Goal: Information Seeking & Learning: Check status

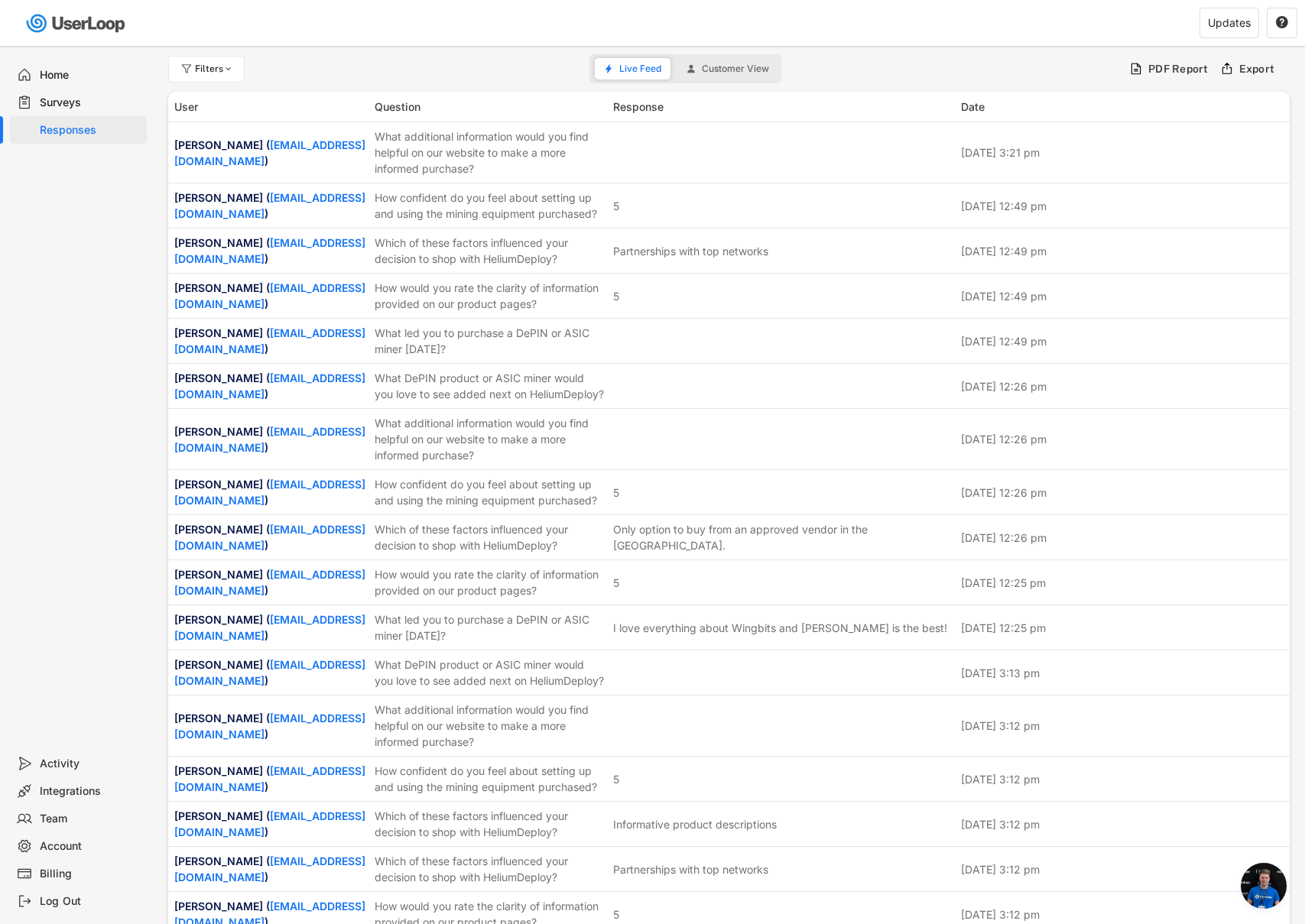
click at [80, 99] on div "Surveys" at bounding box center [90, 103] width 101 height 15
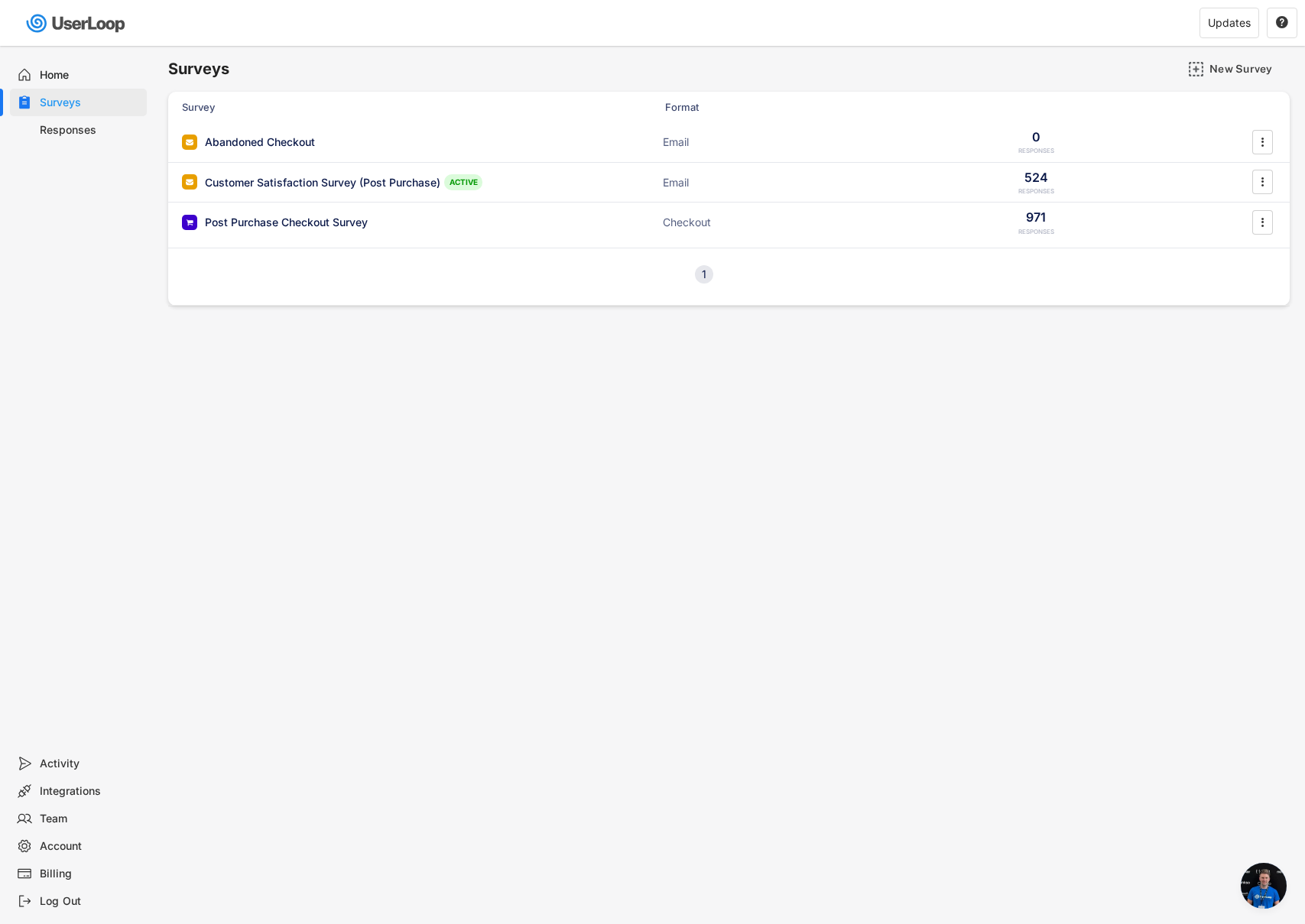
click at [489, 230] on div "Post Purchase Checkout Survey Checkout 971 RESPONSES " at bounding box center [728, 222] width 1121 height 40
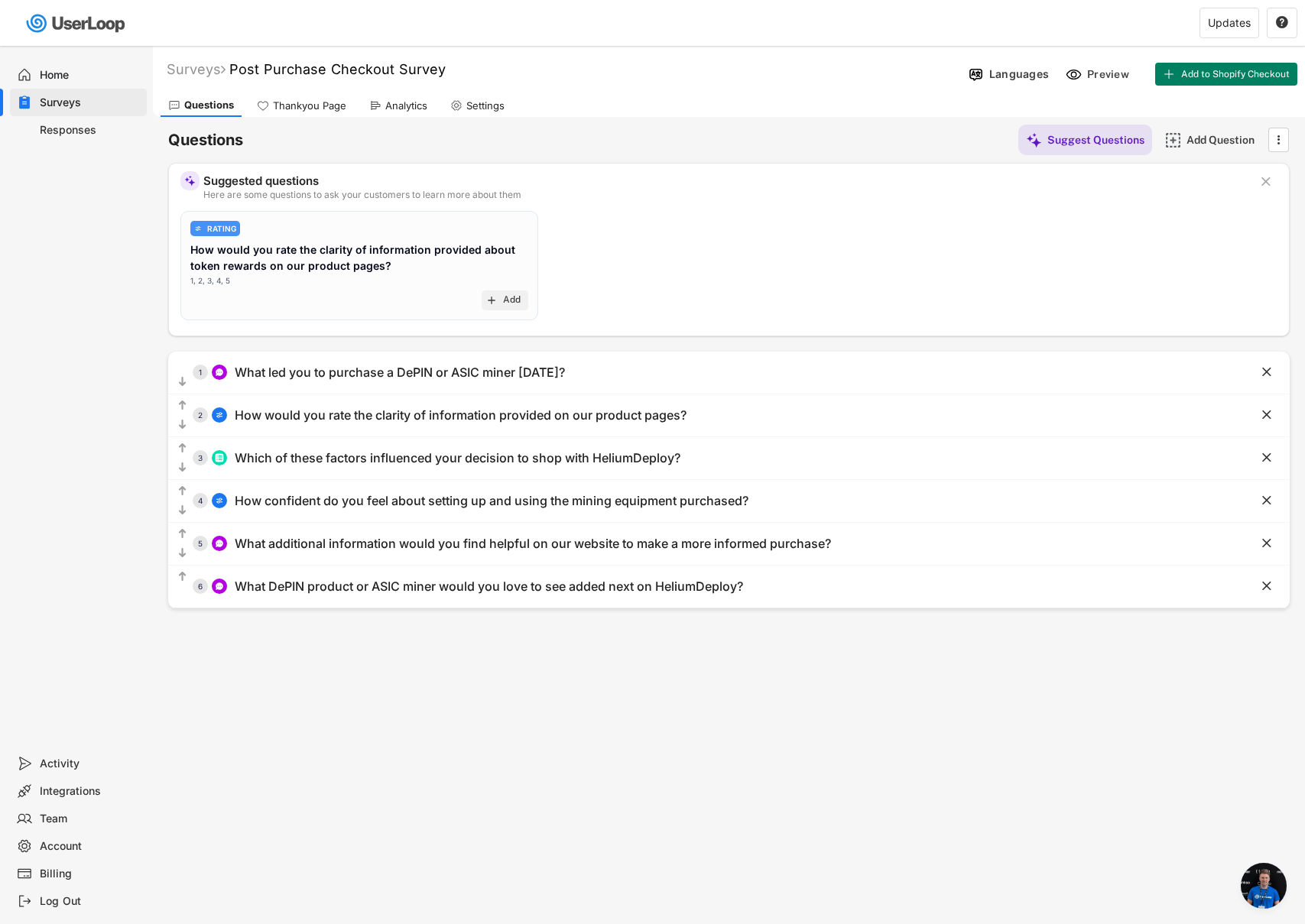
click at [113, 126] on div "Responses" at bounding box center [90, 130] width 101 height 15
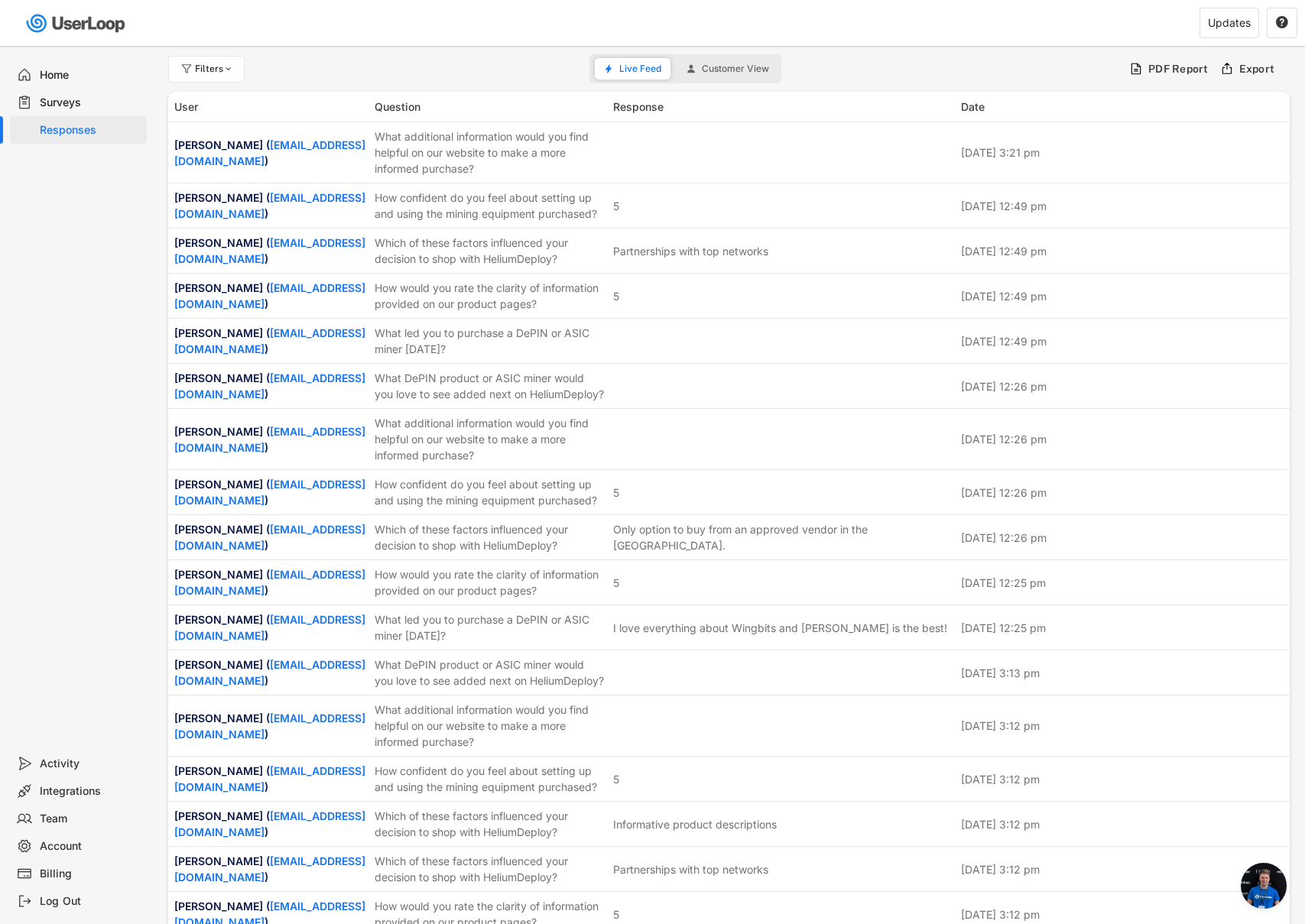
click at [43, 100] on div "Surveys" at bounding box center [90, 103] width 101 height 15
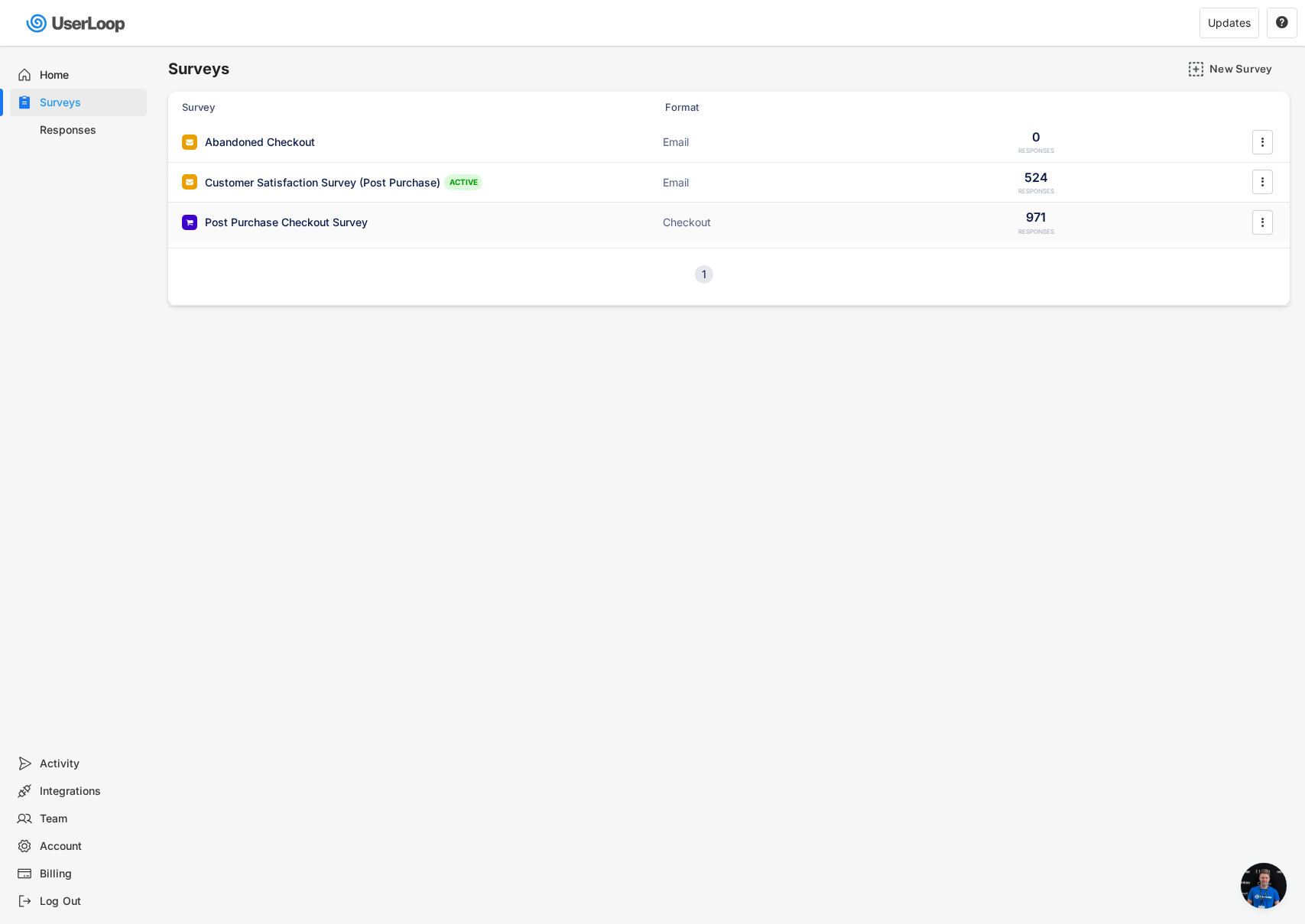
click at [404, 234] on div "Post Purchase Checkout Survey Checkout 971 RESPONSES " at bounding box center [728, 222] width 1121 height 40
click at [535, 188] on div "Customer Satisfaction Survey (Post Purchase) ACTIVE Email 524 RESPONSES " at bounding box center [728, 182] width 1121 height 40
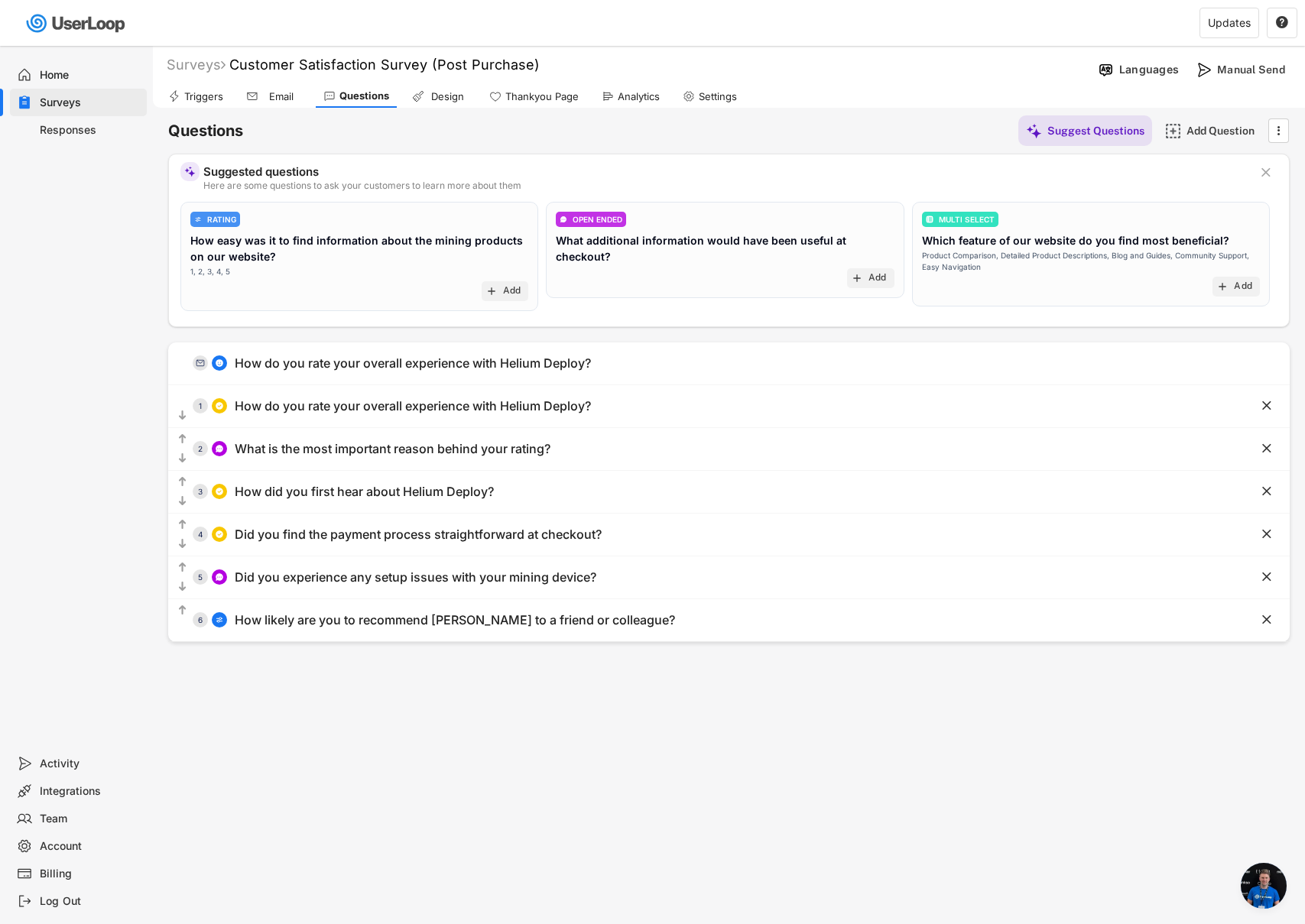
click at [614, 93] on div "Analytics" at bounding box center [630, 96] width 73 height 23
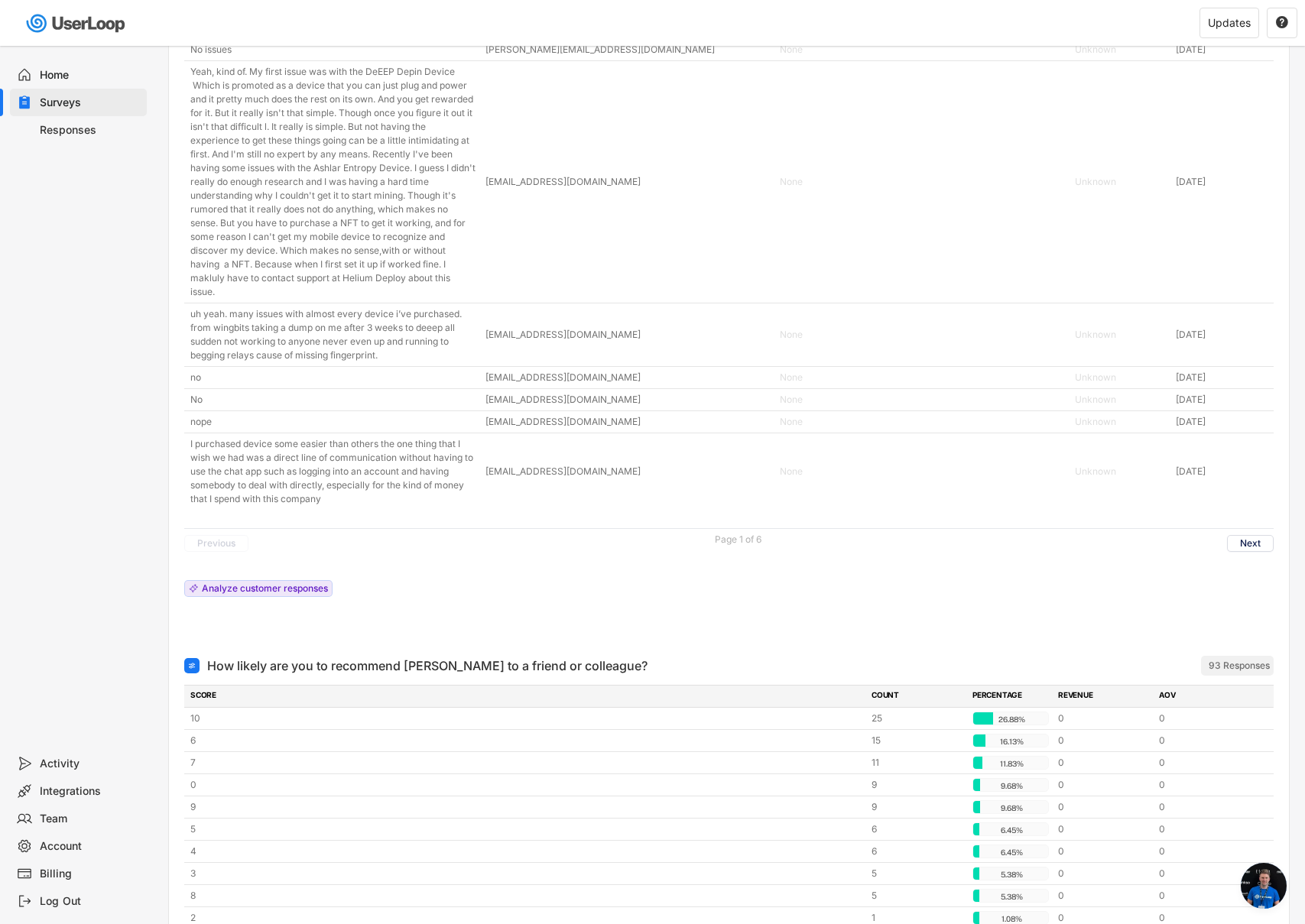
scroll to position [2200, 0]
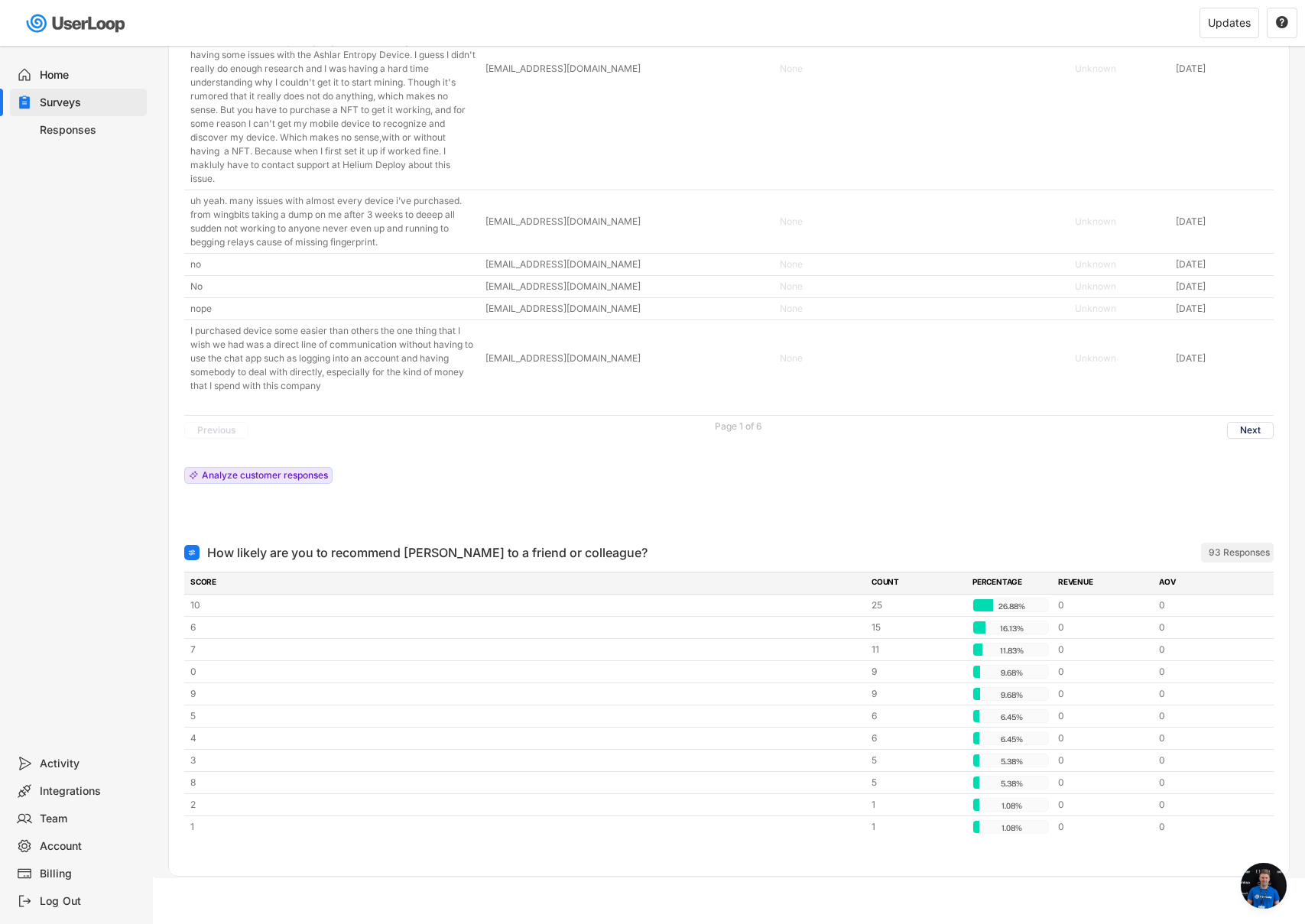
click at [1263, 554] on div "93 Responses" at bounding box center [1239, 552] width 61 height 12
click at [949, 512] on div at bounding box center [728, 514] width 1090 height 30
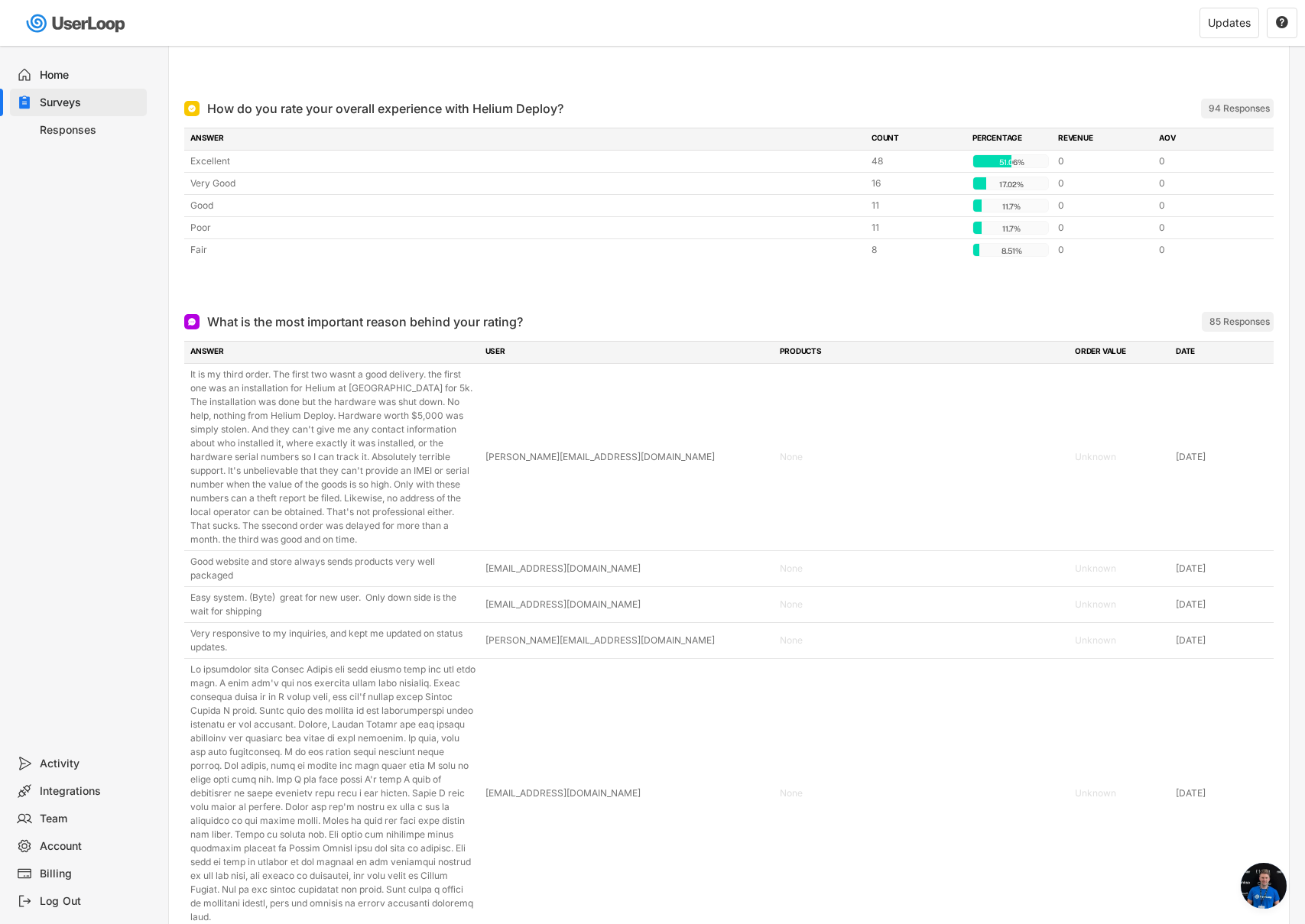
scroll to position [0, 0]
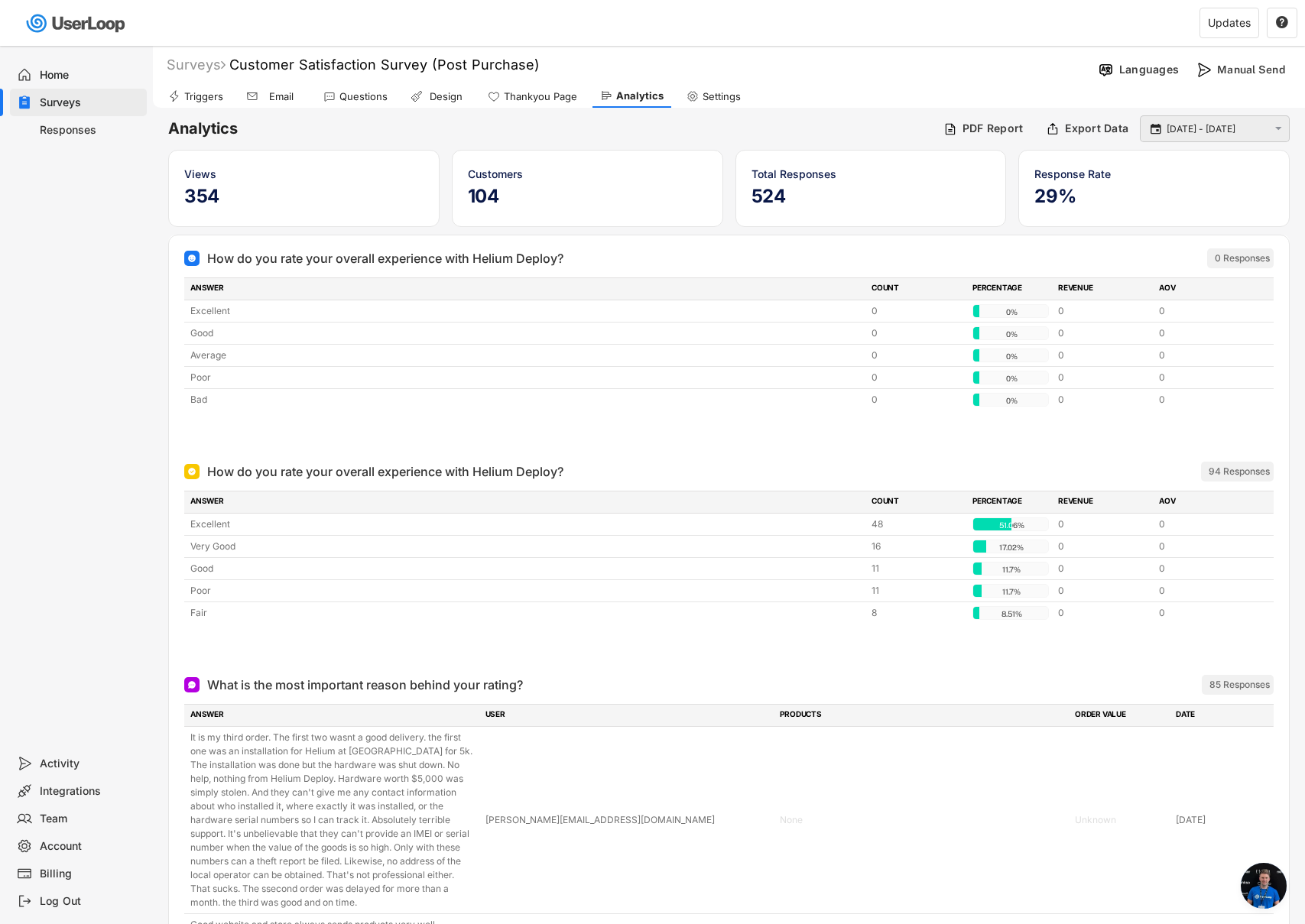
click at [1226, 128] on input "[DATE] - [DATE]" at bounding box center [1216, 129] width 101 height 16
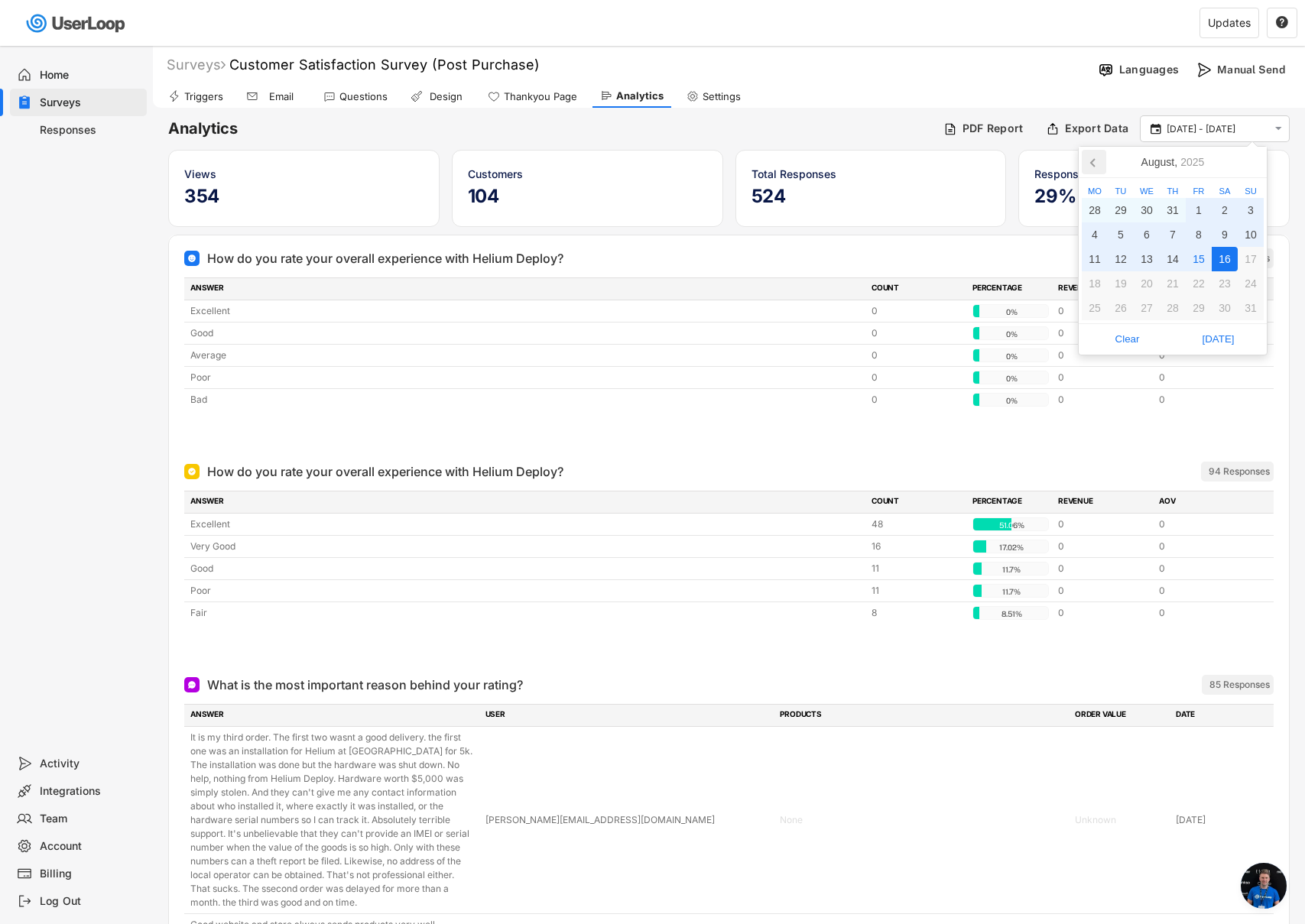
click at [1093, 161] on icon at bounding box center [1092, 163] width 4 height 7
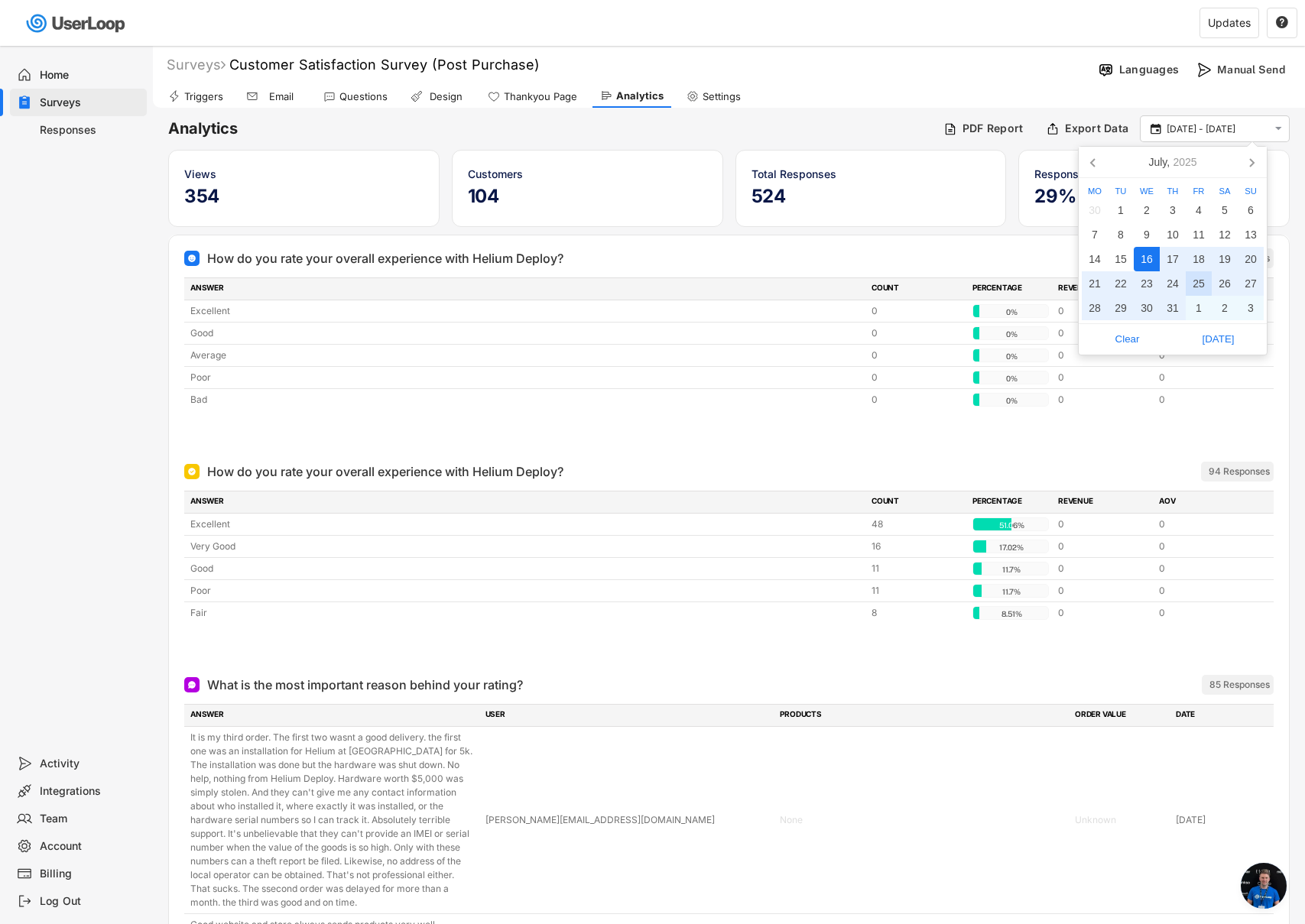
click at [1199, 286] on div "25" at bounding box center [1199, 284] width 26 height 24
click at [1201, 308] on div "1" at bounding box center [1199, 308] width 26 height 24
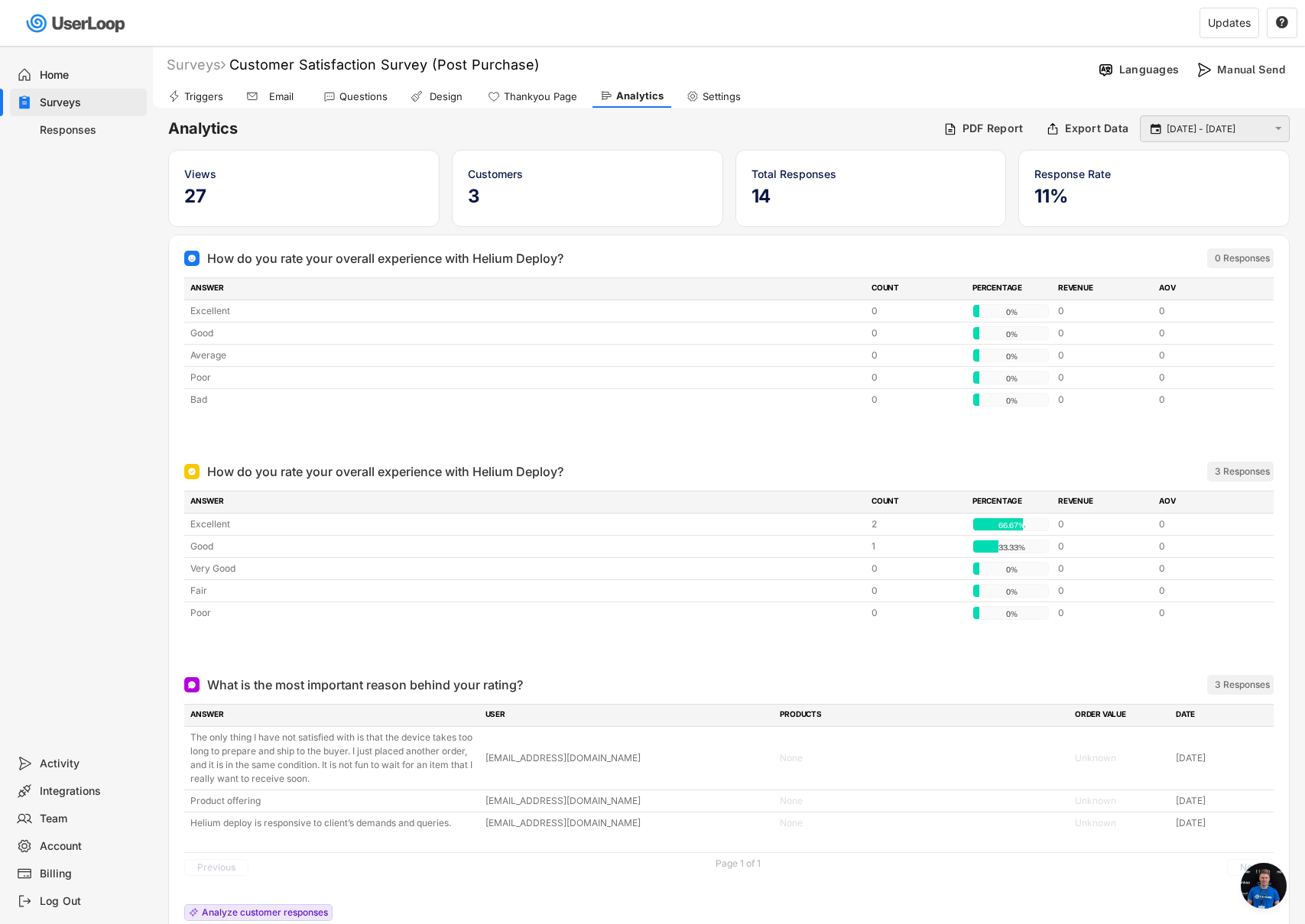
click at [1192, 135] on input "[DATE] - [DATE]" at bounding box center [1216, 129] width 101 height 16
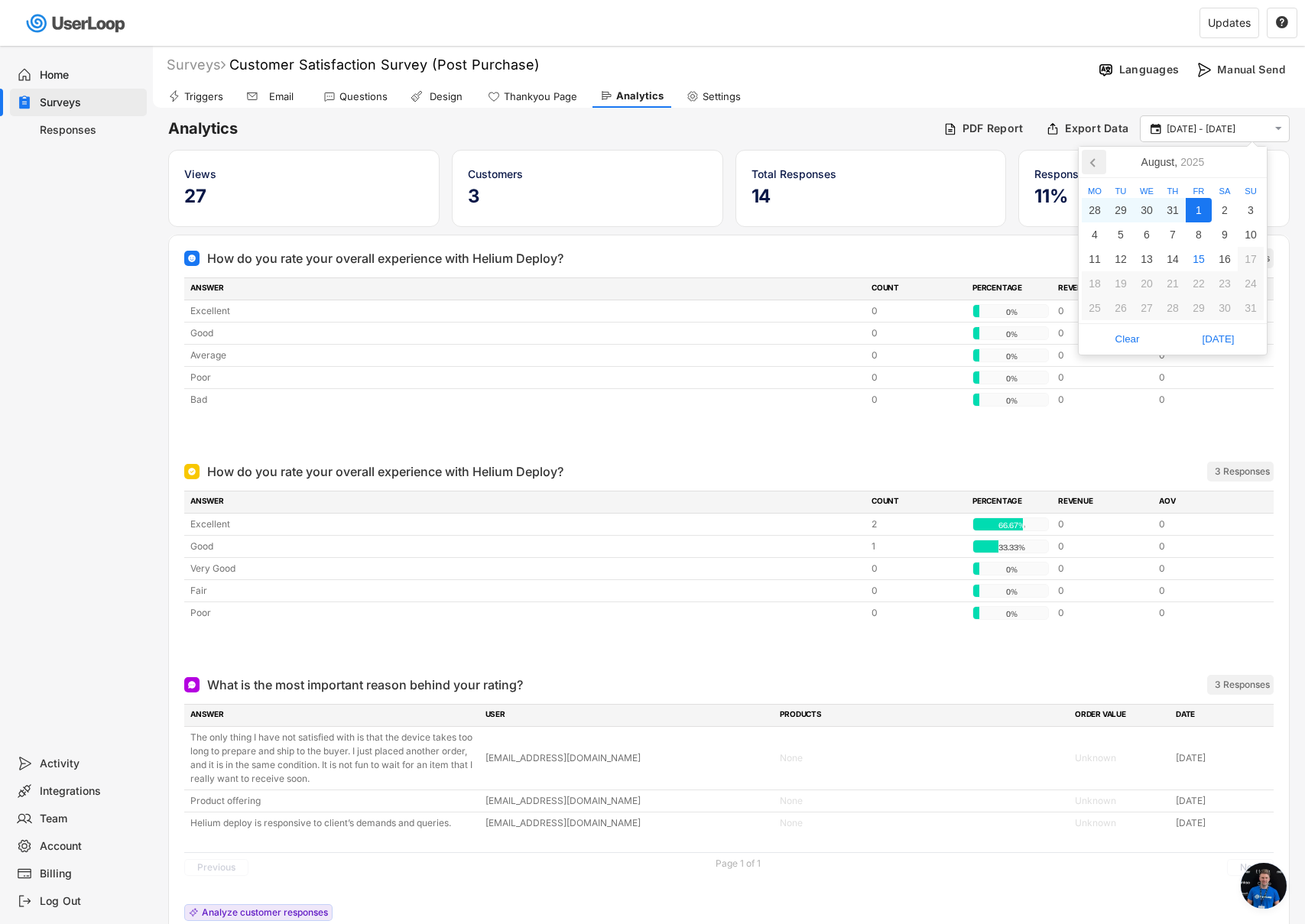
click at [1088, 162] on icon at bounding box center [1093, 162] width 24 height 24
click at [1199, 256] on div "18" at bounding box center [1199, 259] width 26 height 24
click at [1201, 274] on div "25" at bounding box center [1199, 284] width 26 height 24
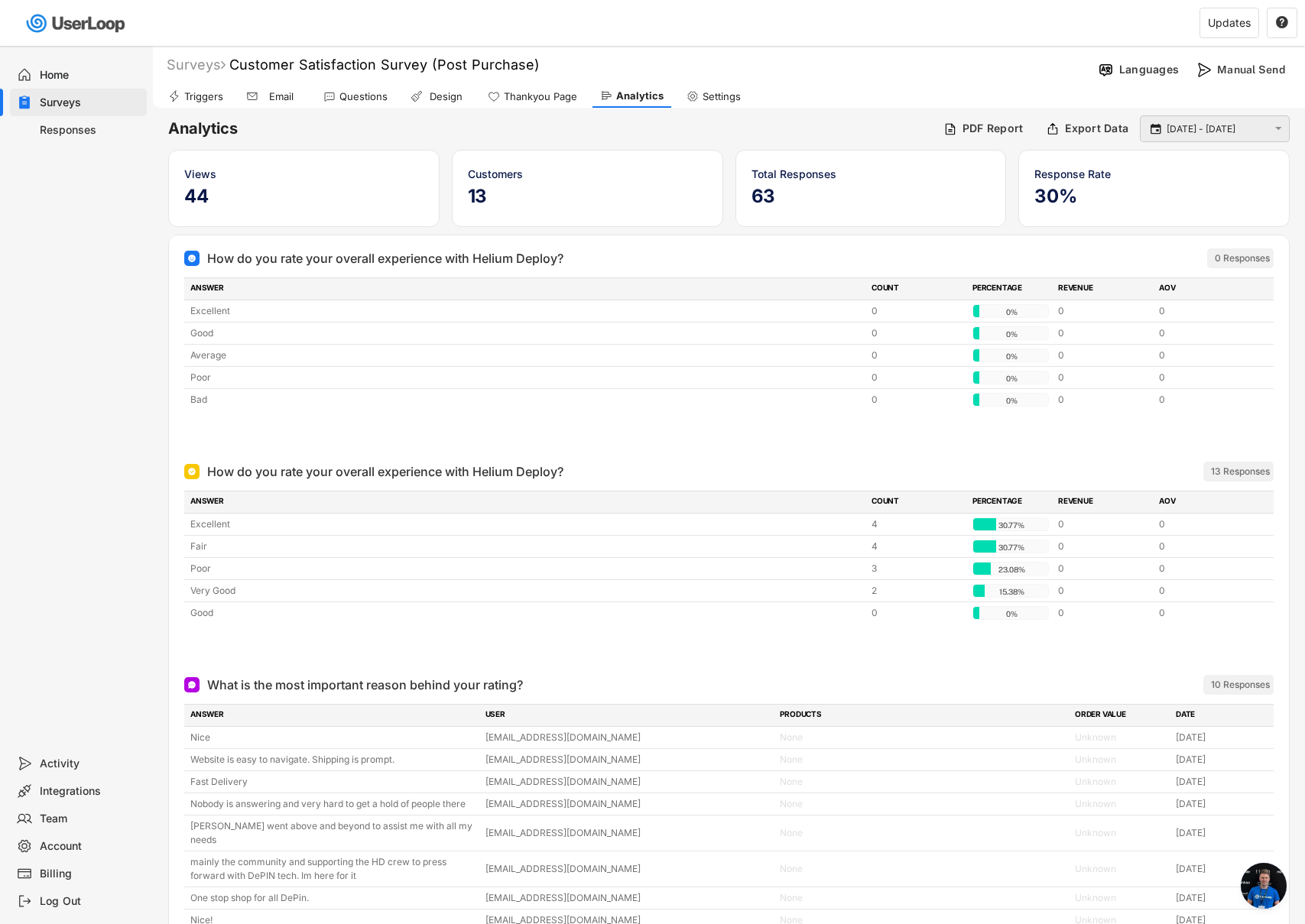
click at [1200, 129] on input "[DATE] - [DATE]" at bounding box center [1216, 129] width 101 height 16
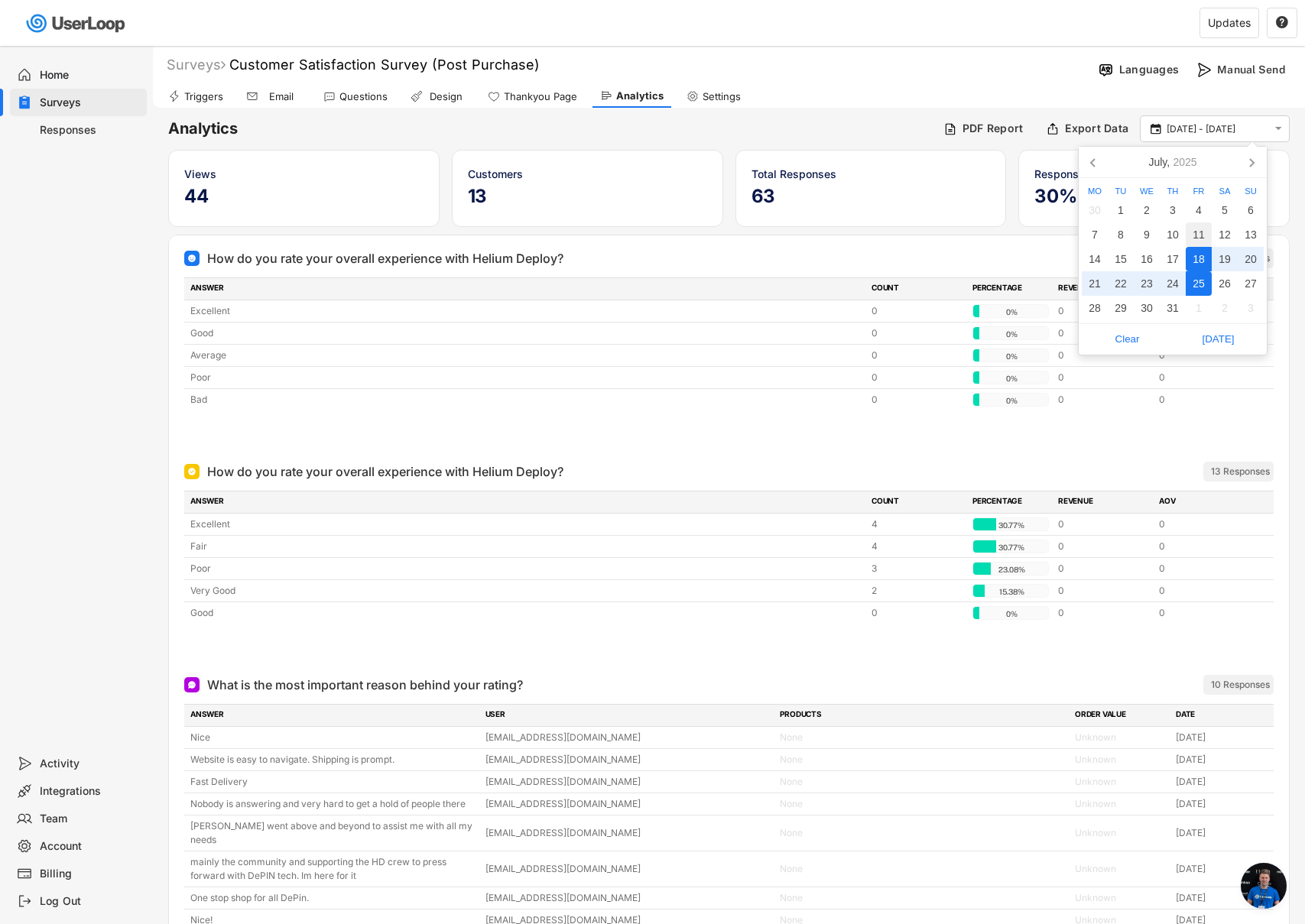
click at [1203, 229] on div "11" at bounding box center [1199, 235] width 26 height 24
click at [1202, 254] on div "18" at bounding box center [1199, 259] width 26 height 24
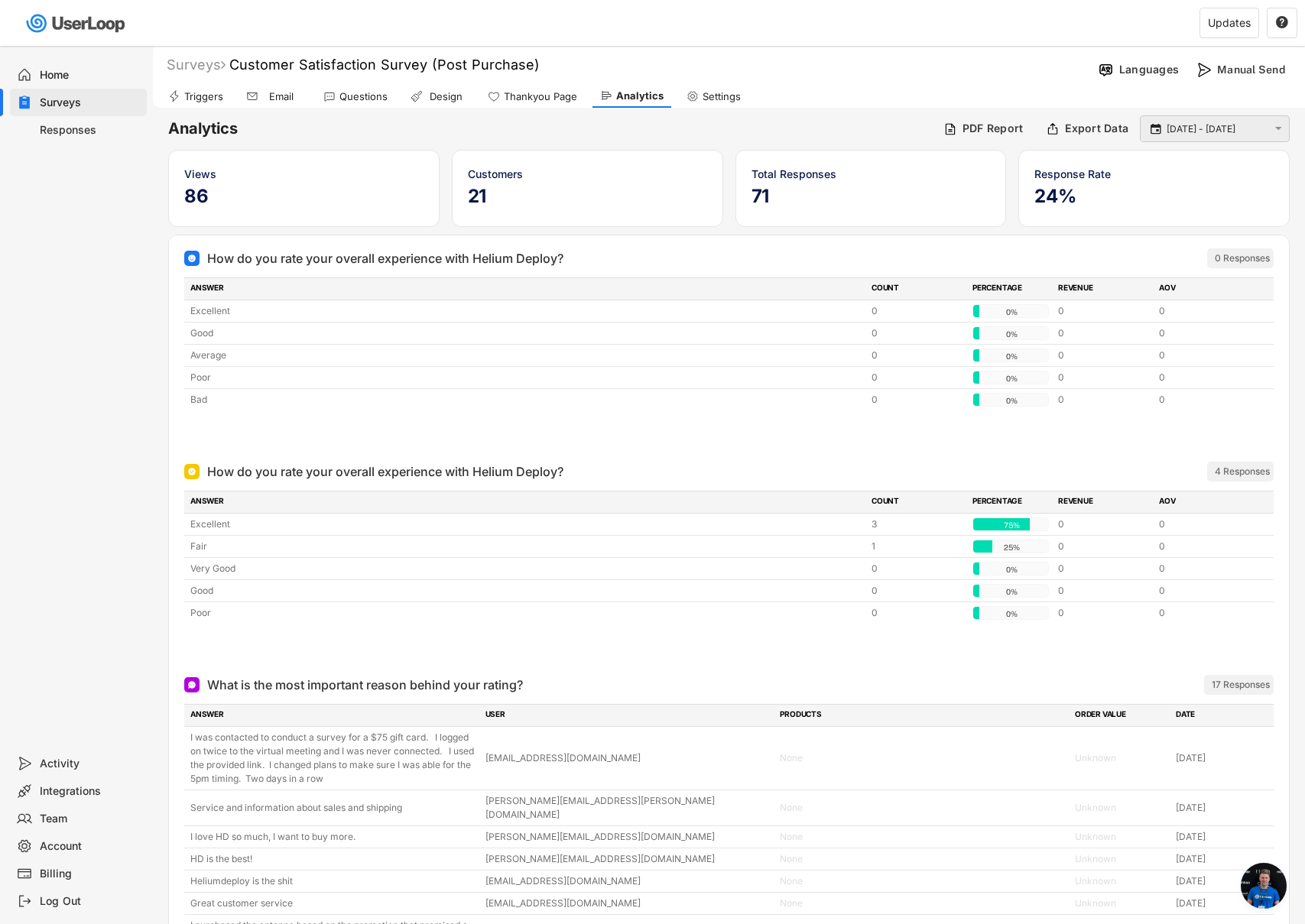
click at [1187, 133] on input "[DATE] - [DATE]" at bounding box center [1216, 129] width 101 height 16
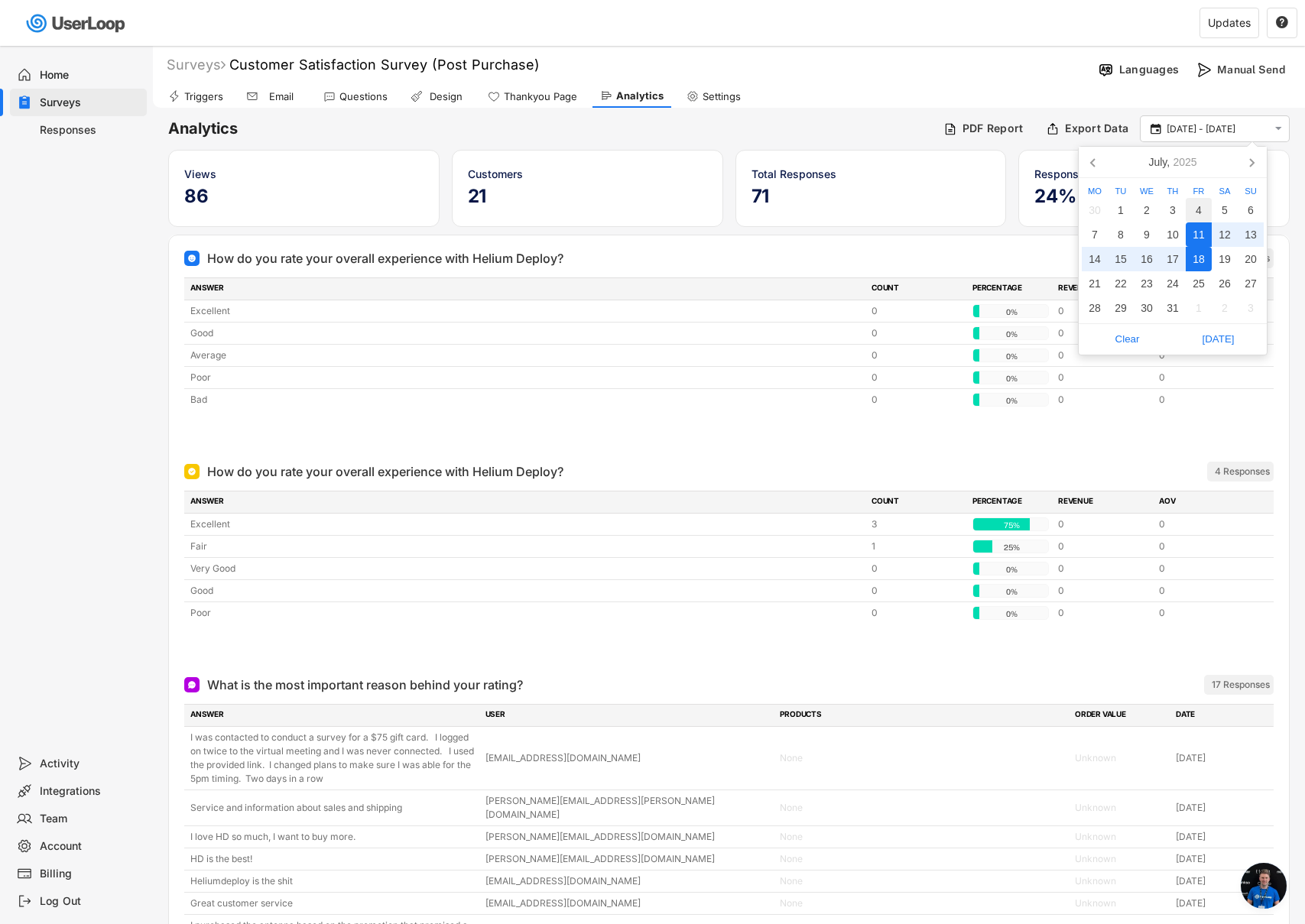
click at [1201, 209] on div "4" at bounding box center [1199, 210] width 26 height 24
click at [1203, 237] on div "11" at bounding box center [1199, 235] width 26 height 24
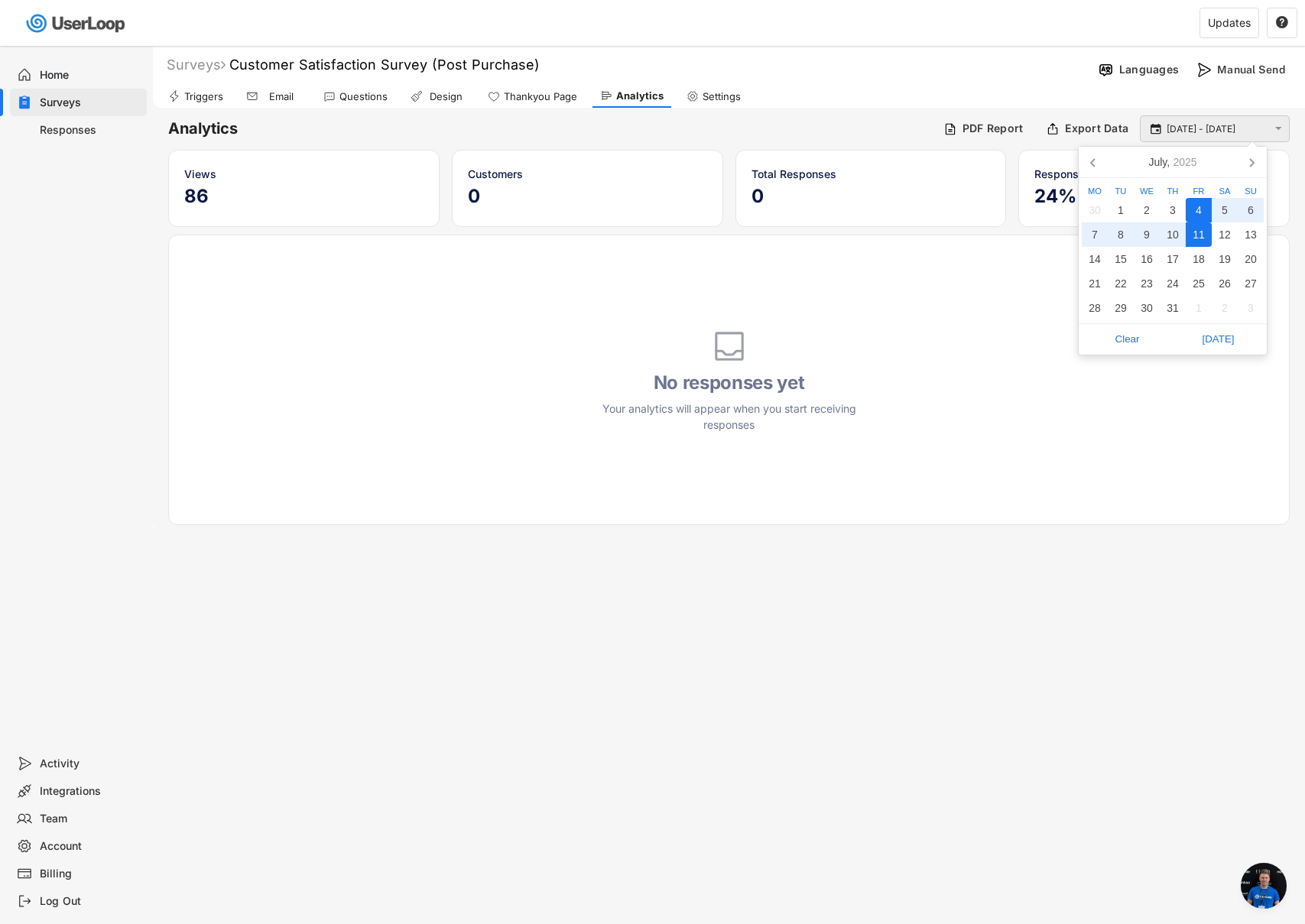
click at [1201, 133] on input "[DATE] - [DATE]" at bounding box center [1216, 129] width 101 height 16
click at [1202, 232] on div "11" at bounding box center [1199, 235] width 26 height 24
type input "[DATE]"
click at [1205, 212] on div "4" at bounding box center [1199, 210] width 26 height 24
click at [1204, 228] on div "11" at bounding box center [1199, 235] width 26 height 24
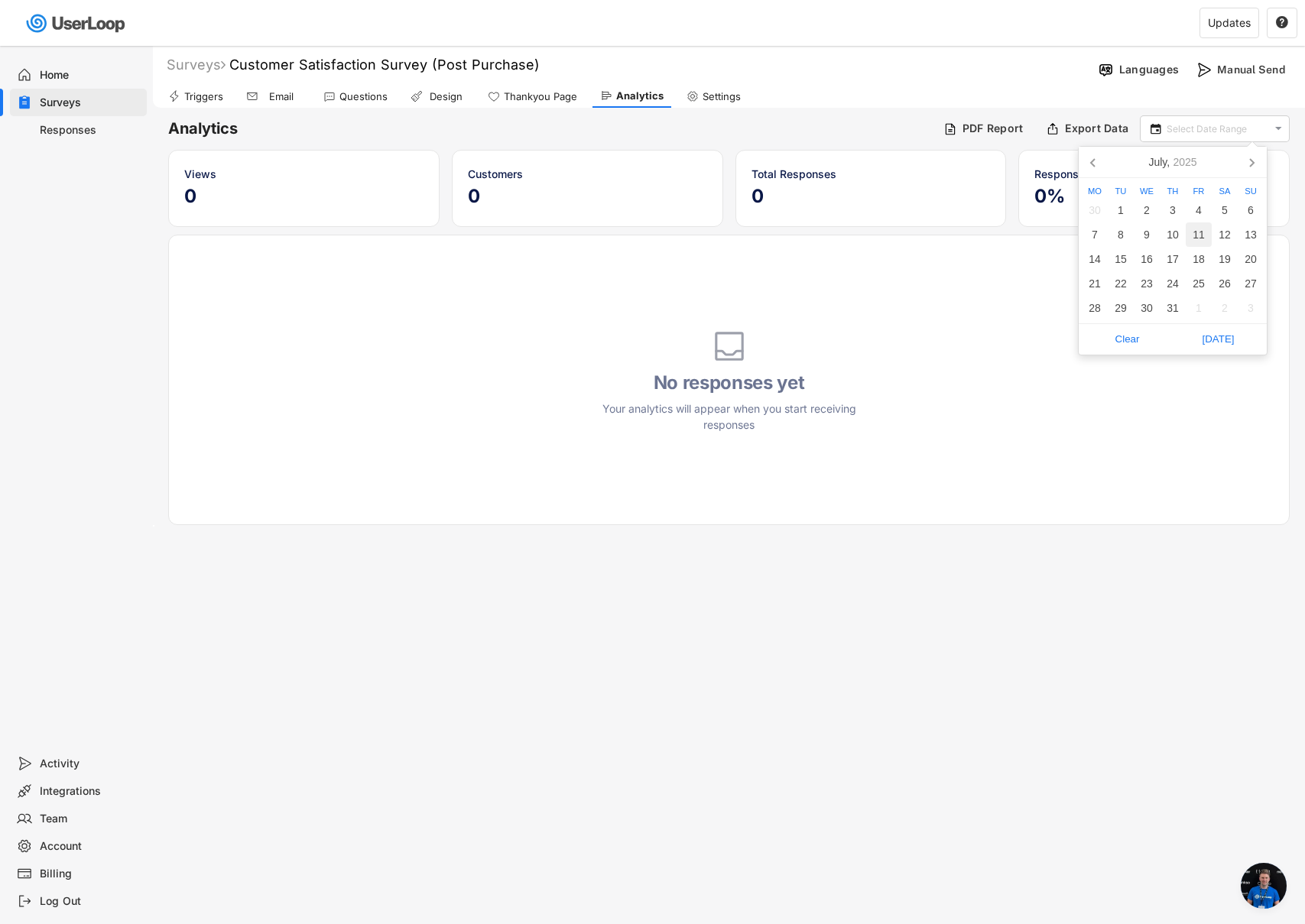
type input "[DATE]"
click at [1204, 237] on div "11" at bounding box center [1199, 235] width 26 height 24
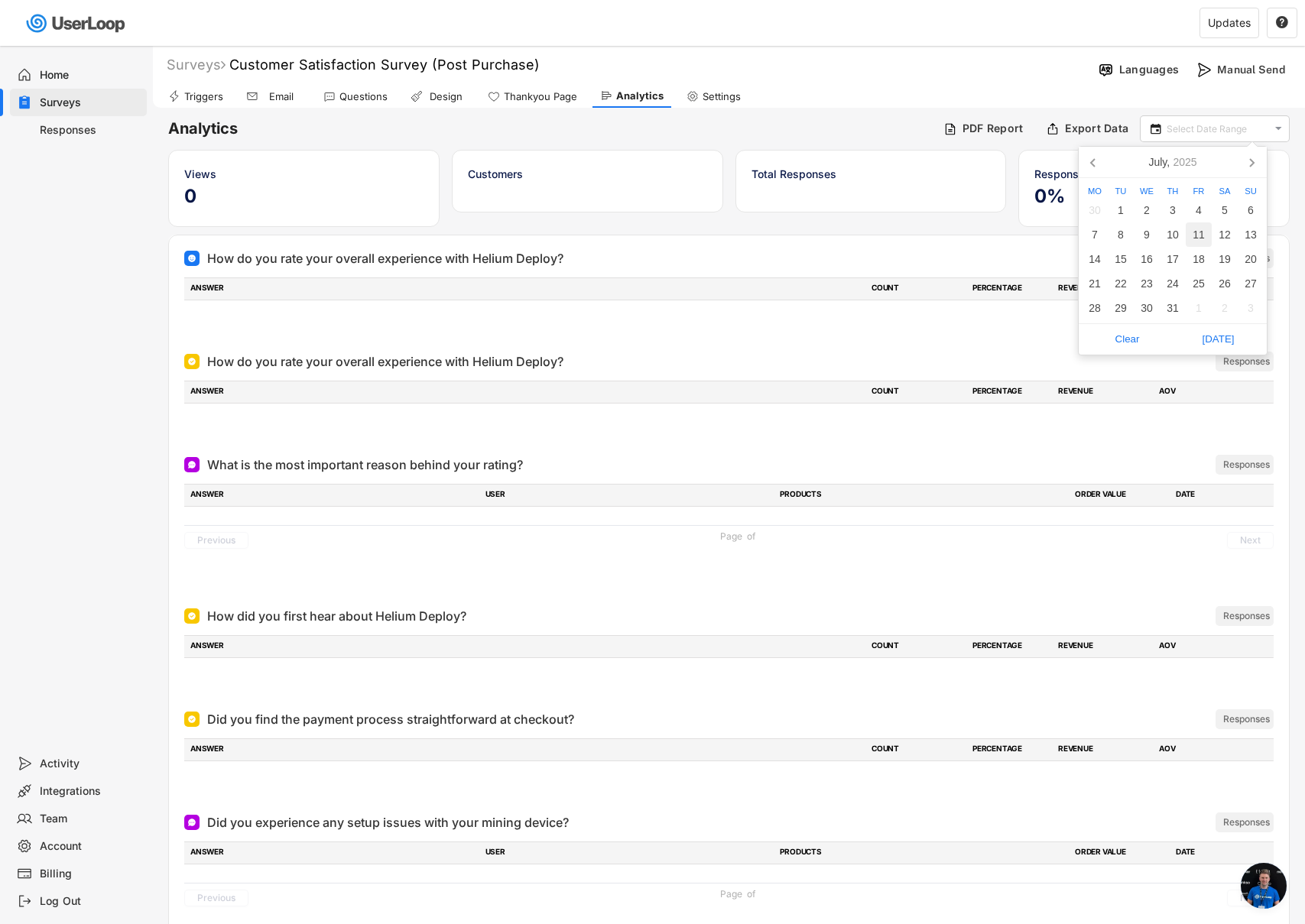
click at [1204, 237] on div "11" at bounding box center [1199, 235] width 26 height 24
click at [1204, 256] on div "18" at bounding box center [1199, 259] width 26 height 24
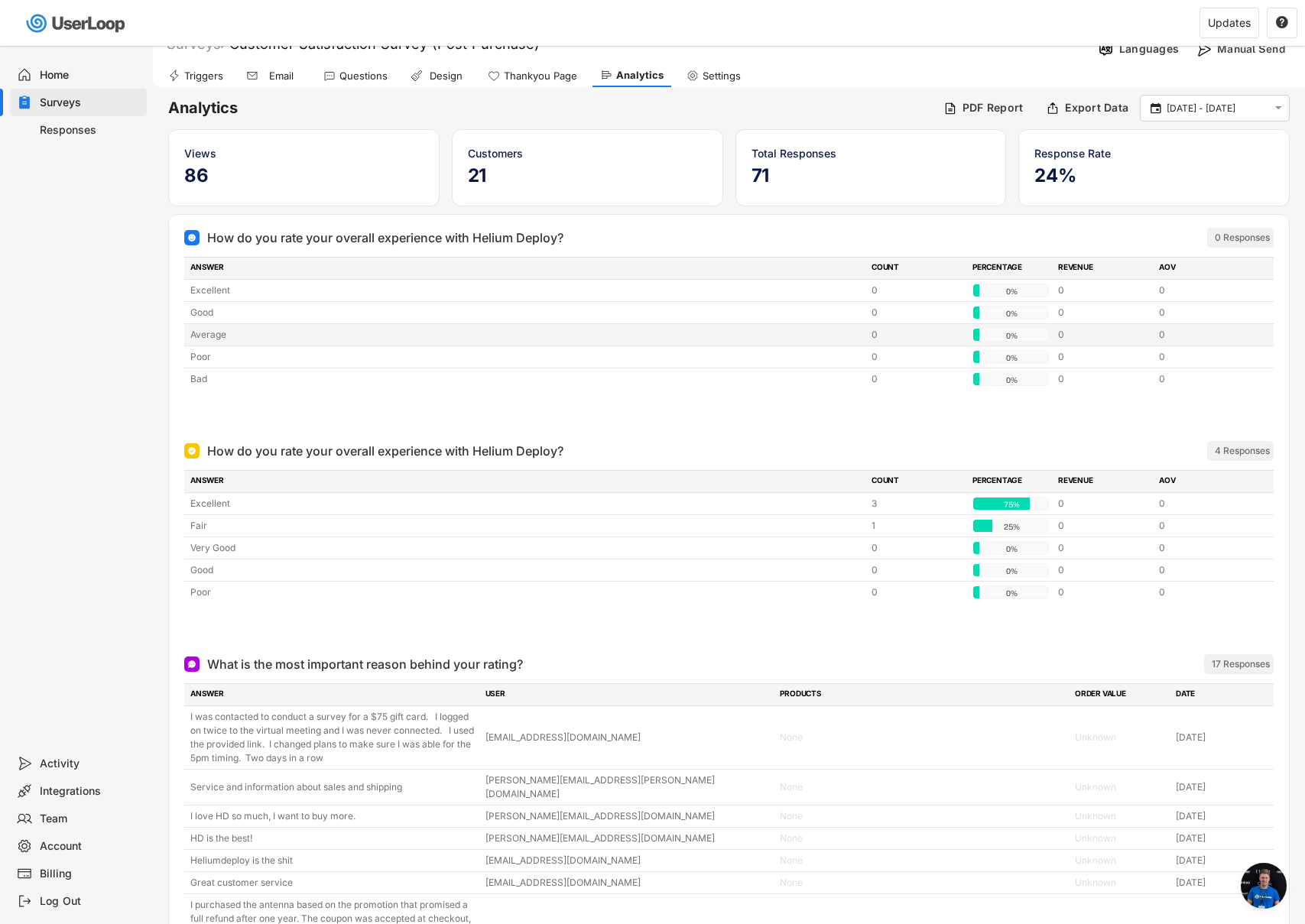
scroll to position [1398, 0]
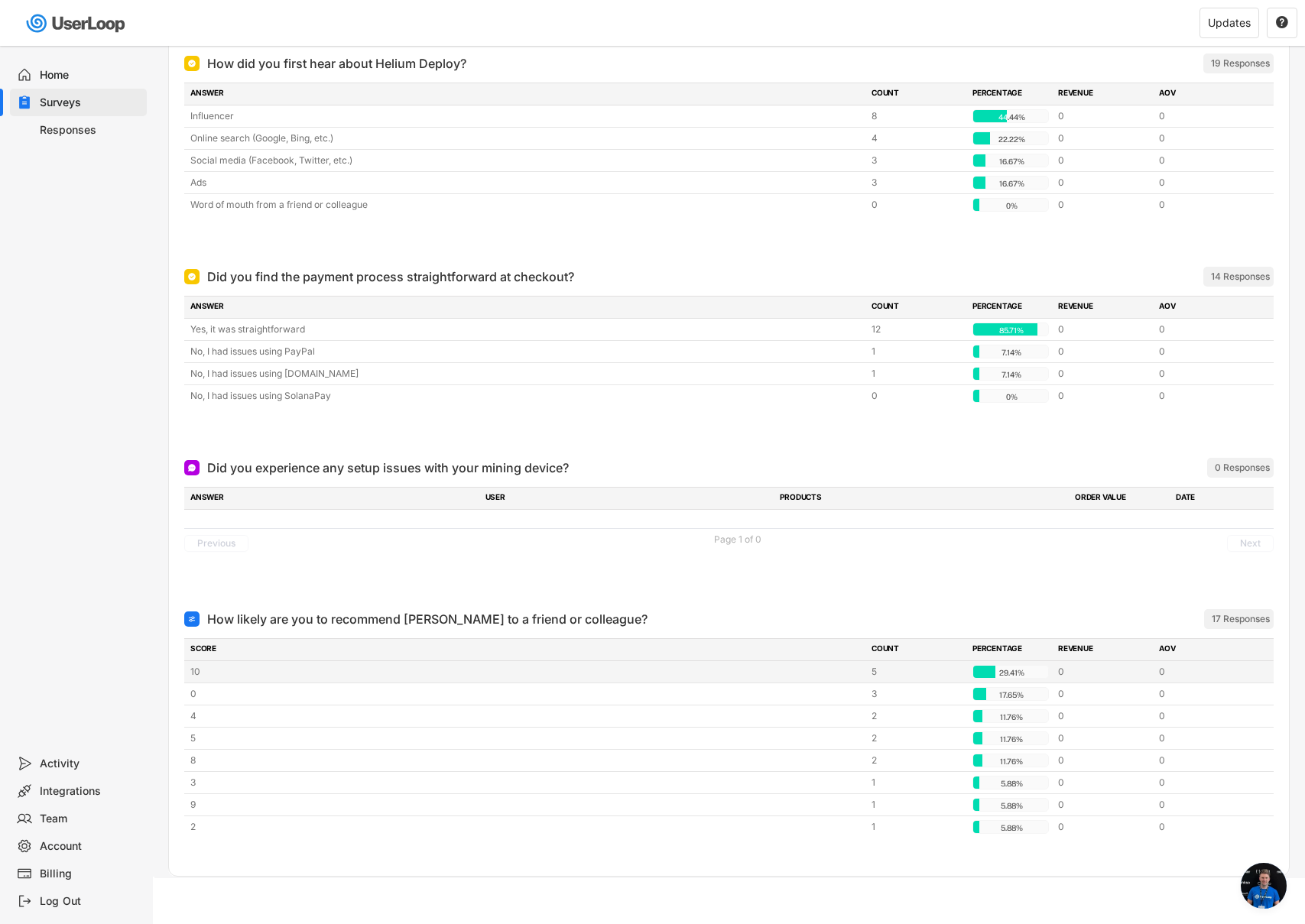
click at [875, 670] on div "5" at bounding box center [917, 672] width 91 height 14
copy div "5"
click at [876, 692] on div "3" at bounding box center [917, 694] width 91 height 14
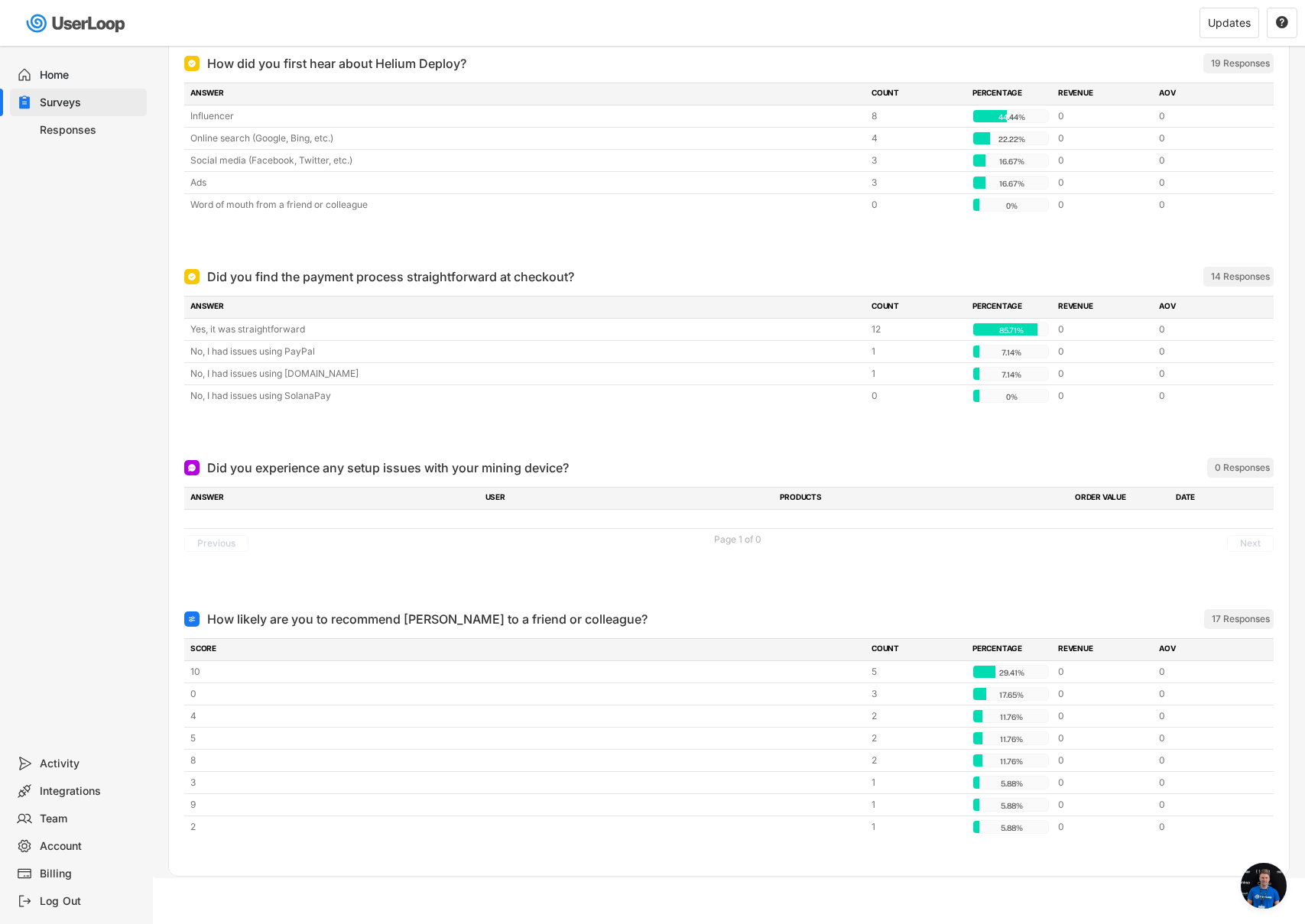
click at [876, 692] on div "3" at bounding box center [917, 694] width 91 height 14
click at [875, 693] on div "3" at bounding box center [917, 694] width 91 height 14
copy div "3"
click at [873, 719] on div "2" at bounding box center [917, 716] width 91 height 14
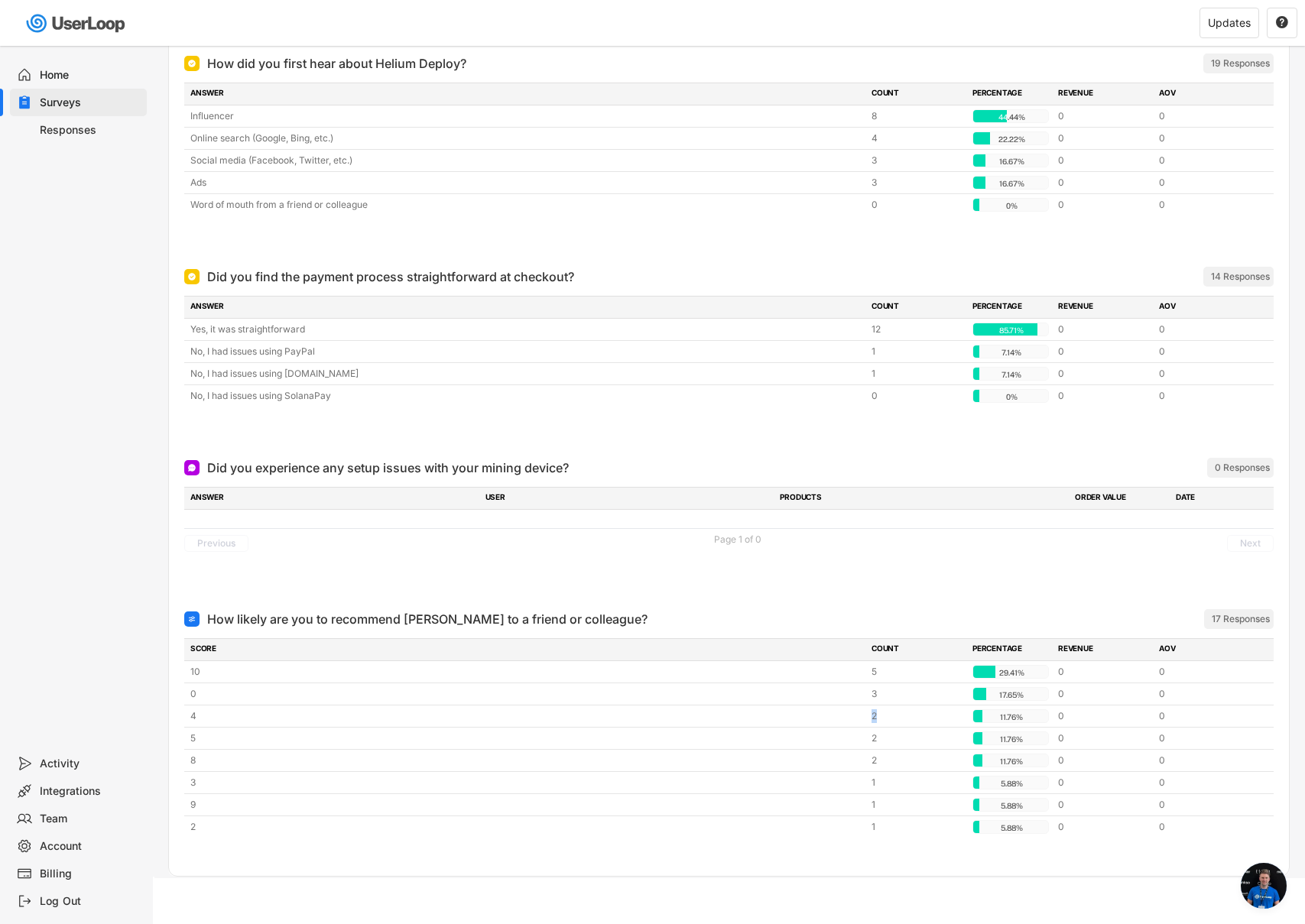
click at [873, 719] on div "2" at bounding box center [917, 716] width 91 height 14
copy div "2"
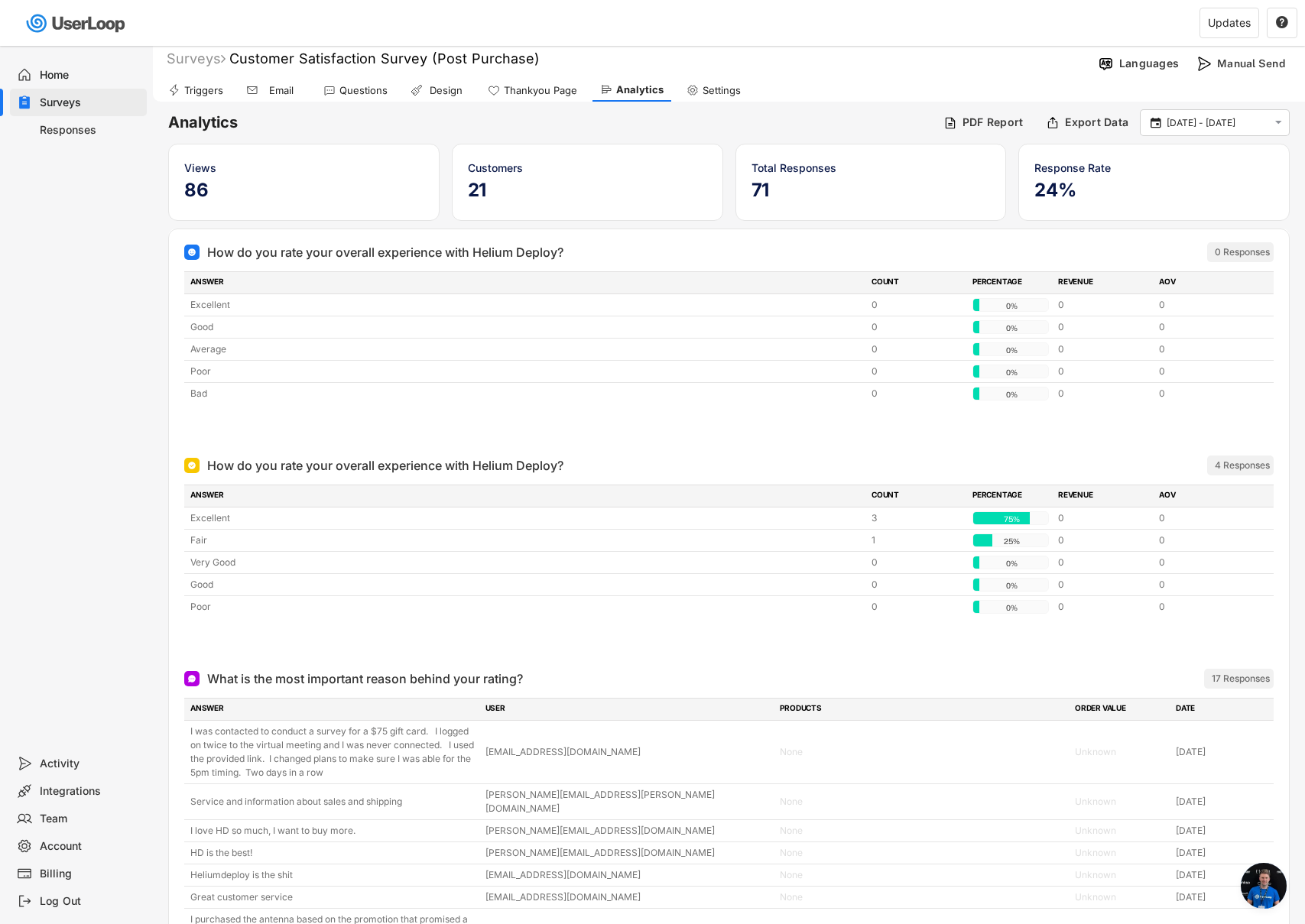
scroll to position [0, 0]
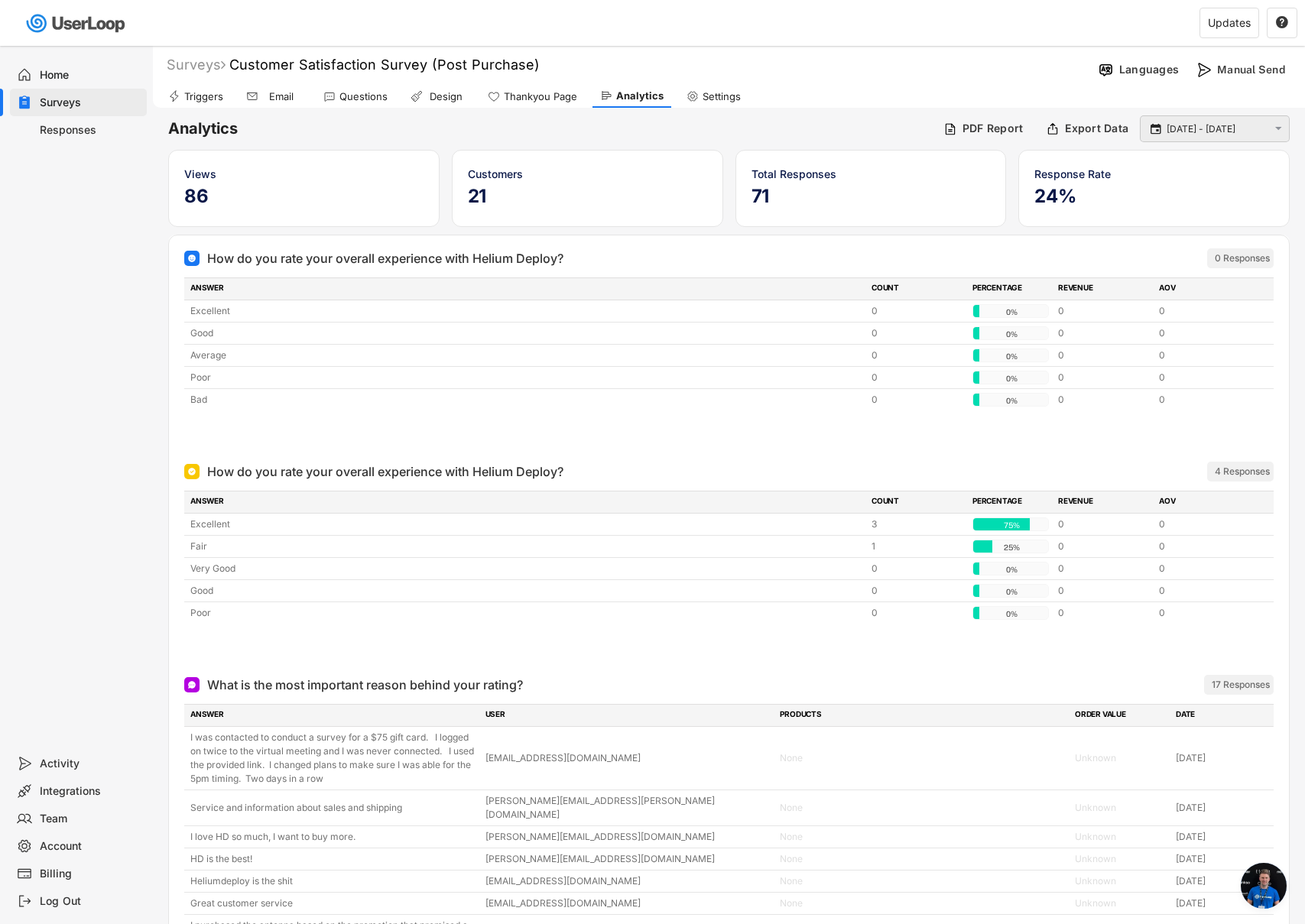
click at [1201, 131] on input "[DATE] - [DATE]" at bounding box center [1216, 129] width 101 height 16
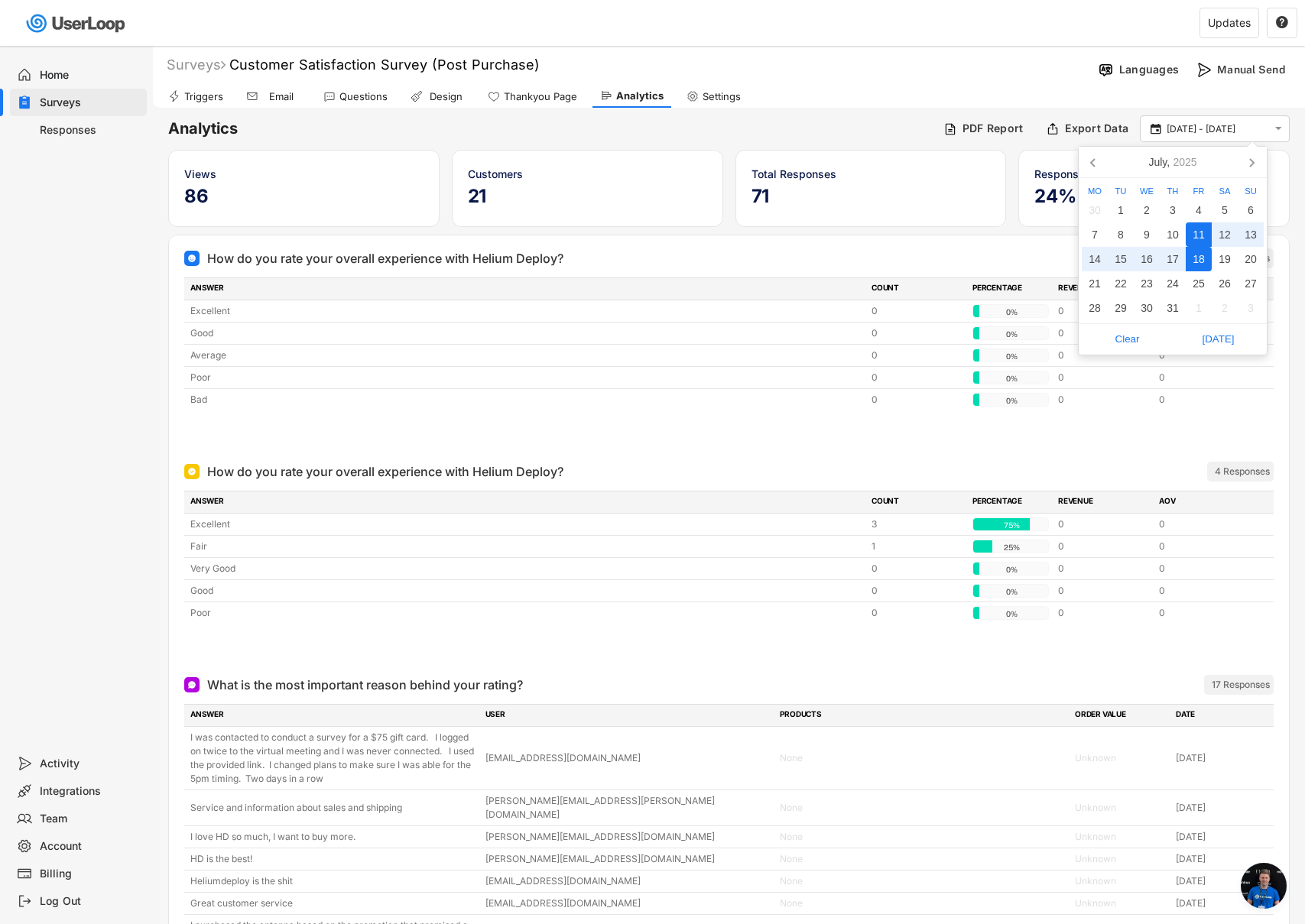
click at [1202, 233] on div "11" at bounding box center [1199, 235] width 26 height 24
type input "[DATE]"
click at [1199, 256] on div "18" at bounding box center [1199, 259] width 26 height 24
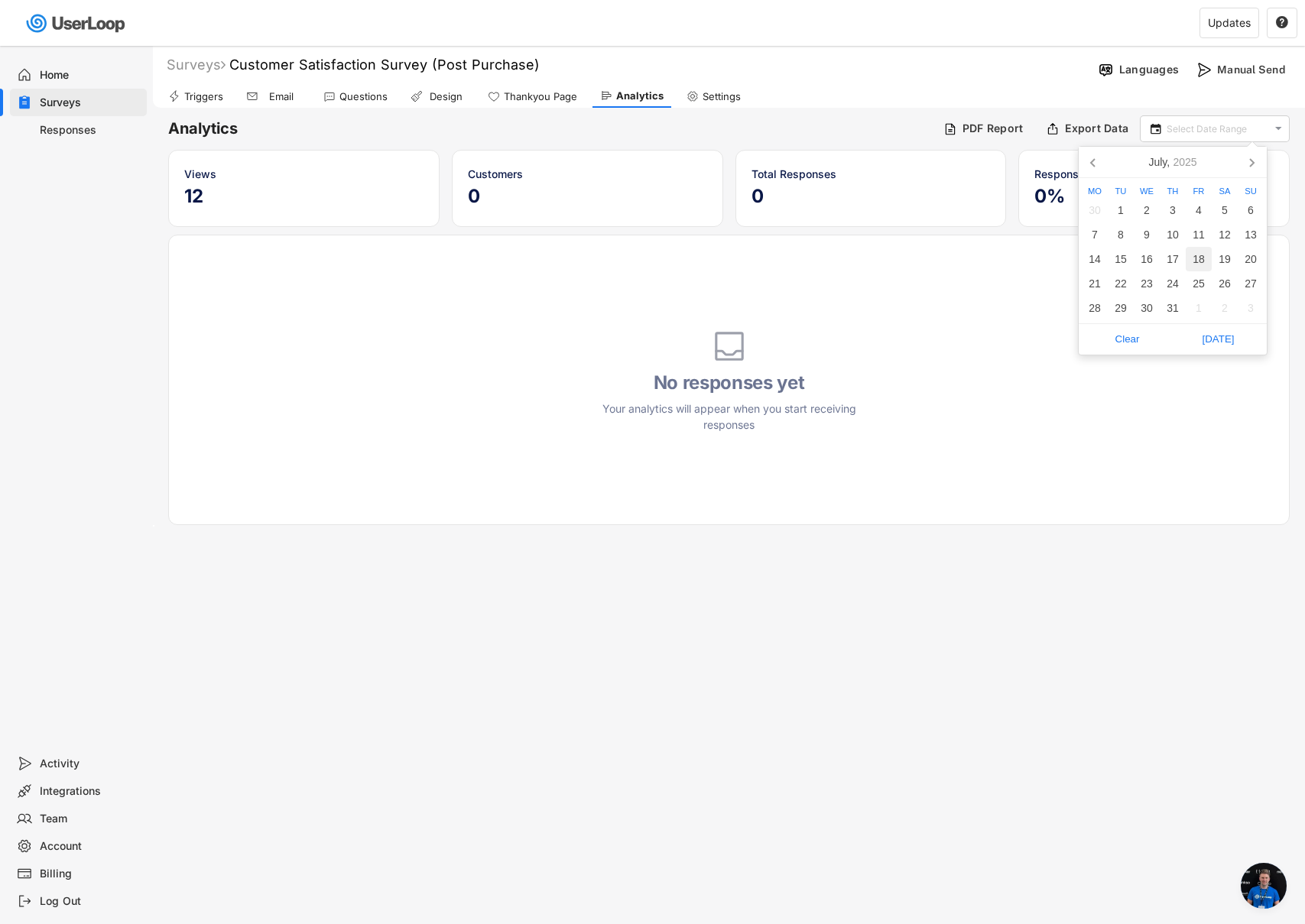
click at [1197, 252] on div "18" at bounding box center [1199, 259] width 26 height 24
click at [1201, 277] on div "25" at bounding box center [1199, 284] width 26 height 24
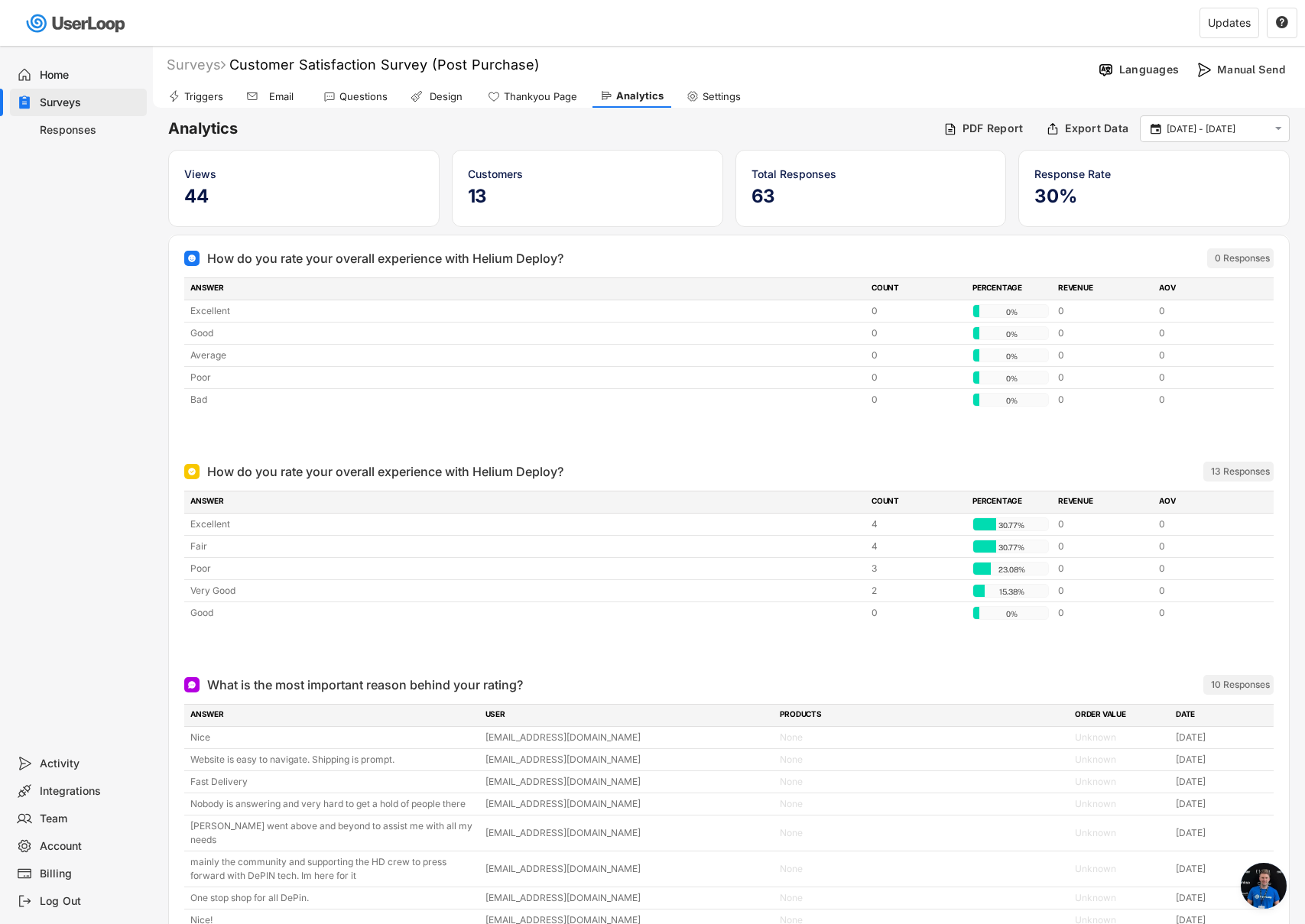
click at [1223, 130] on input "[DATE] - [DATE]" at bounding box center [1216, 129] width 101 height 16
click at [1197, 281] on div "25" at bounding box center [1199, 284] width 26 height 24
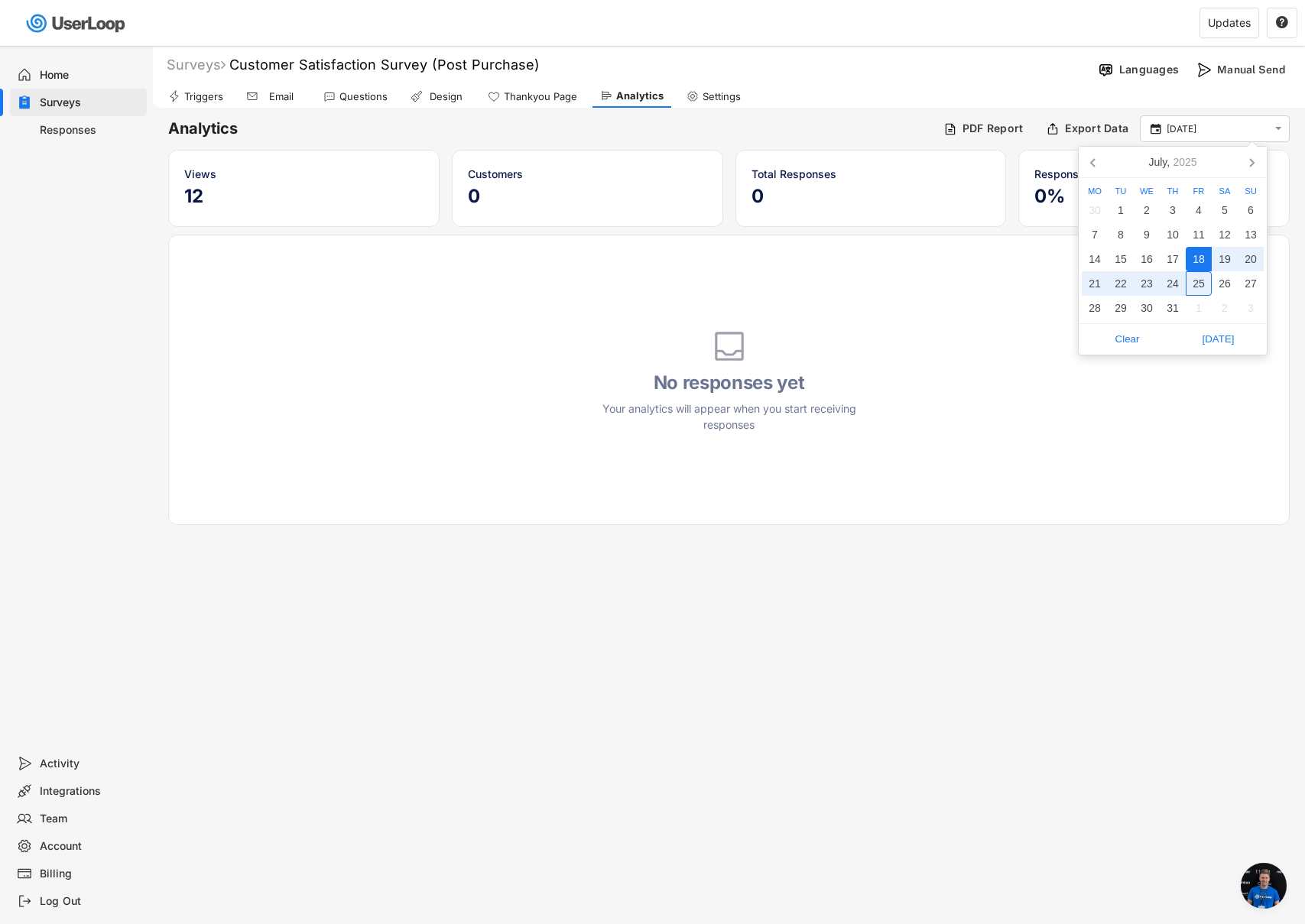
click at [1203, 286] on div "25" at bounding box center [1199, 284] width 26 height 24
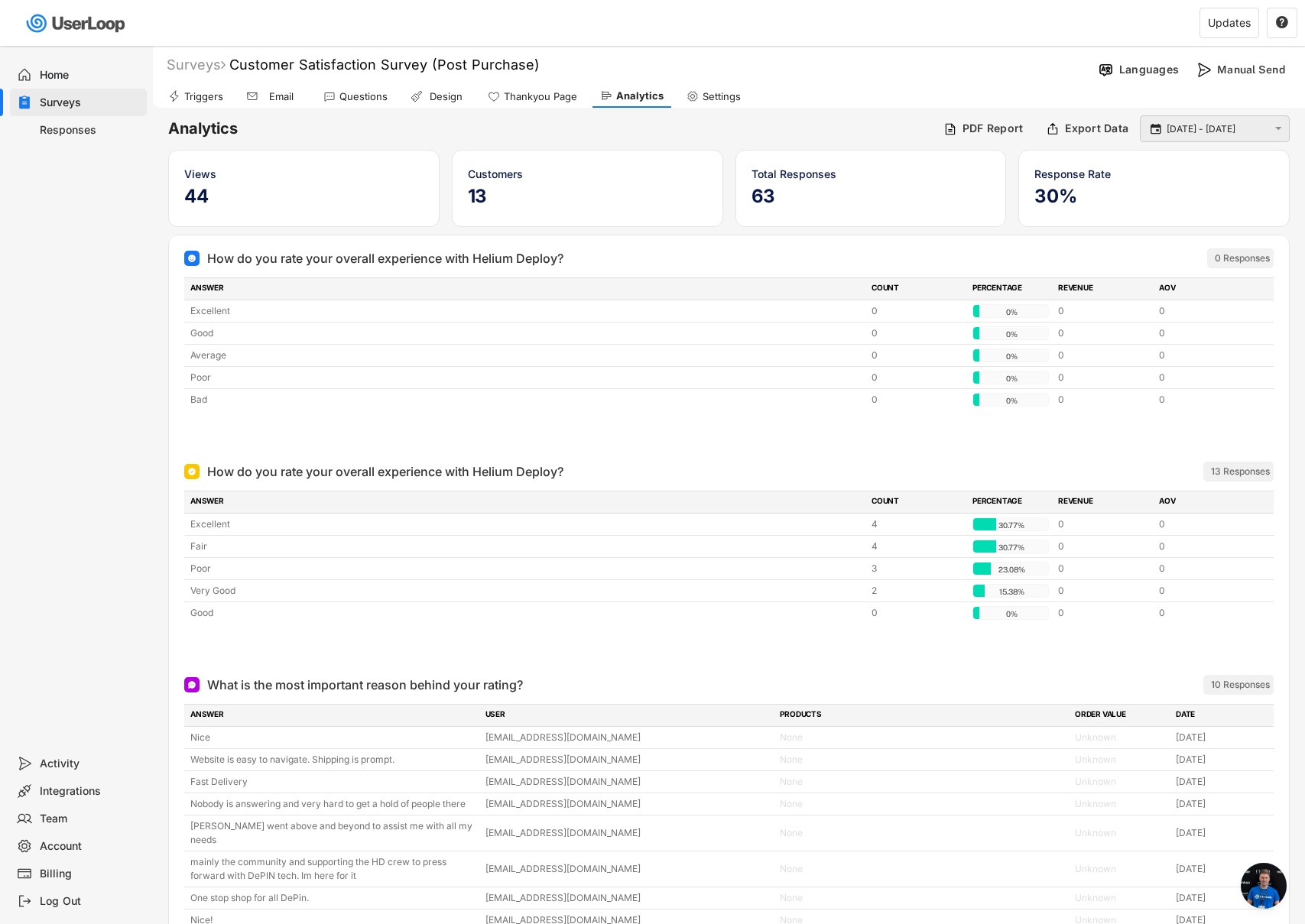
click at [1229, 128] on input "[DATE] - [DATE]" at bounding box center [1216, 129] width 101 height 16
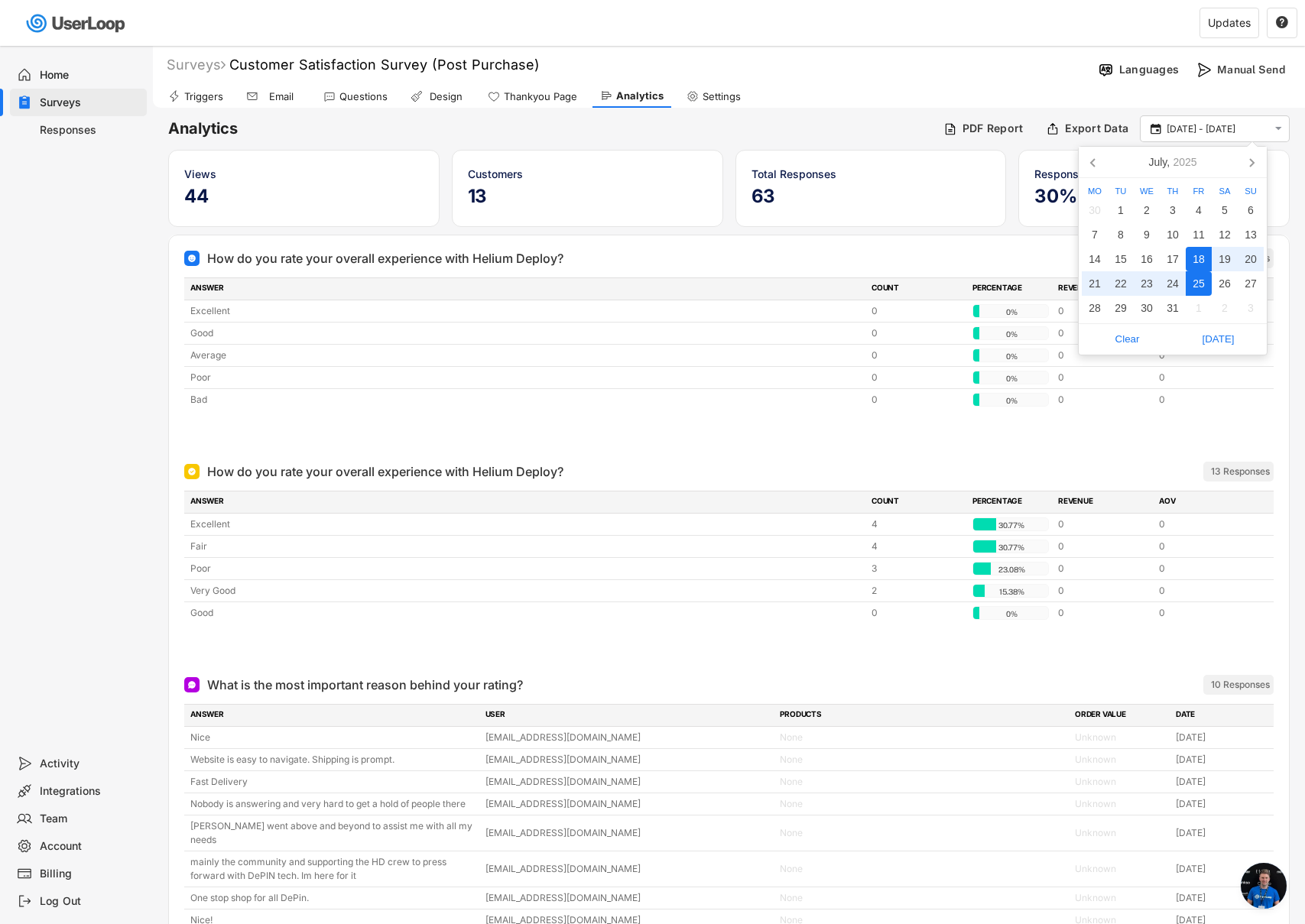
click at [1200, 294] on div "25" at bounding box center [1199, 284] width 26 height 24
click at [1201, 285] on div "25" at bounding box center [1199, 284] width 26 height 24
click at [1232, 134] on input "[DATE] - [DATE]" at bounding box center [1216, 129] width 101 height 16
click at [1200, 310] on div "1" at bounding box center [1199, 308] width 26 height 24
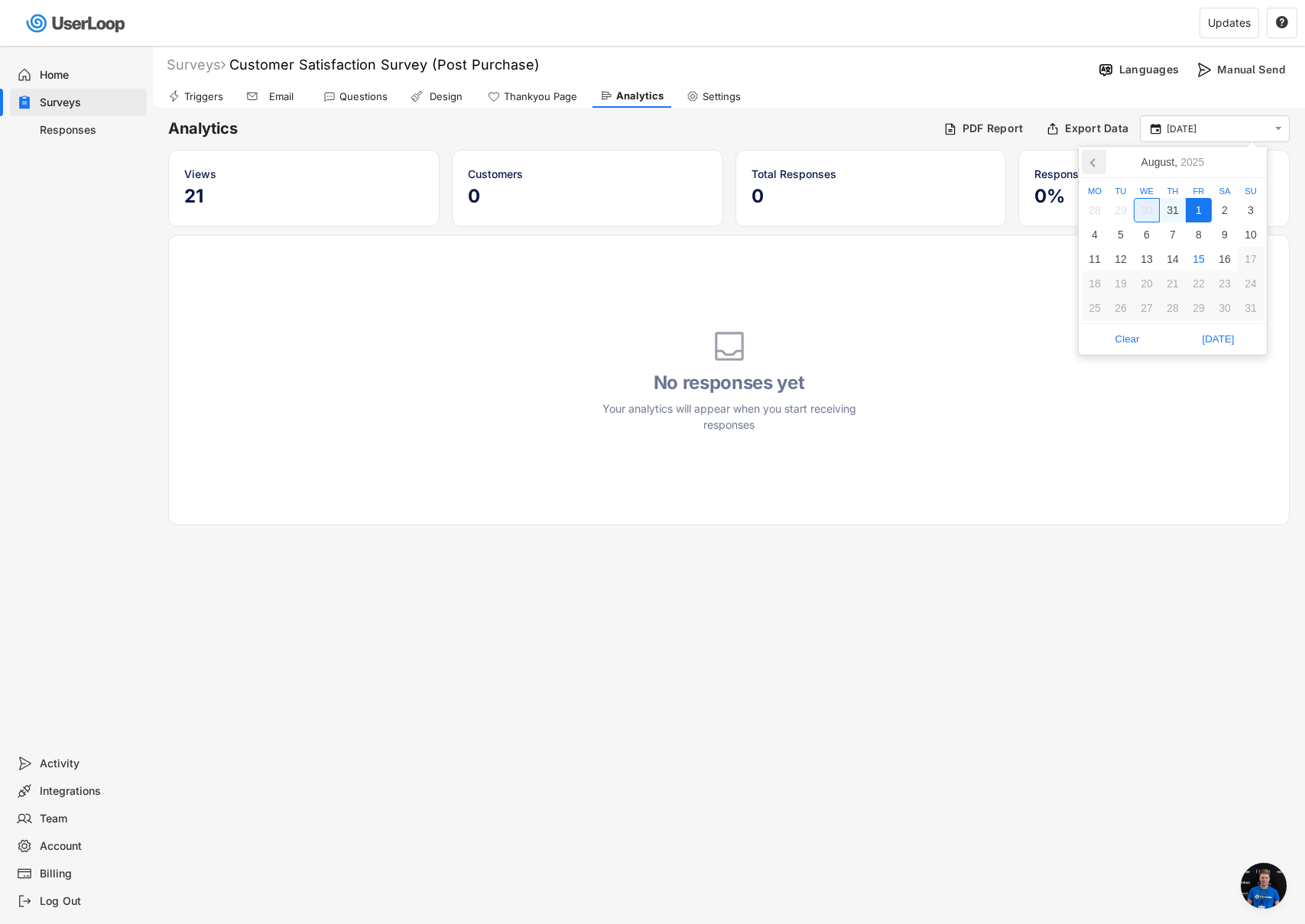
click at [1095, 166] on icon at bounding box center [1093, 162] width 24 height 24
click at [1204, 281] on div "25" at bounding box center [1199, 284] width 26 height 24
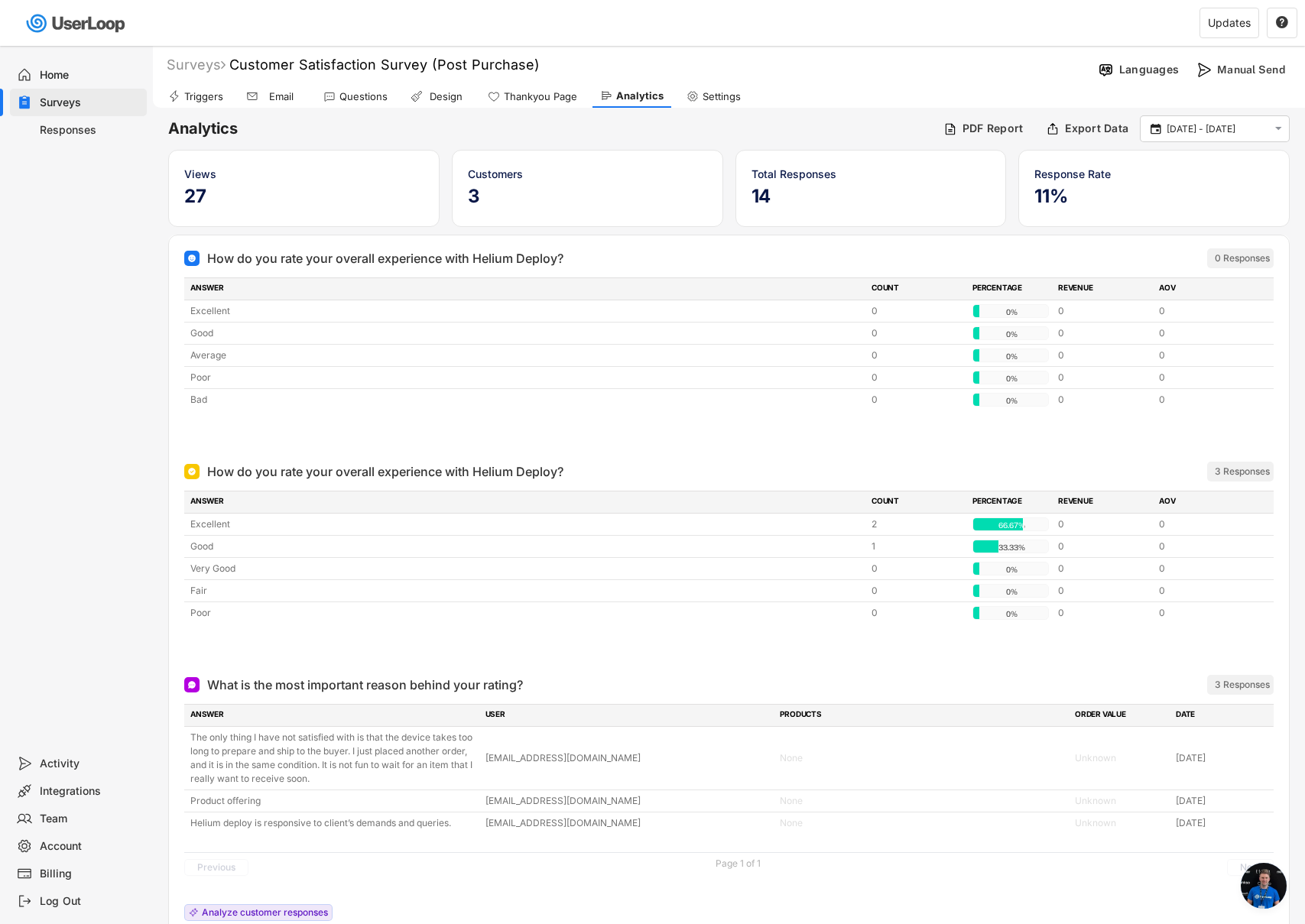
click at [1195, 124] on input "[DATE] - [DATE]" at bounding box center [1216, 129] width 101 height 16
click at [1198, 128] on input "[DATE] - [DATE]" at bounding box center [1216, 129] width 101 height 16
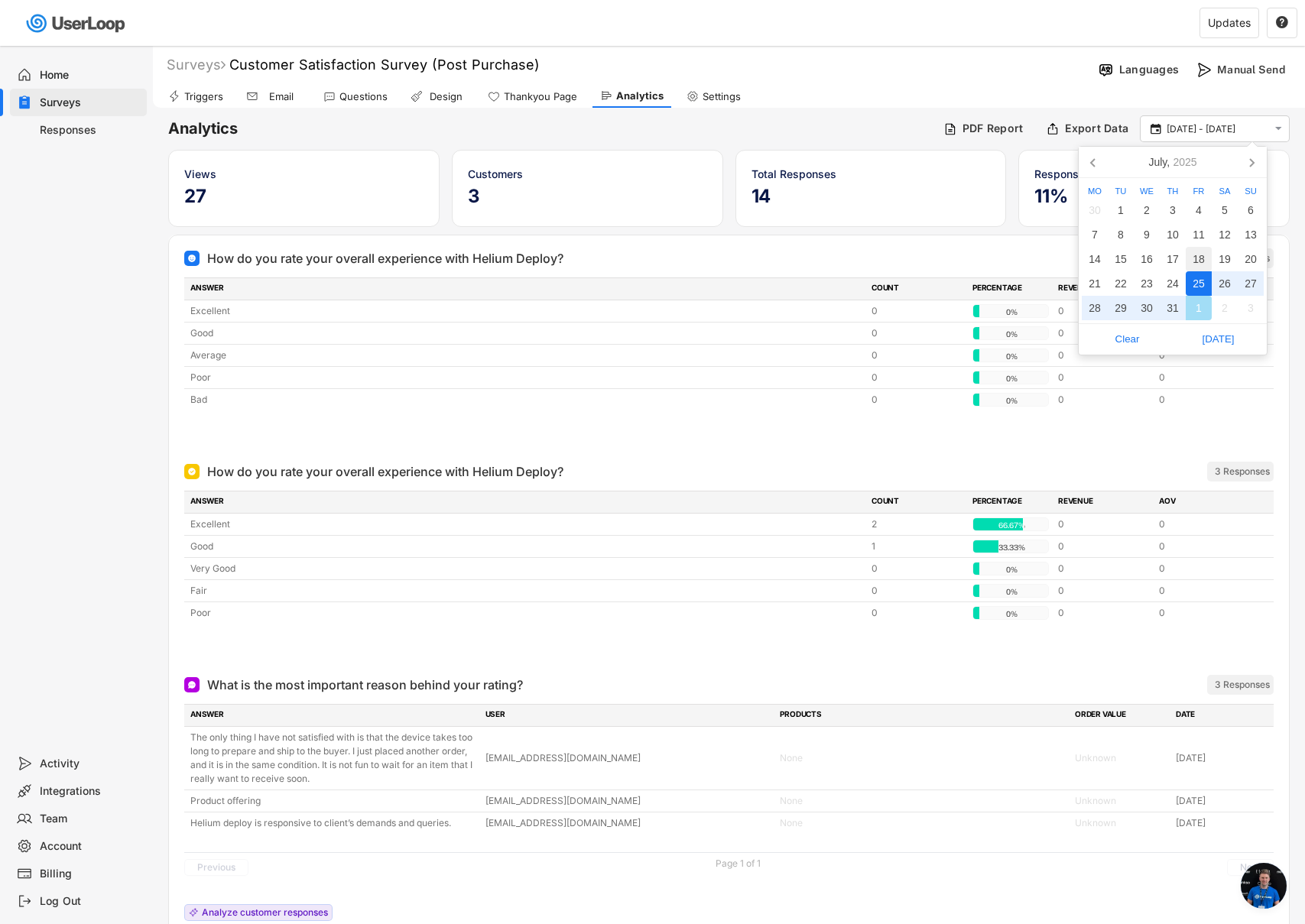
click at [1203, 262] on div "18" at bounding box center [1199, 259] width 26 height 24
click at [1202, 279] on div "25" at bounding box center [1199, 284] width 26 height 24
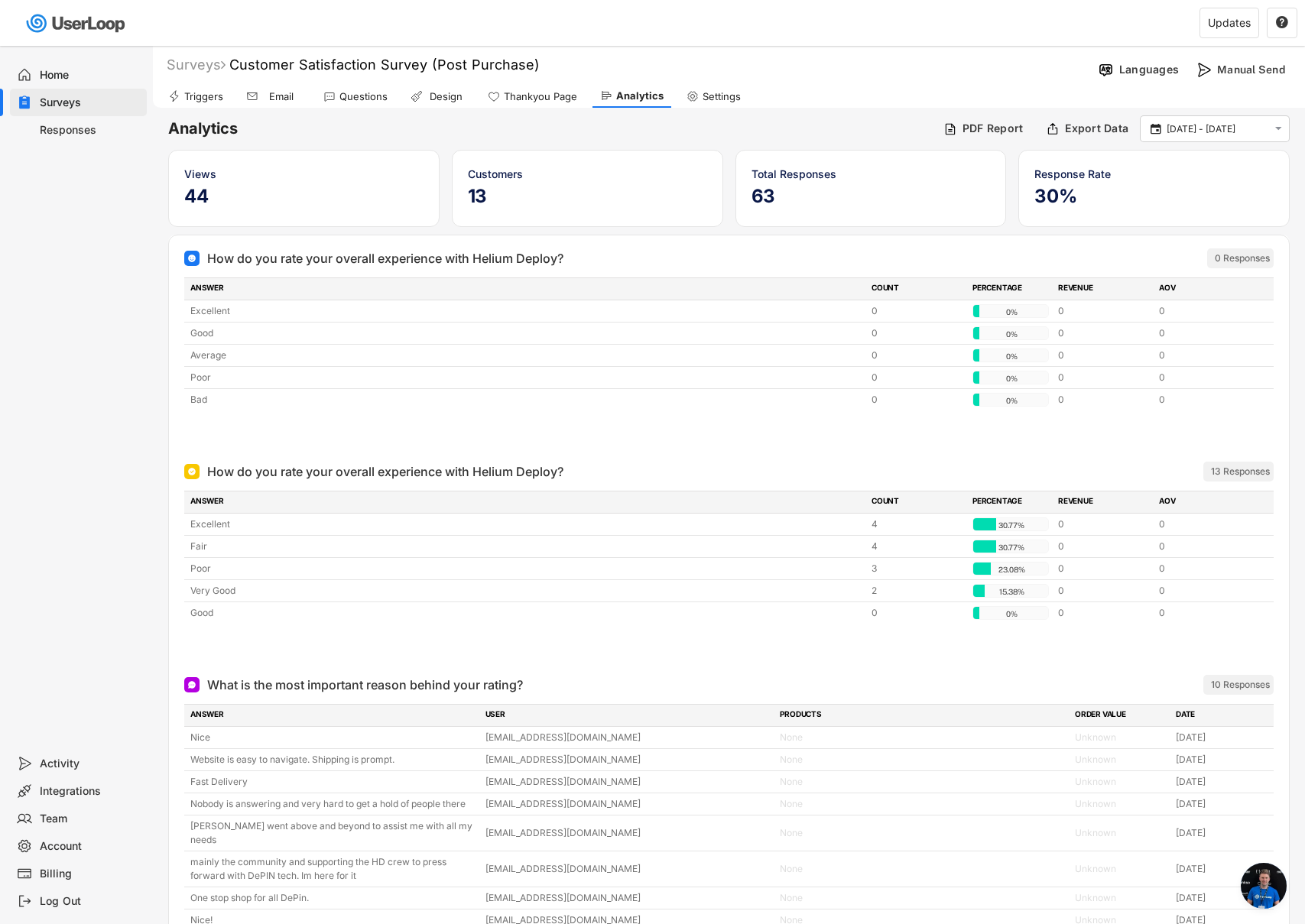
click at [1187, 129] on input "[DATE] - [DATE]" at bounding box center [1216, 129] width 101 height 16
click at [1198, 233] on div "11" at bounding box center [1199, 235] width 26 height 24
click at [1200, 254] on div "18" at bounding box center [1199, 259] width 26 height 24
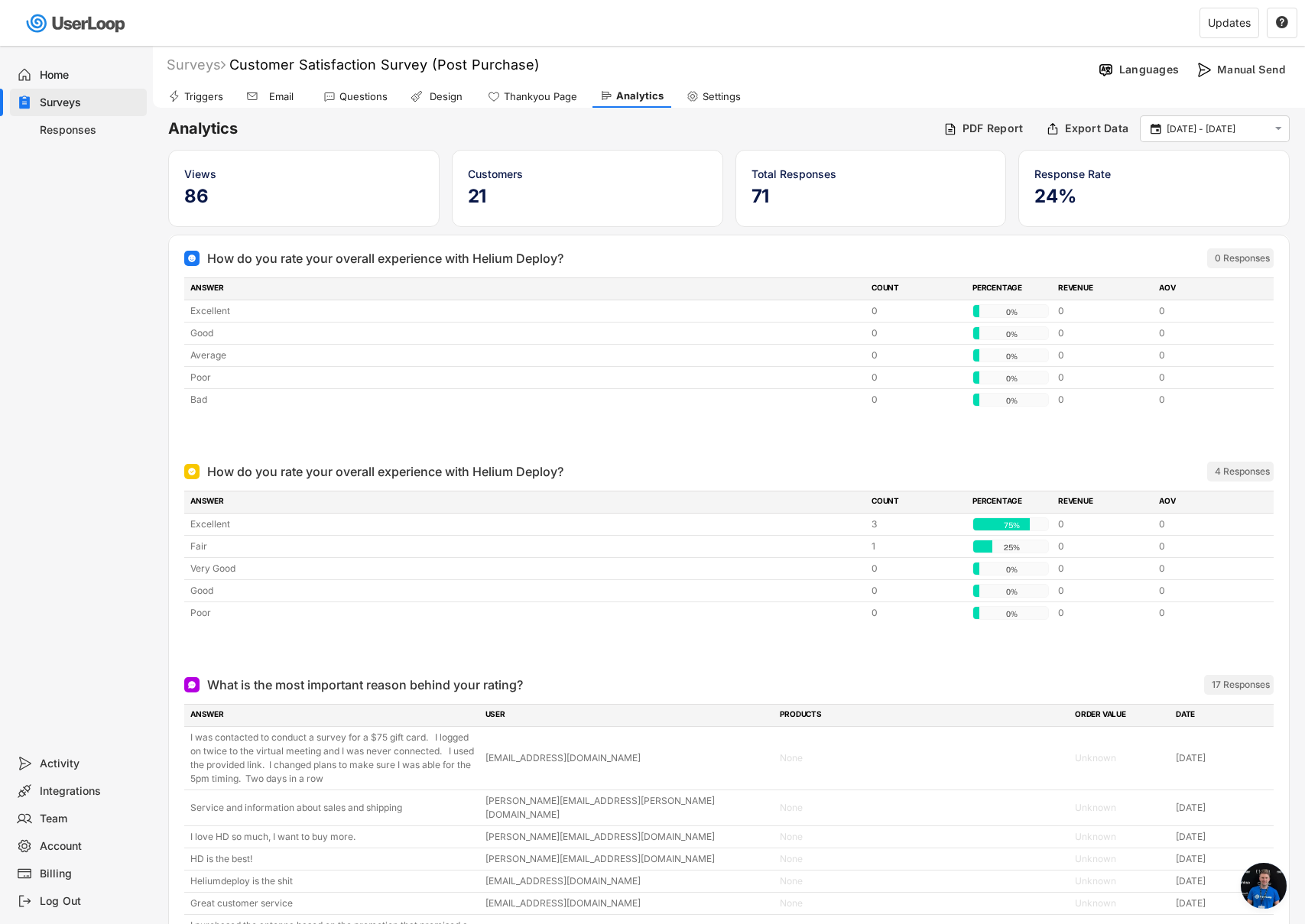
click at [1213, 128] on input "[DATE] - [DATE]" at bounding box center [1216, 129] width 101 height 16
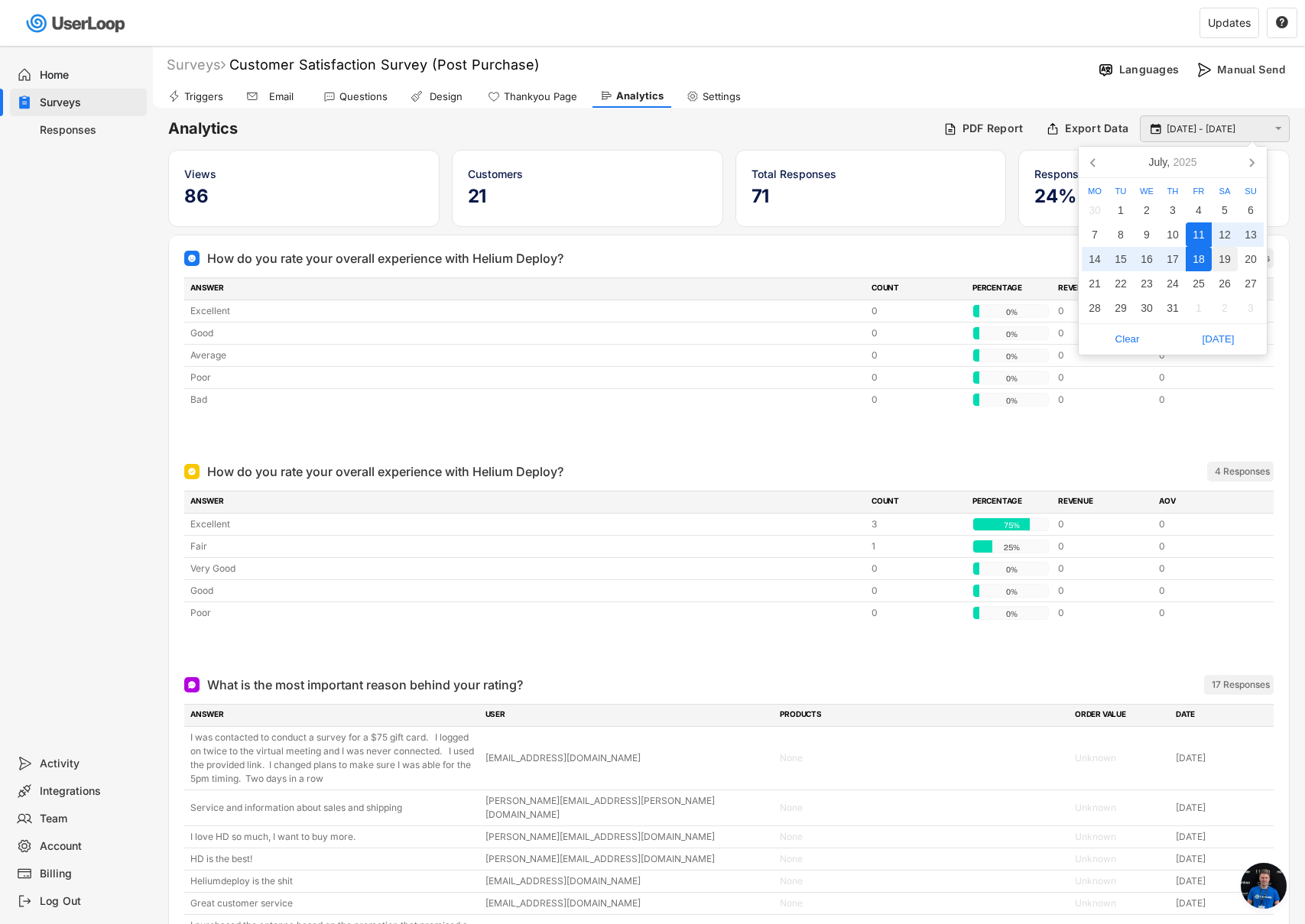
click at [1213, 128] on input "[DATE] - [DATE]" at bounding box center [1216, 129] width 101 height 16
click at [1248, 162] on icon at bounding box center [1251, 162] width 24 height 24
click at [1202, 213] on div "1" at bounding box center [1199, 210] width 26 height 24
click at [1202, 230] on div "8" at bounding box center [1199, 235] width 26 height 24
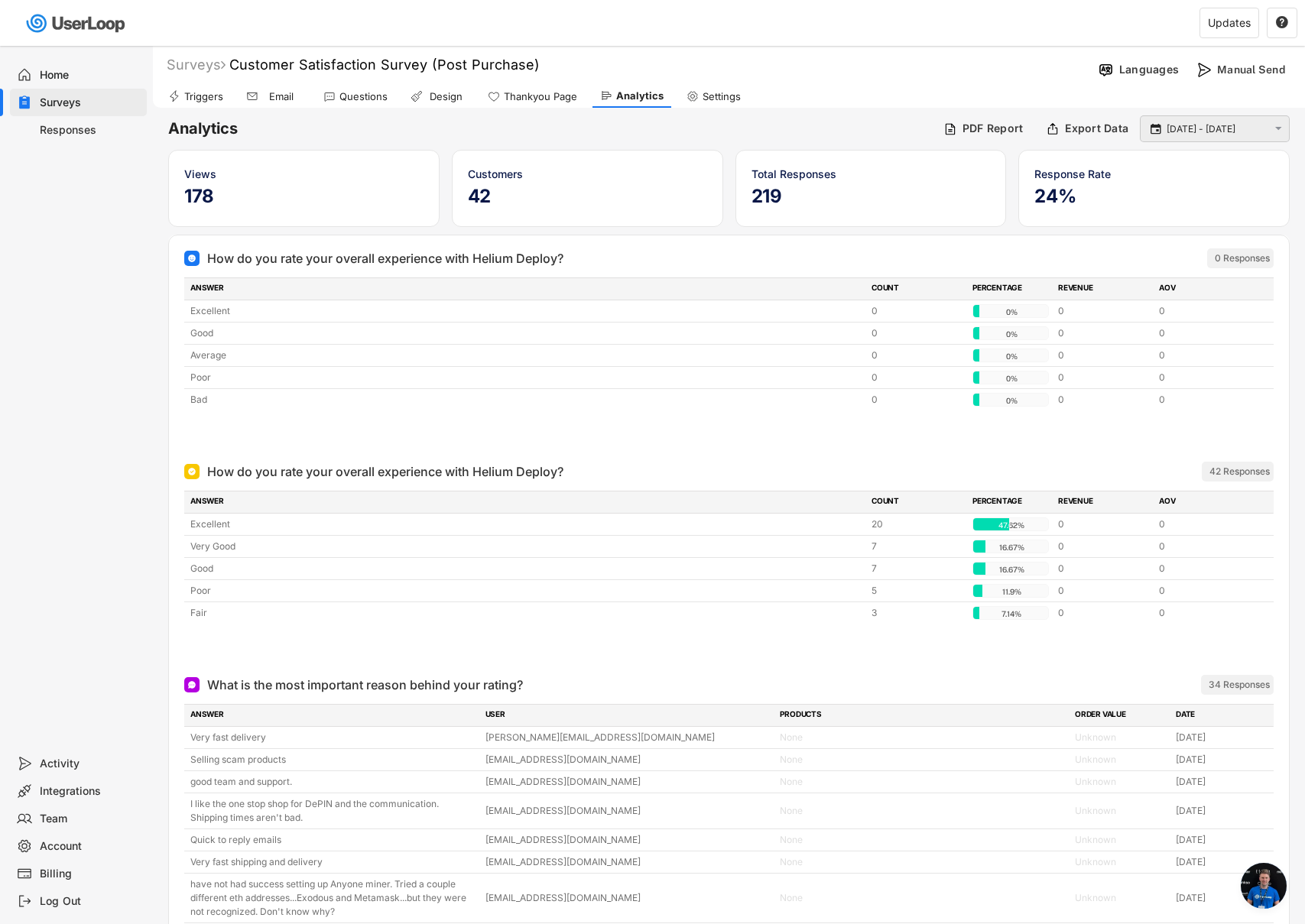
click at [1196, 126] on input "[DATE] - [DATE]" at bounding box center [1216, 129] width 101 height 16
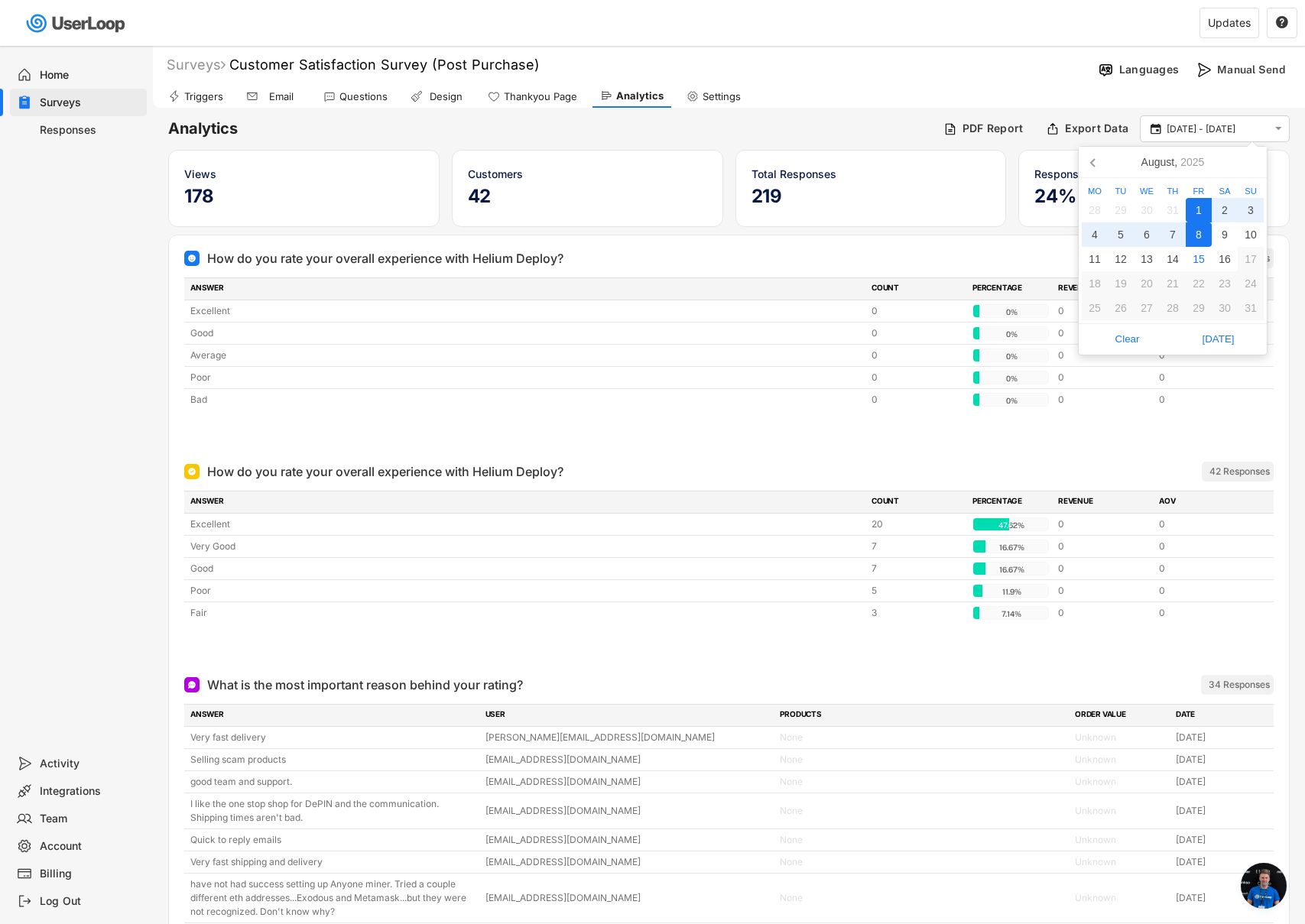
click at [1201, 238] on div "8" at bounding box center [1199, 235] width 26 height 24
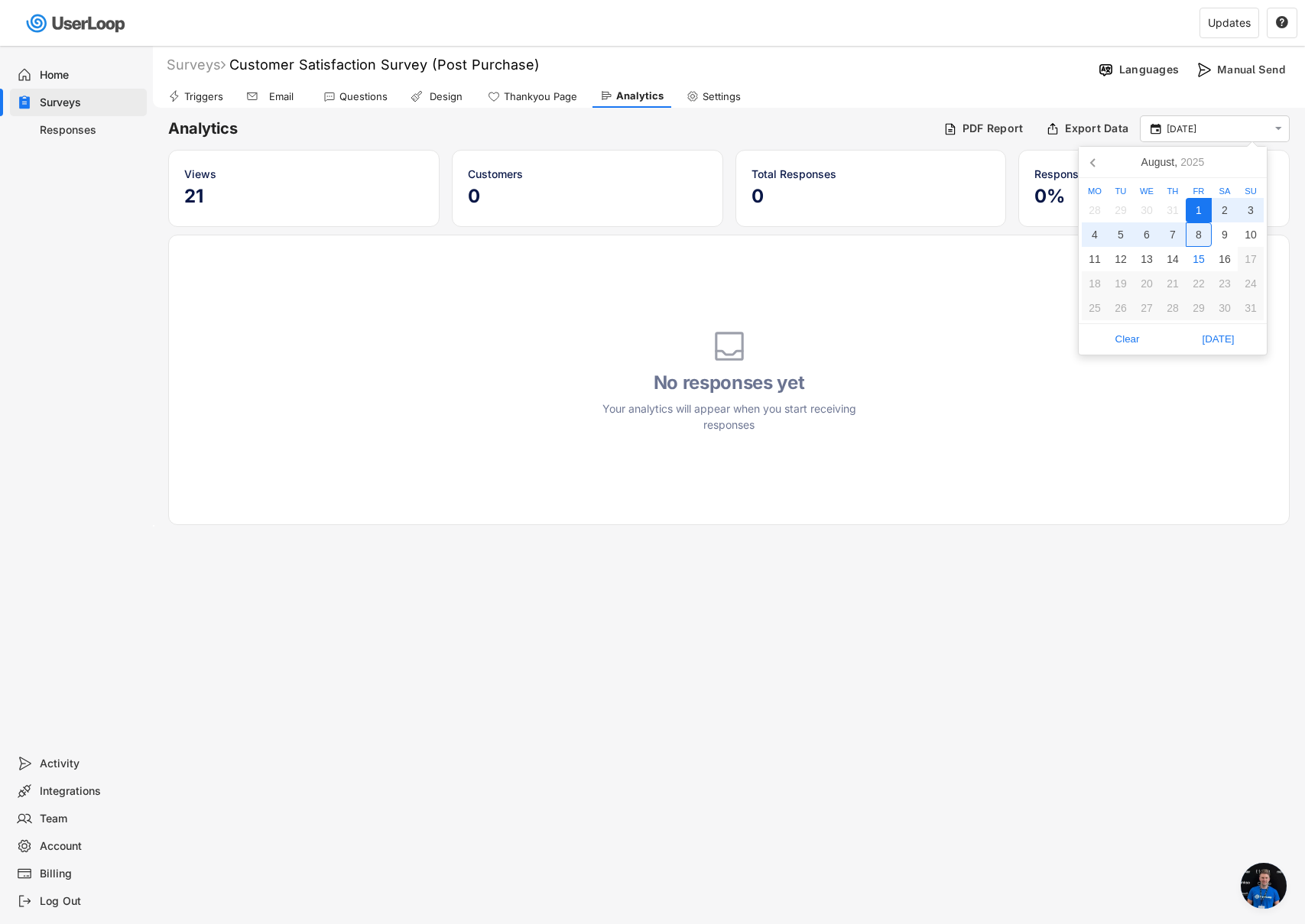
click at [1201, 236] on div "8" at bounding box center [1199, 235] width 26 height 24
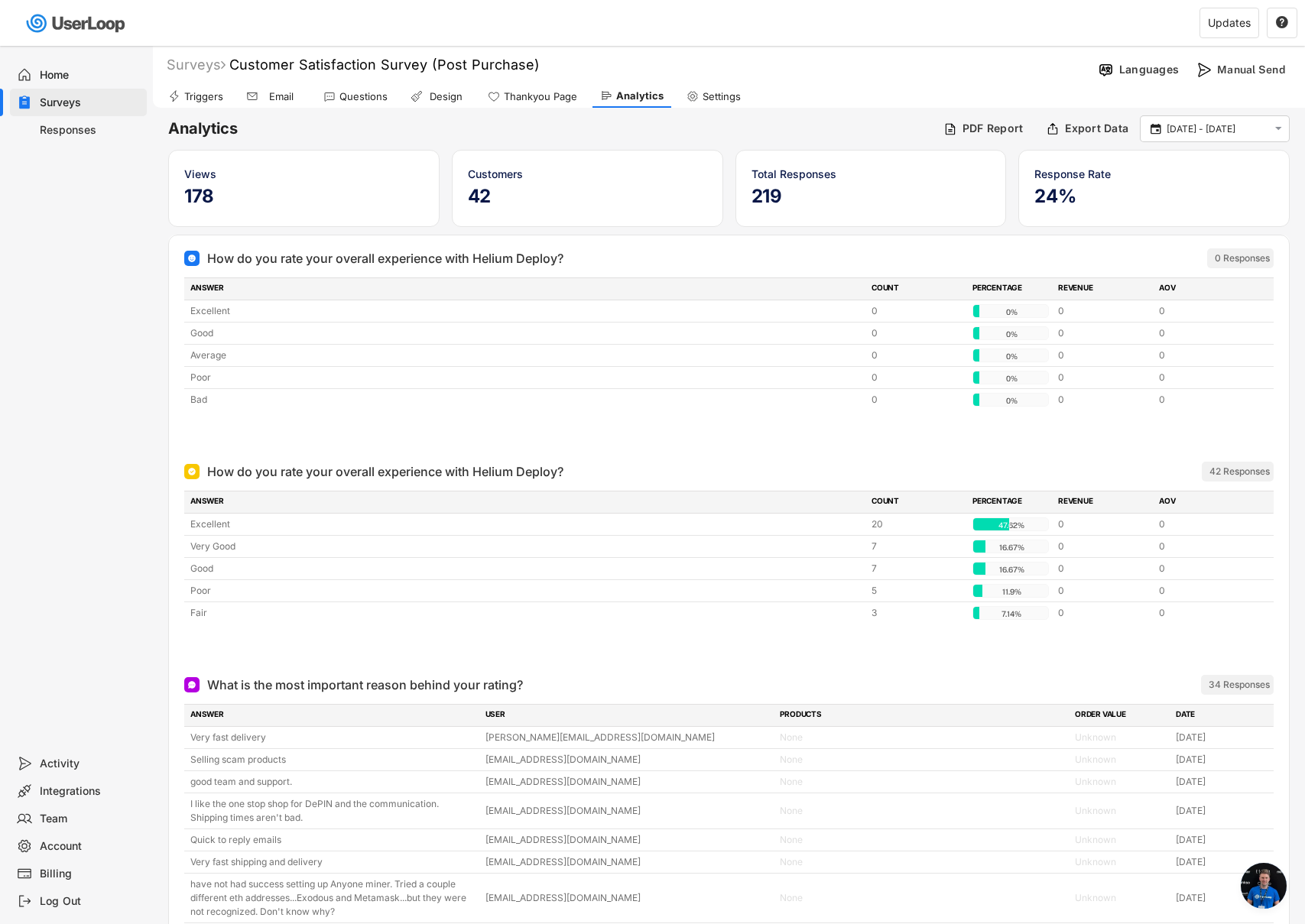
click at [1195, 133] on input "[DATE] - [DATE]" at bounding box center [1216, 129] width 101 height 16
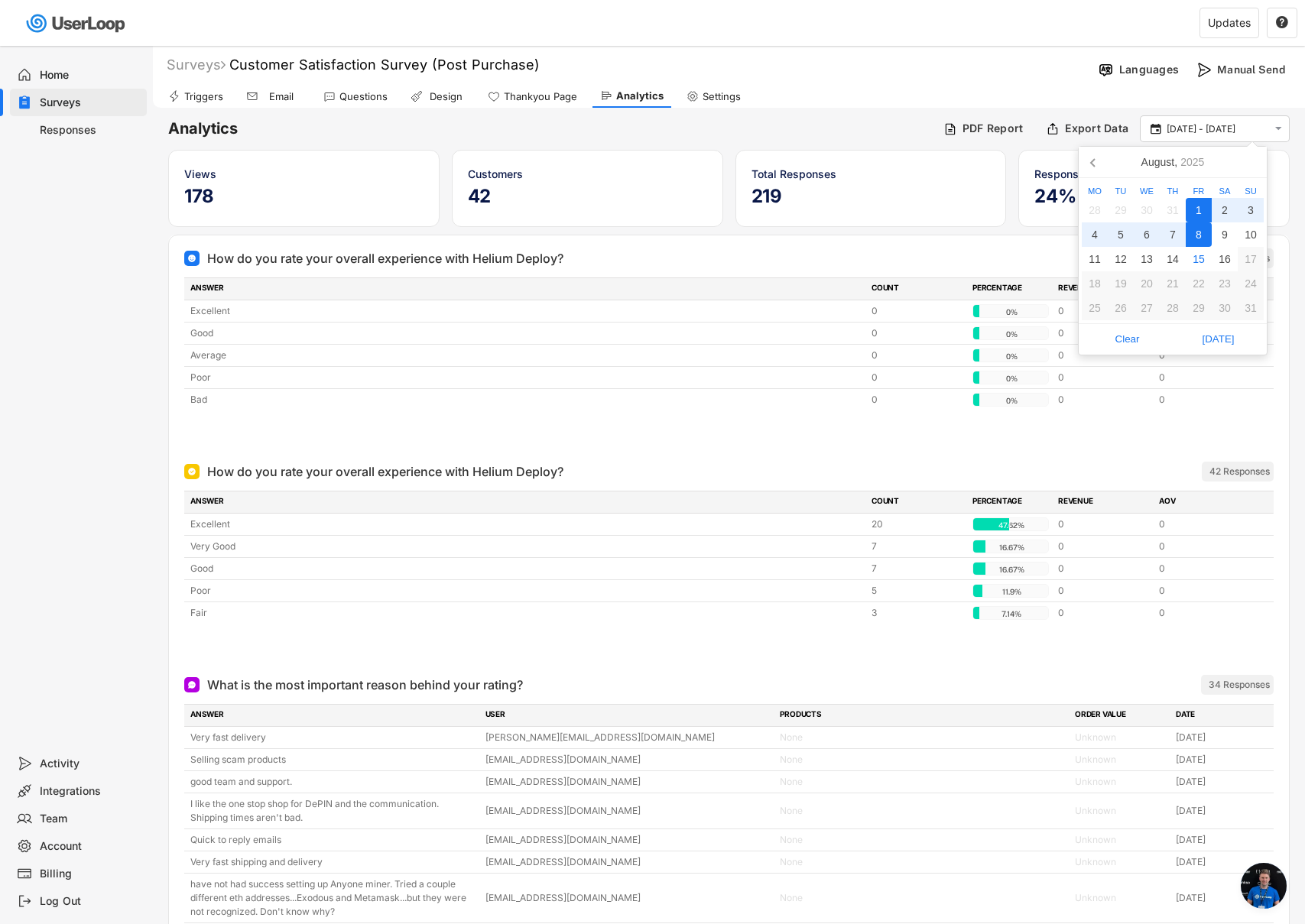
click at [1200, 234] on div "8" at bounding box center [1199, 235] width 26 height 24
click at [1201, 261] on div "15" at bounding box center [1199, 259] width 26 height 24
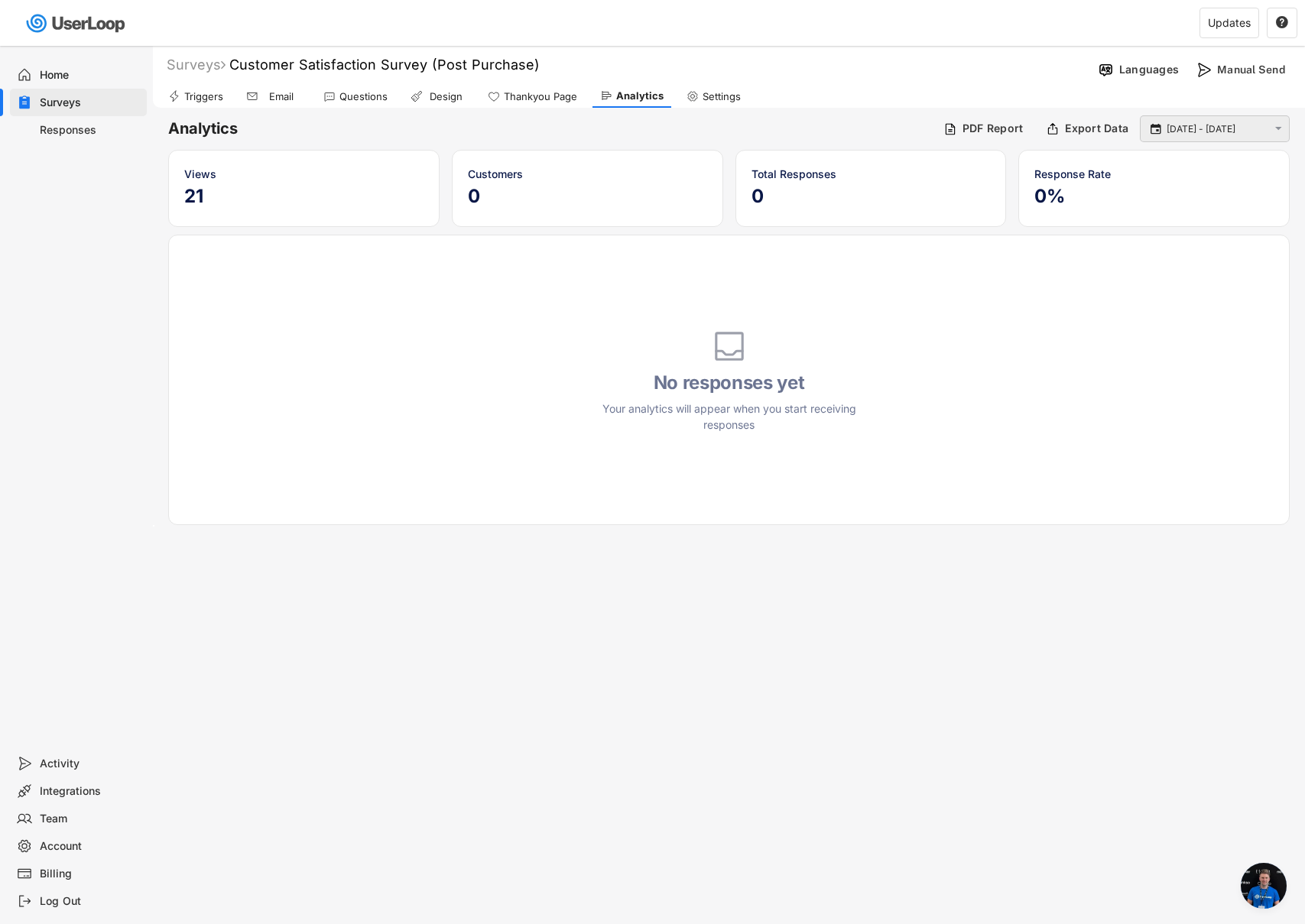
click at [1205, 130] on input "[DATE] - [DATE]" at bounding box center [1216, 129] width 101 height 16
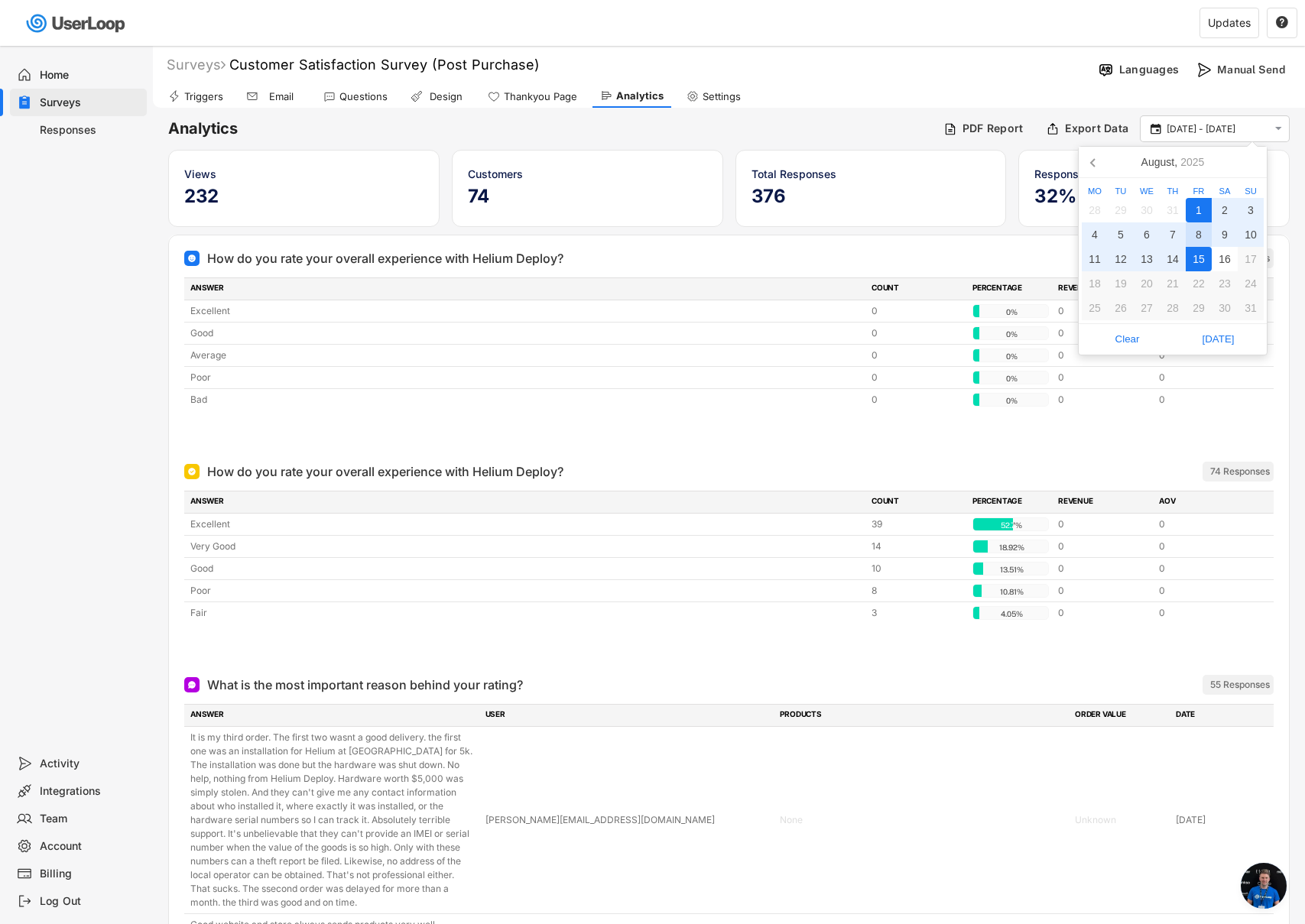
click at [1198, 237] on div "8" at bounding box center [1199, 235] width 26 height 24
click at [1197, 261] on div "15" at bounding box center [1199, 259] width 26 height 24
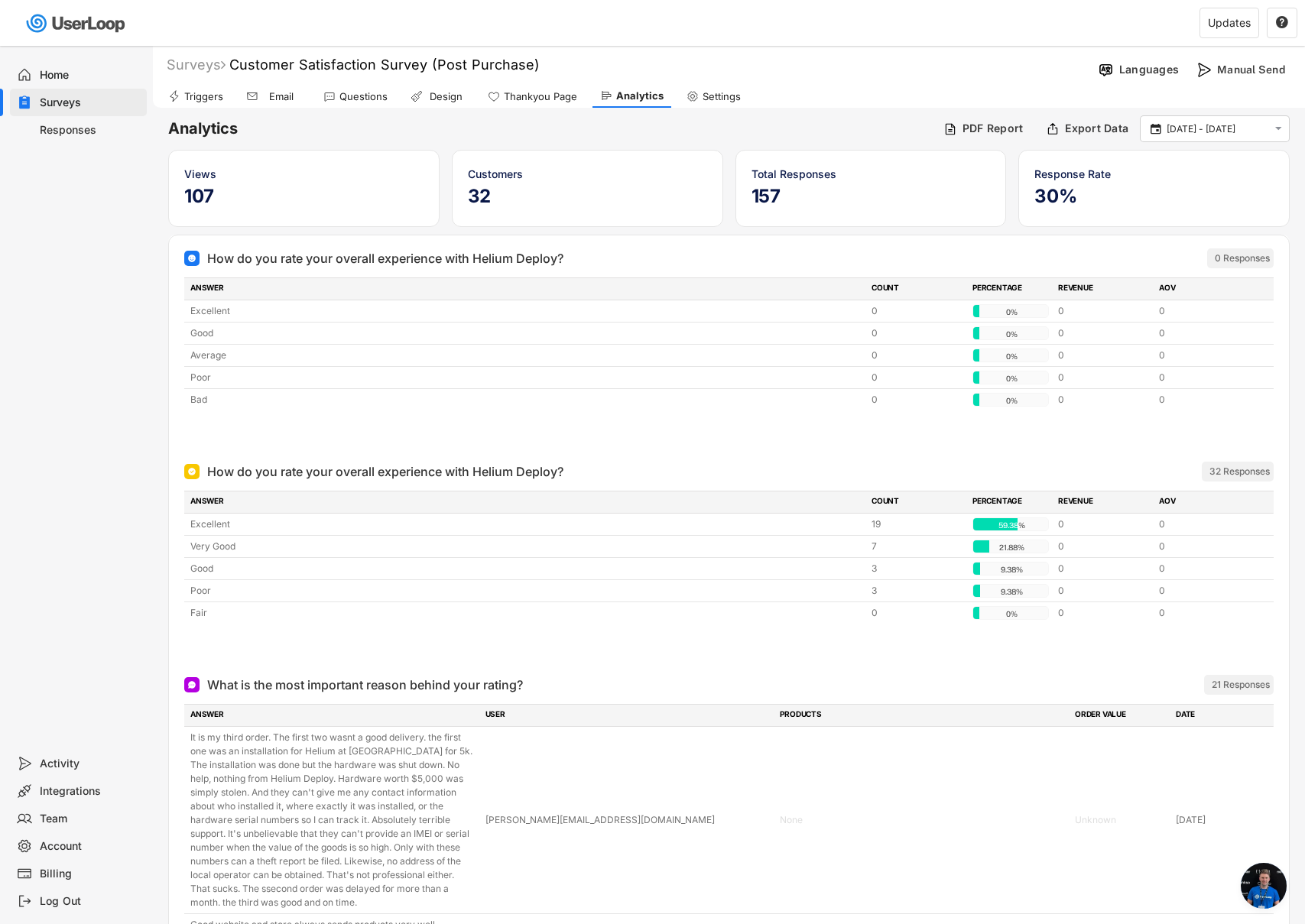
click at [1230, 129] on input "[DATE] - [DATE]" at bounding box center [1216, 129] width 101 height 16
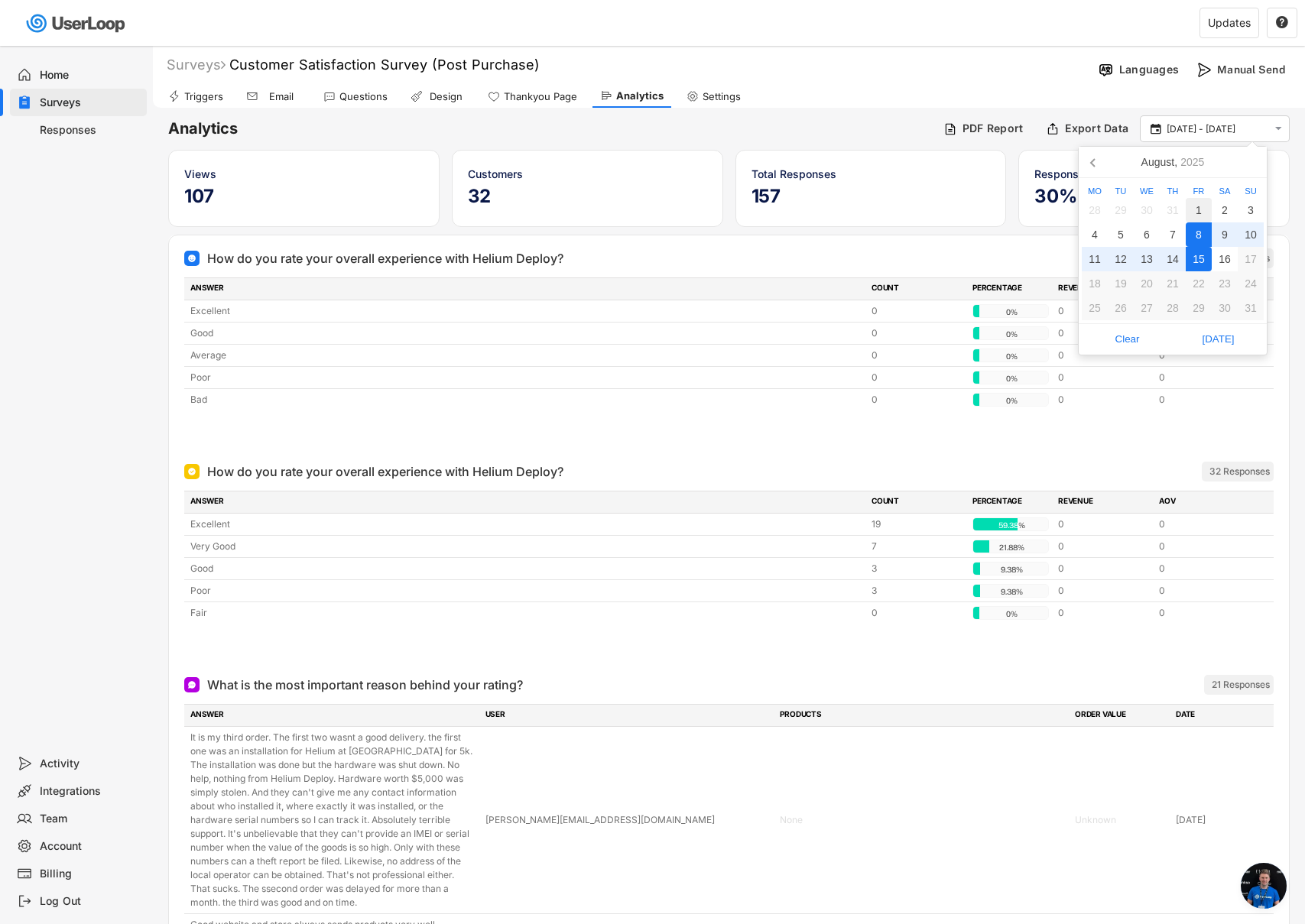
click at [1200, 213] on div "1" at bounding box center [1199, 210] width 26 height 24
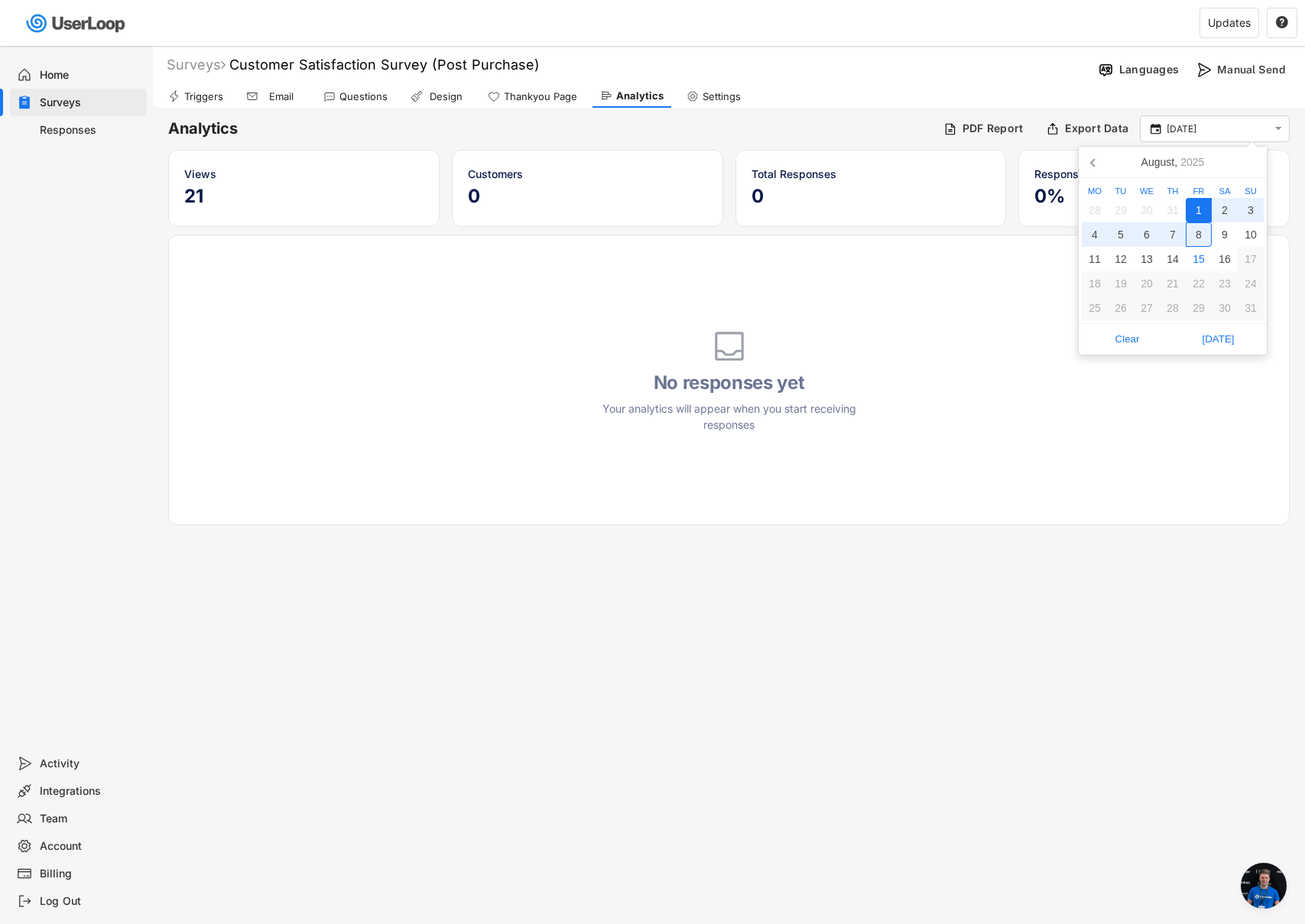
click at [1199, 231] on div "8" at bounding box center [1199, 235] width 26 height 24
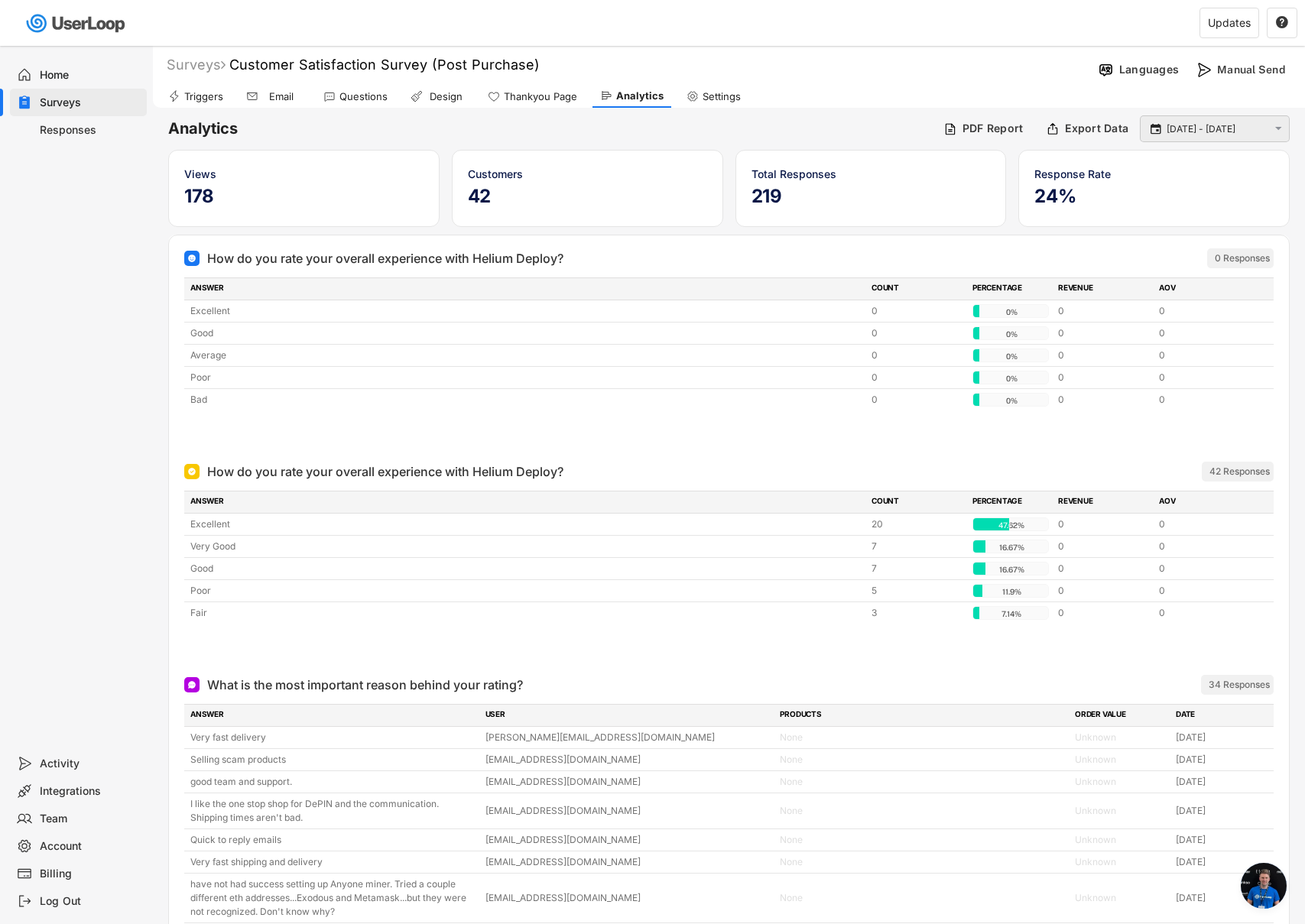
click at [1224, 130] on input "[DATE] - [DATE]" at bounding box center [1216, 129] width 101 height 16
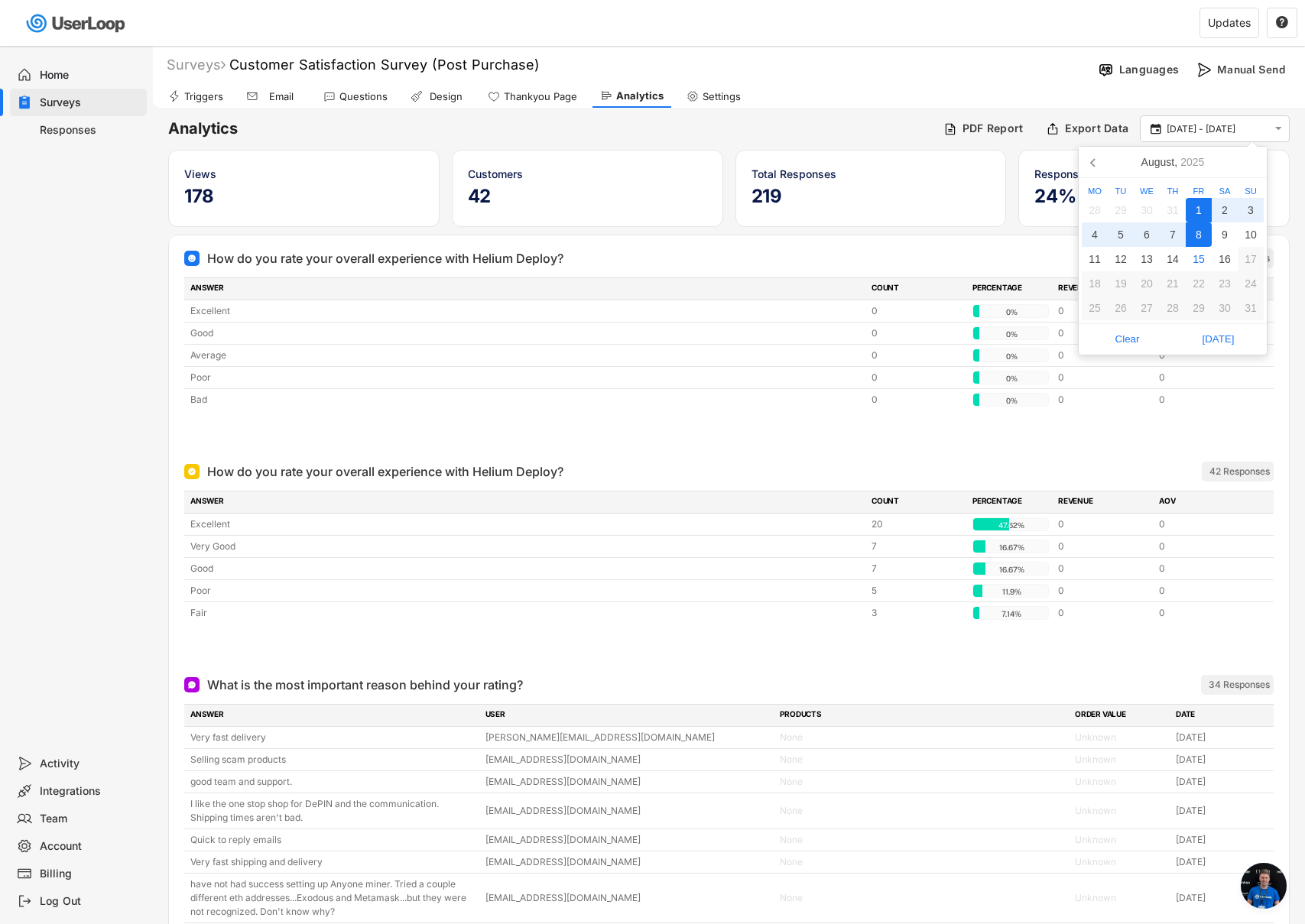
click at [1202, 235] on div "8" at bounding box center [1199, 235] width 26 height 24
click at [1201, 236] on div "8" at bounding box center [1199, 235] width 26 height 24
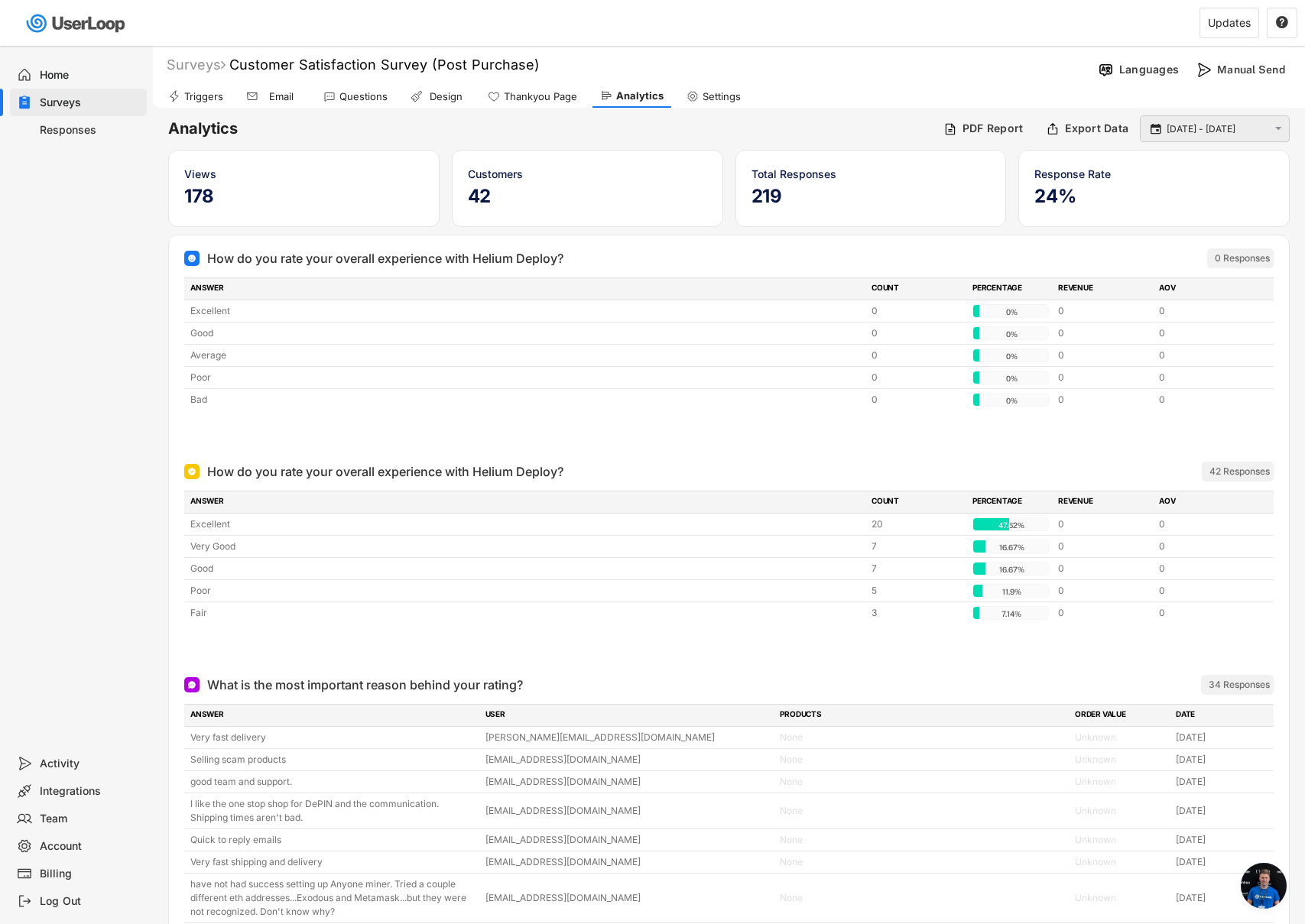
click at [1216, 137] on div " [DATE] - [DATE] " at bounding box center [1214, 128] width 150 height 27
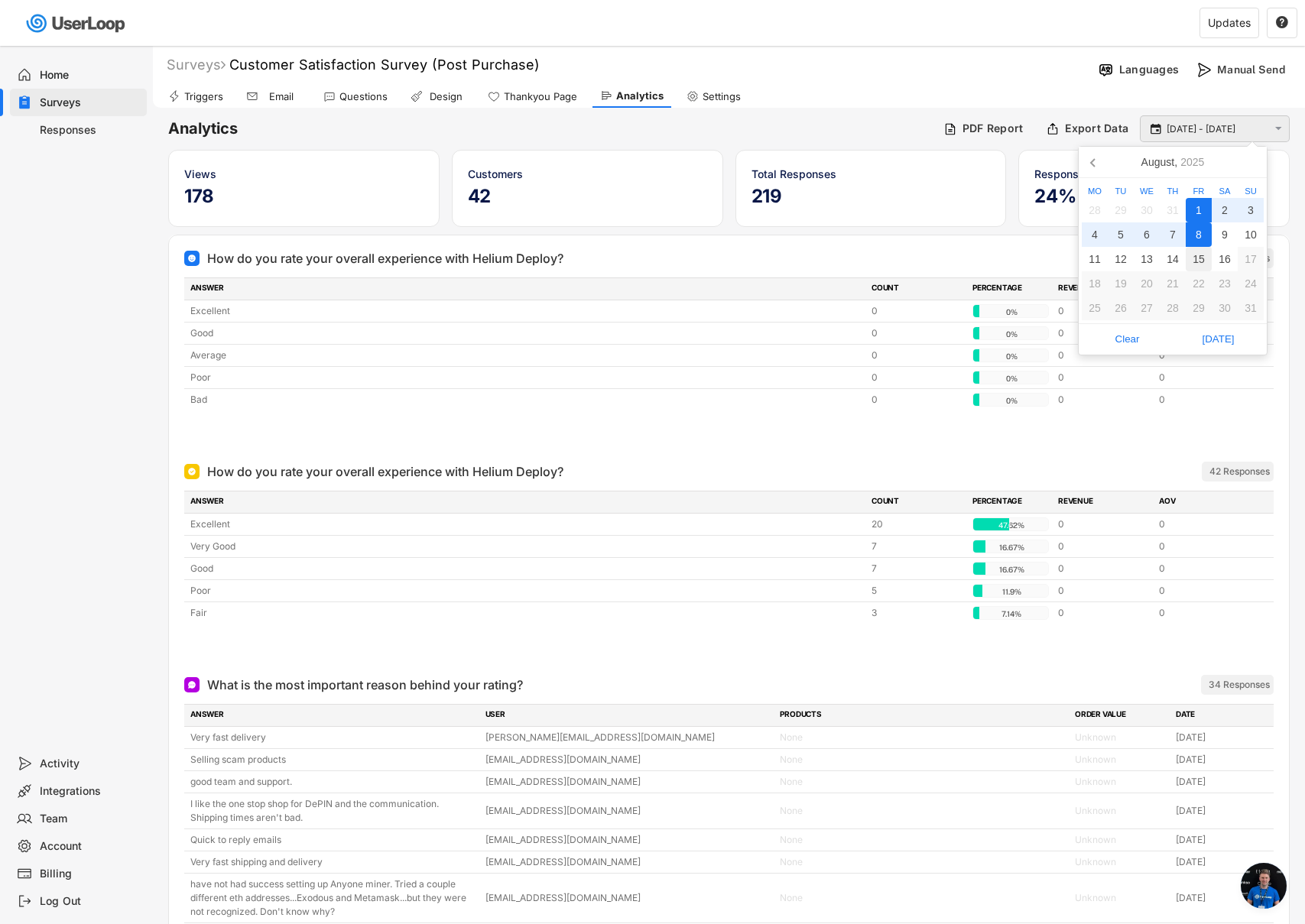
click at [1214, 123] on input "[DATE] - [DATE]" at bounding box center [1216, 129] width 101 height 16
click at [1201, 226] on div "8" at bounding box center [1199, 235] width 26 height 24
click at [1201, 254] on div "15" at bounding box center [1199, 259] width 26 height 24
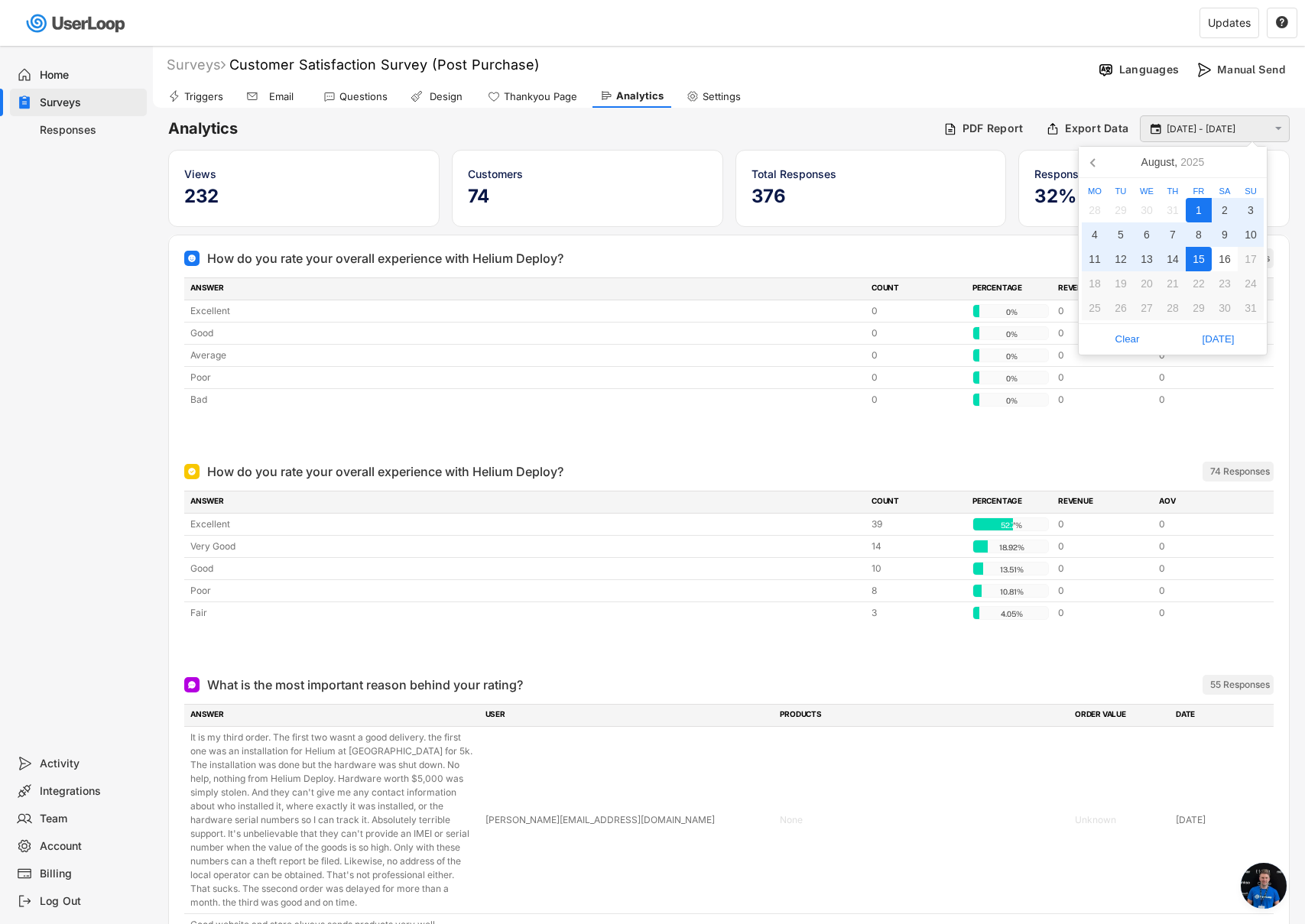
click at [1217, 127] on input "[DATE] - [DATE]" at bounding box center [1216, 129] width 101 height 16
click at [1207, 238] on div "8" at bounding box center [1199, 235] width 26 height 24
click at [1201, 257] on div "15" at bounding box center [1199, 259] width 26 height 24
type input "[DATE] - [DATE]"
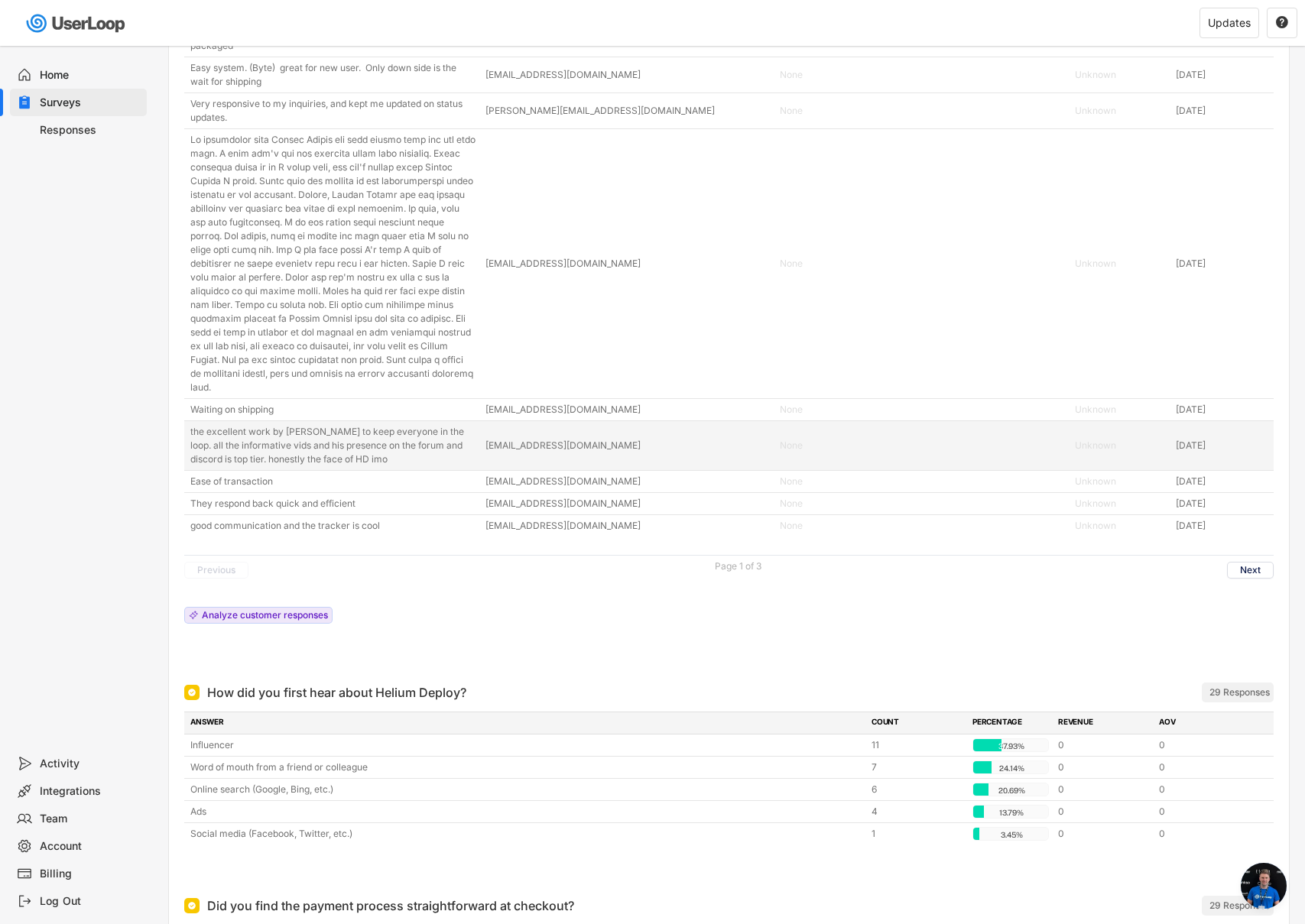
scroll to position [902, 0]
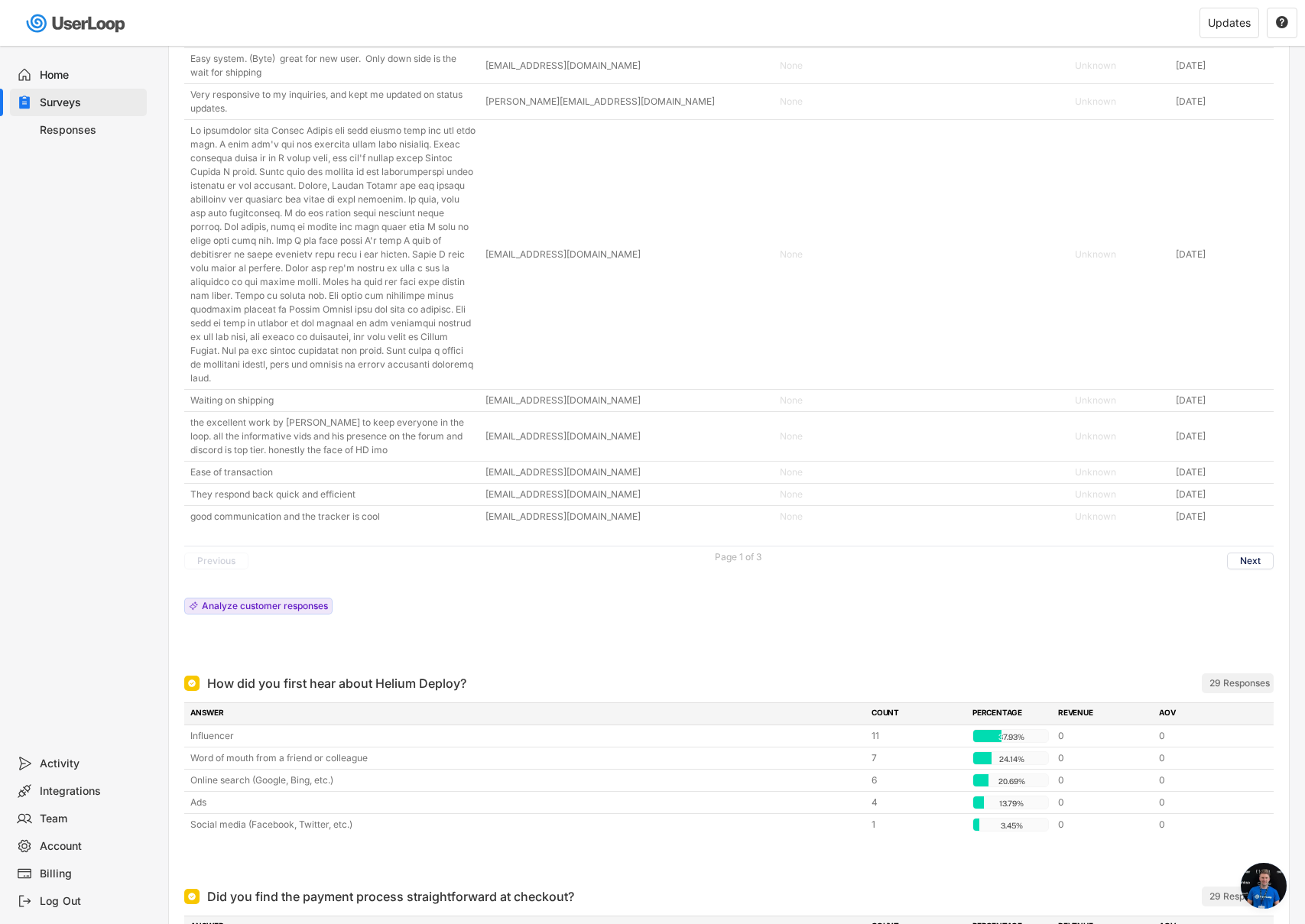
click at [1254, 553] on button "Next" at bounding box center [1250, 561] width 46 height 17
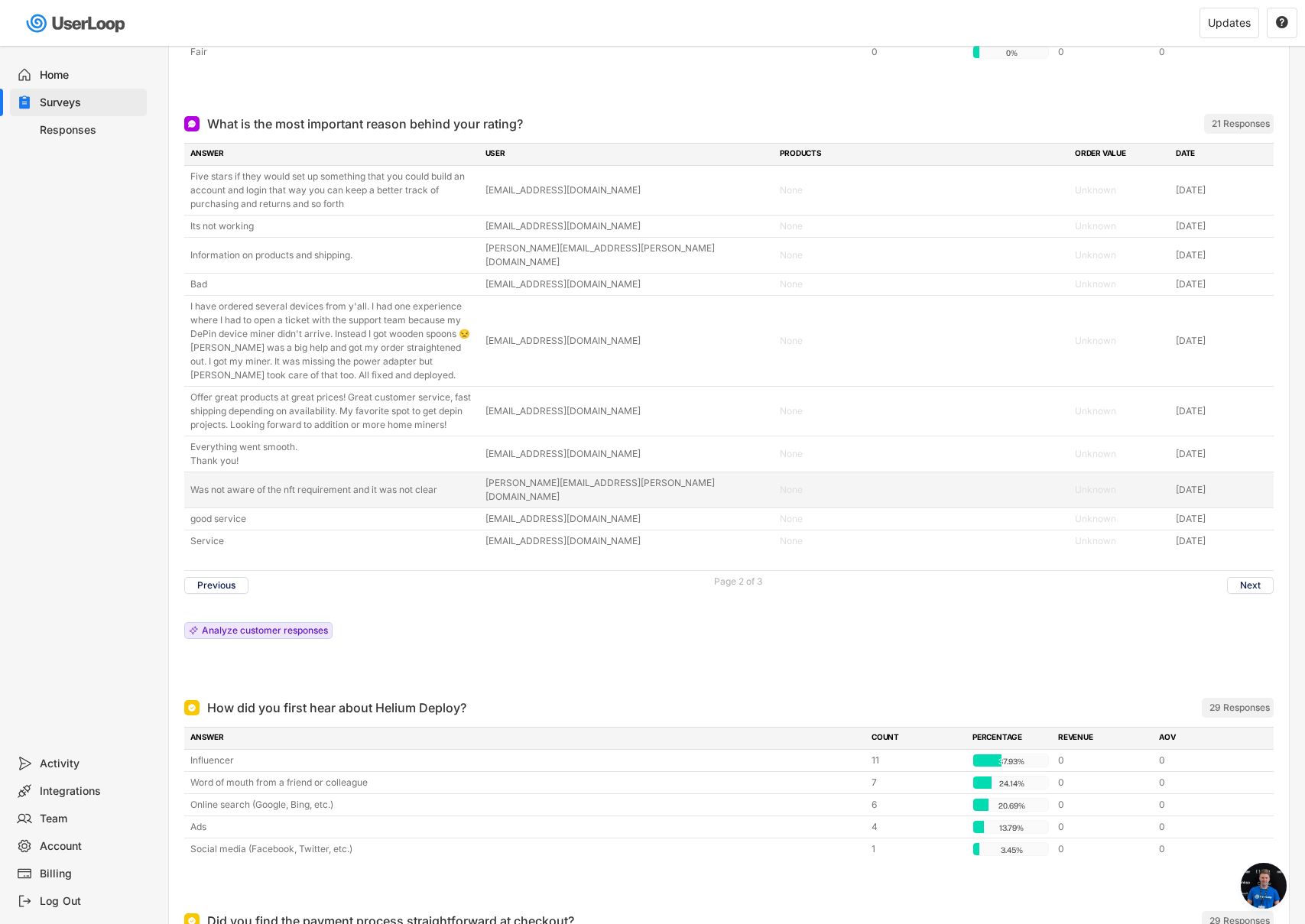
scroll to position [563, 0]
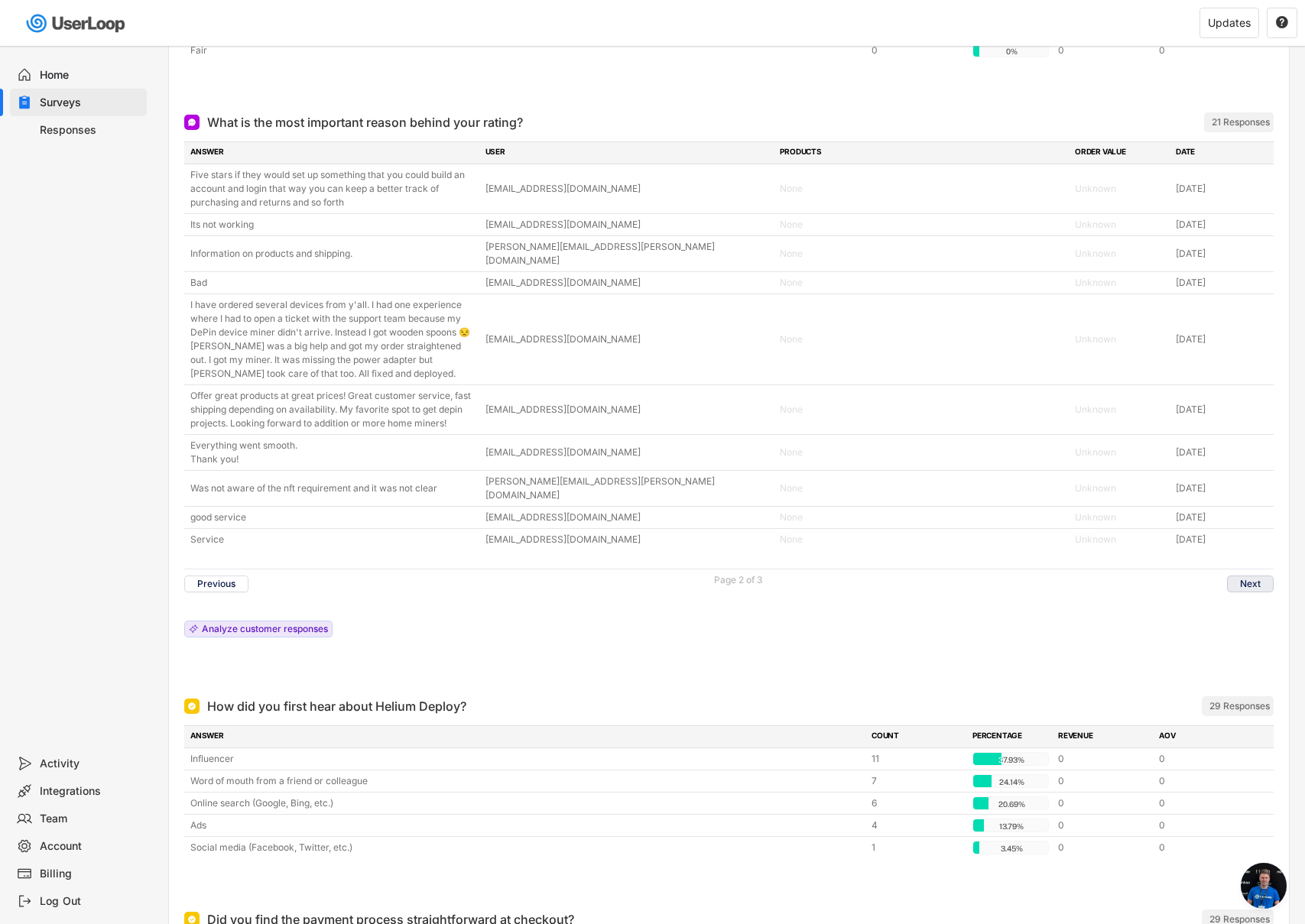
click at [1263, 576] on button "Next" at bounding box center [1250, 584] width 46 height 17
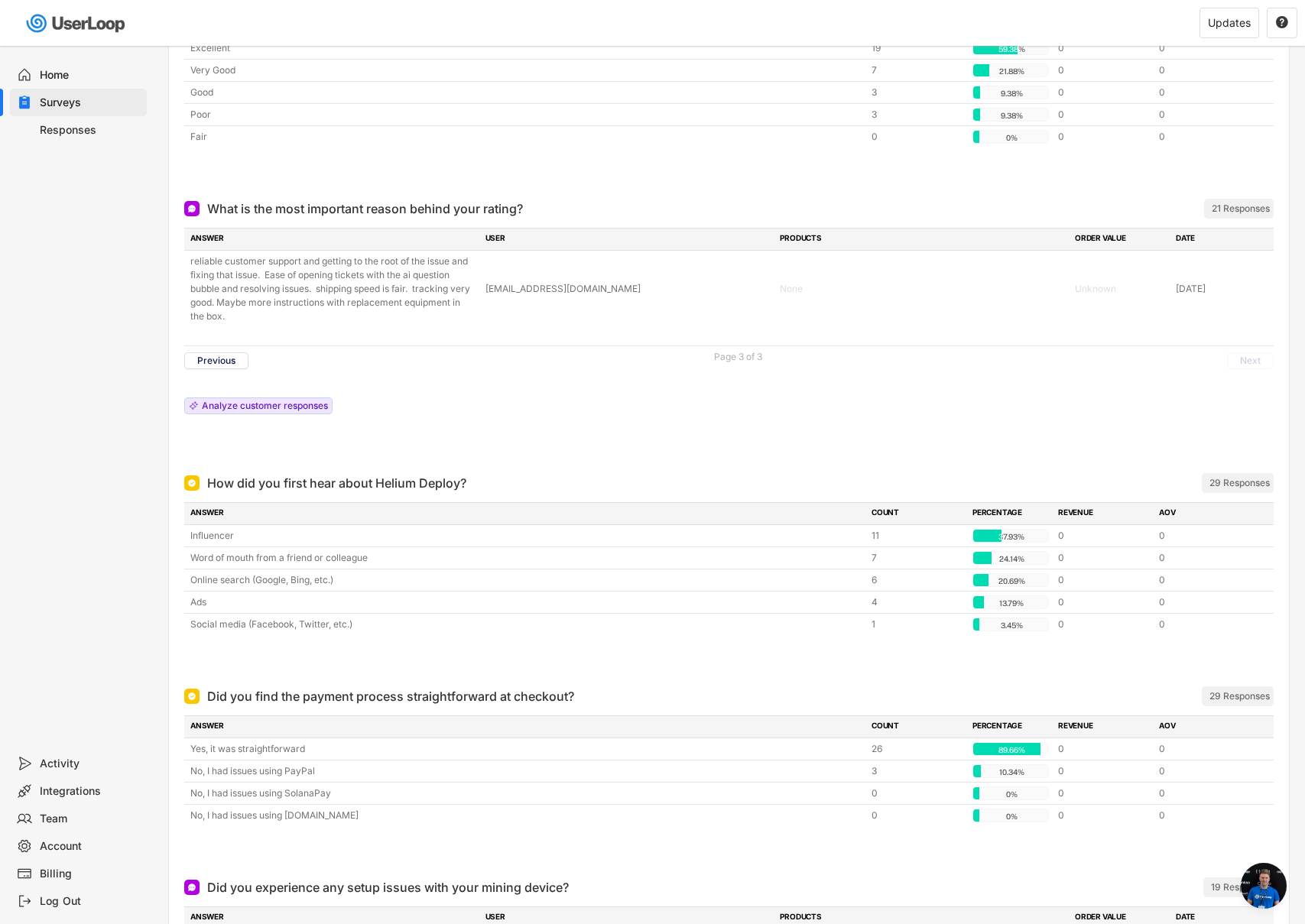
scroll to position [370, 0]
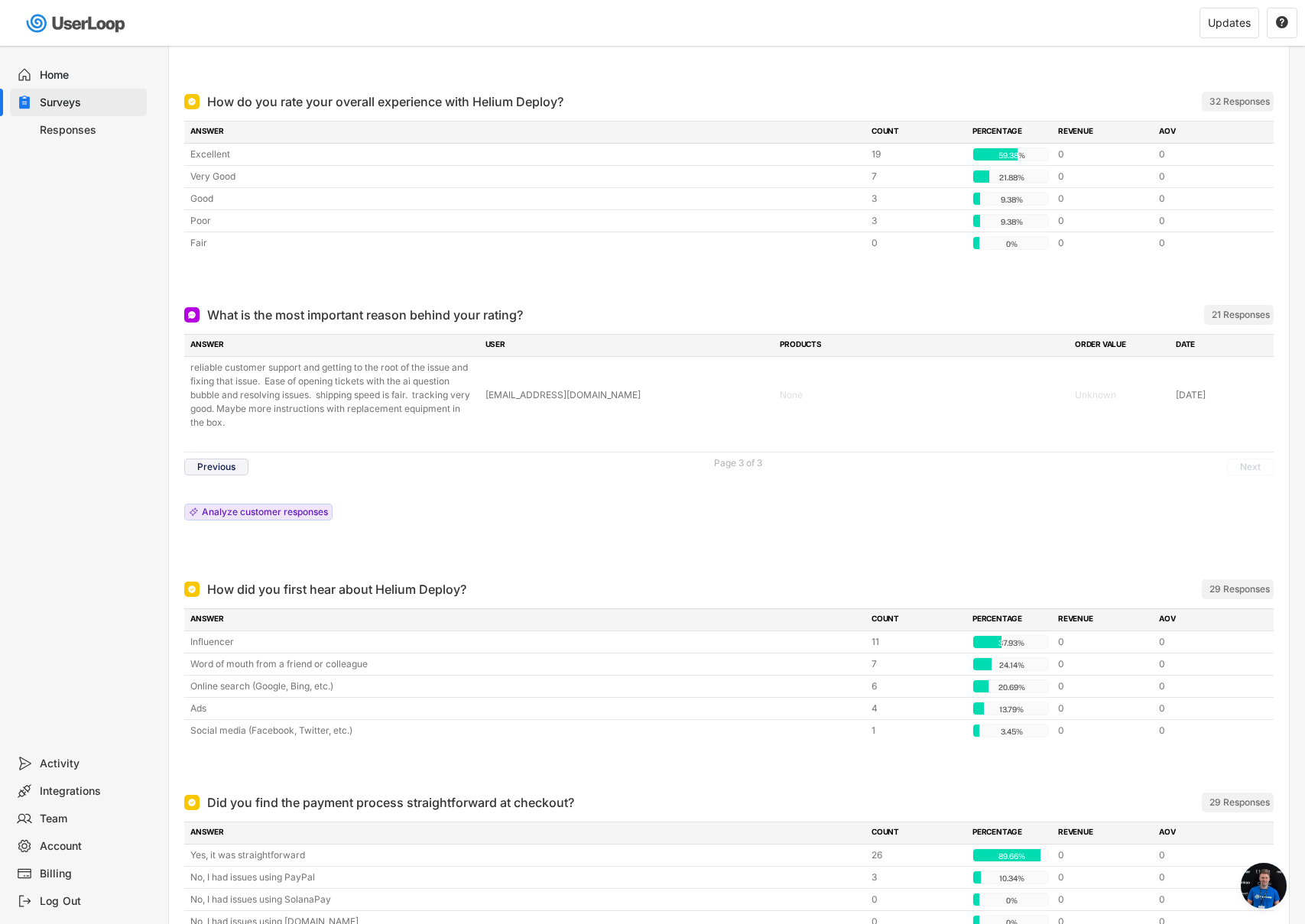
click at [214, 472] on button "Previous" at bounding box center [215, 467] width 64 height 17
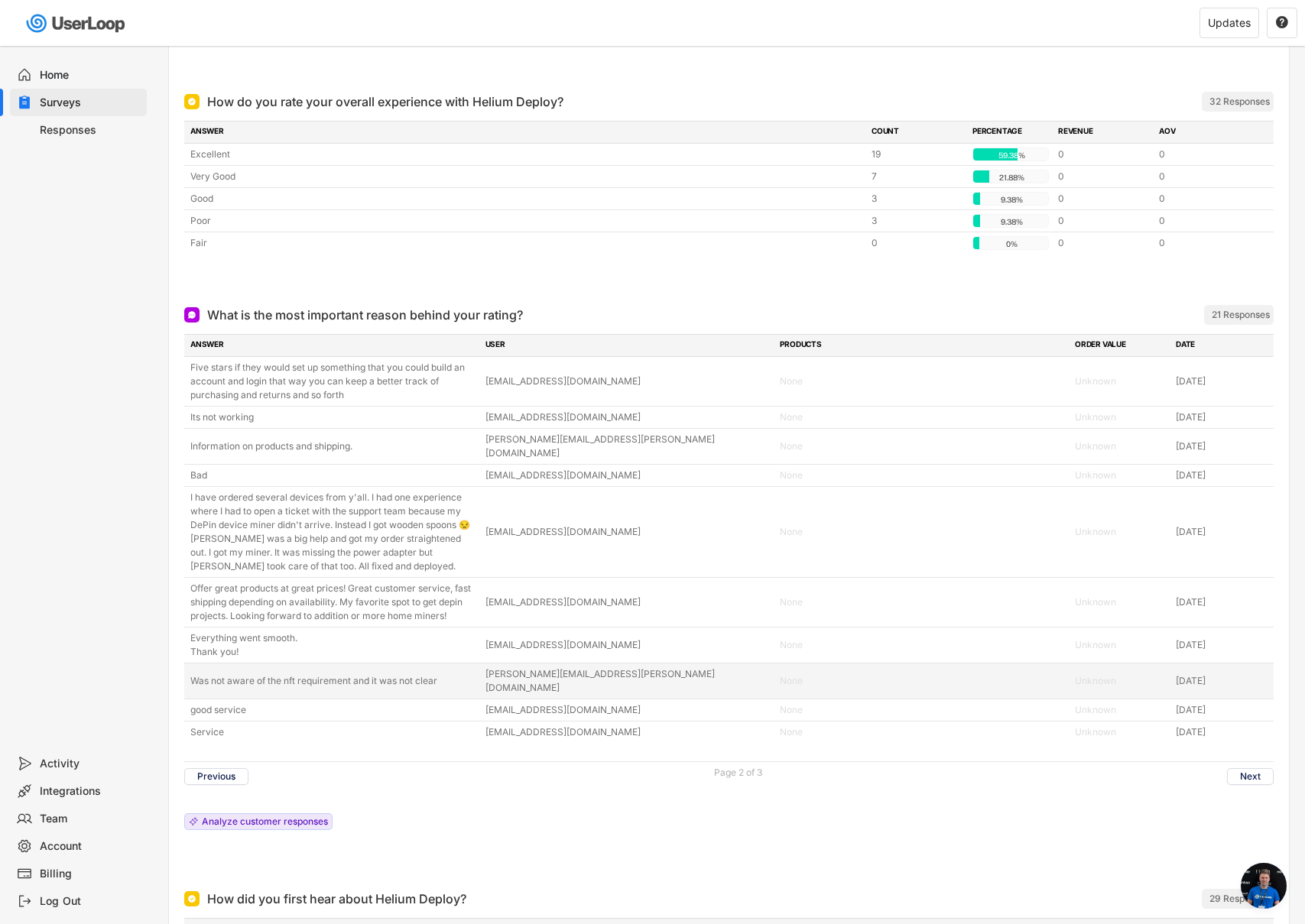
click at [532, 676] on div "[PERSON_NAME][EMAIL_ADDRESS][PERSON_NAME][DOMAIN_NAME]" at bounding box center [628, 681] width 286 height 28
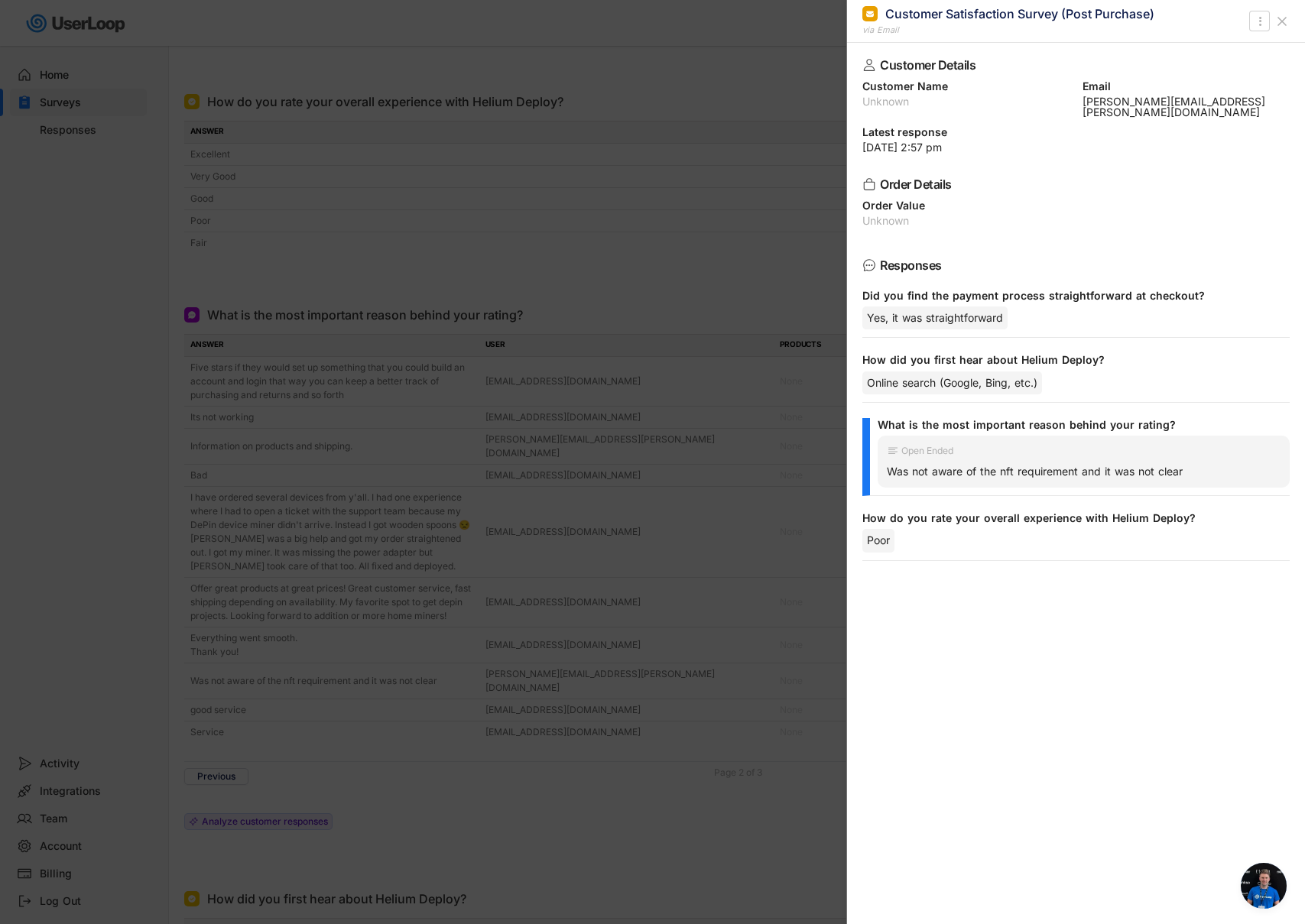
click at [1150, 102] on div "[PERSON_NAME][EMAIL_ADDRESS][PERSON_NAME][DOMAIN_NAME]" at bounding box center [1186, 106] width 208 height 21
click at [1149, 103] on div "[PERSON_NAME][EMAIL_ADDRESS][PERSON_NAME][DOMAIN_NAME]" at bounding box center [1186, 106] width 208 height 21
copy div "[PERSON_NAME][EMAIL_ADDRESS][PERSON_NAME][DOMAIN_NAME]"
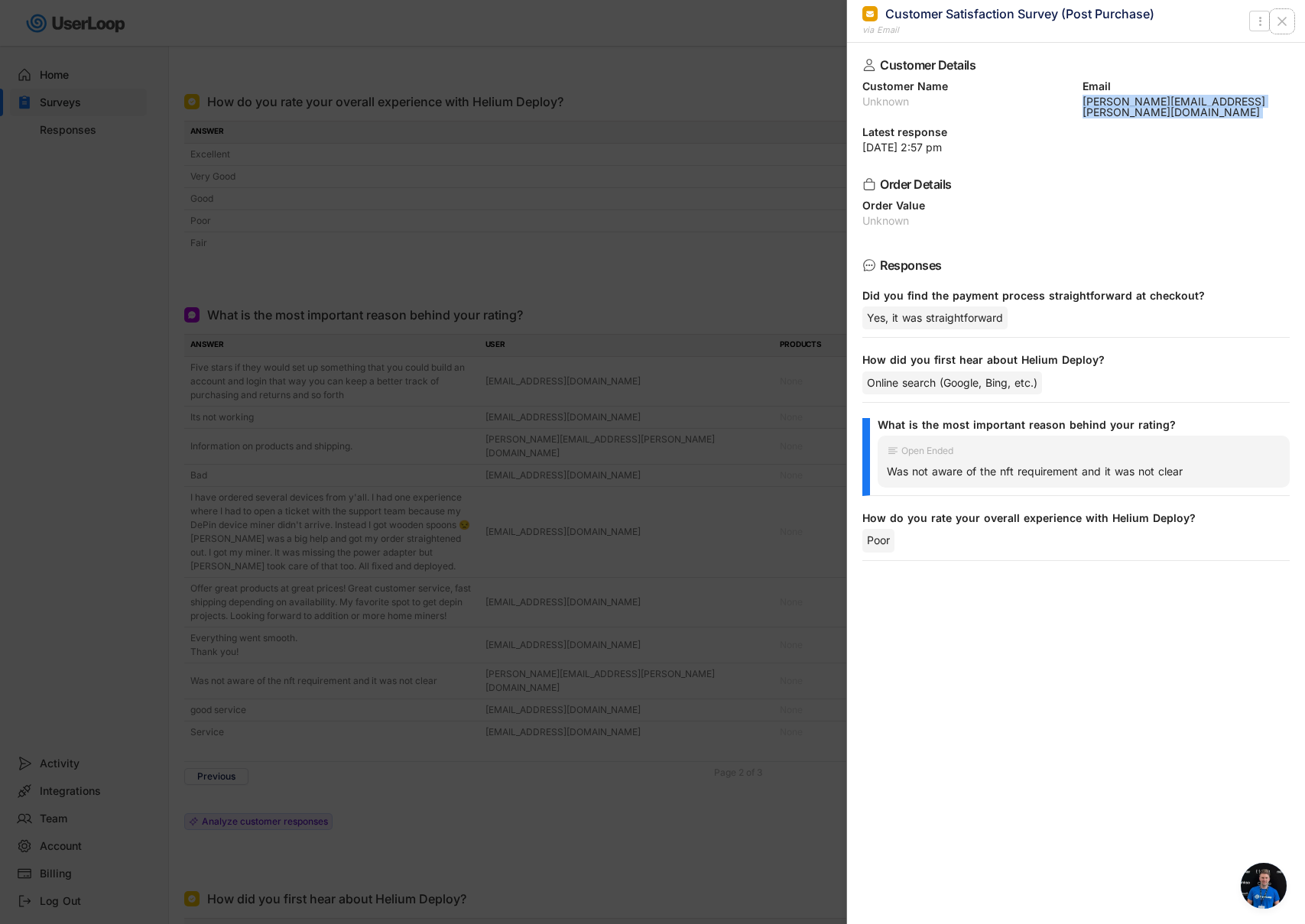
click at [1281, 23] on icon at bounding box center [1282, 21] width 16 height 16
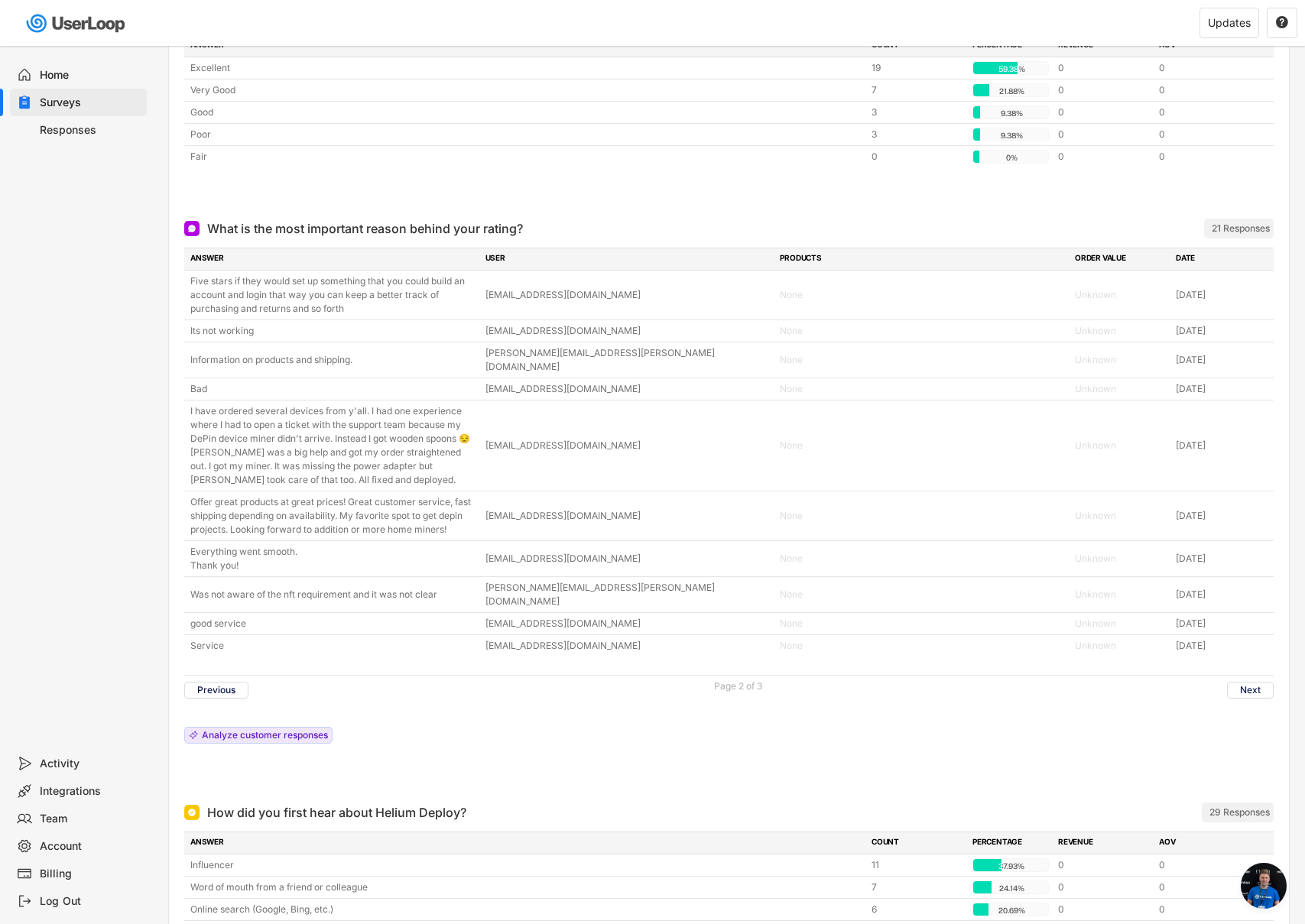
scroll to position [477, 0]
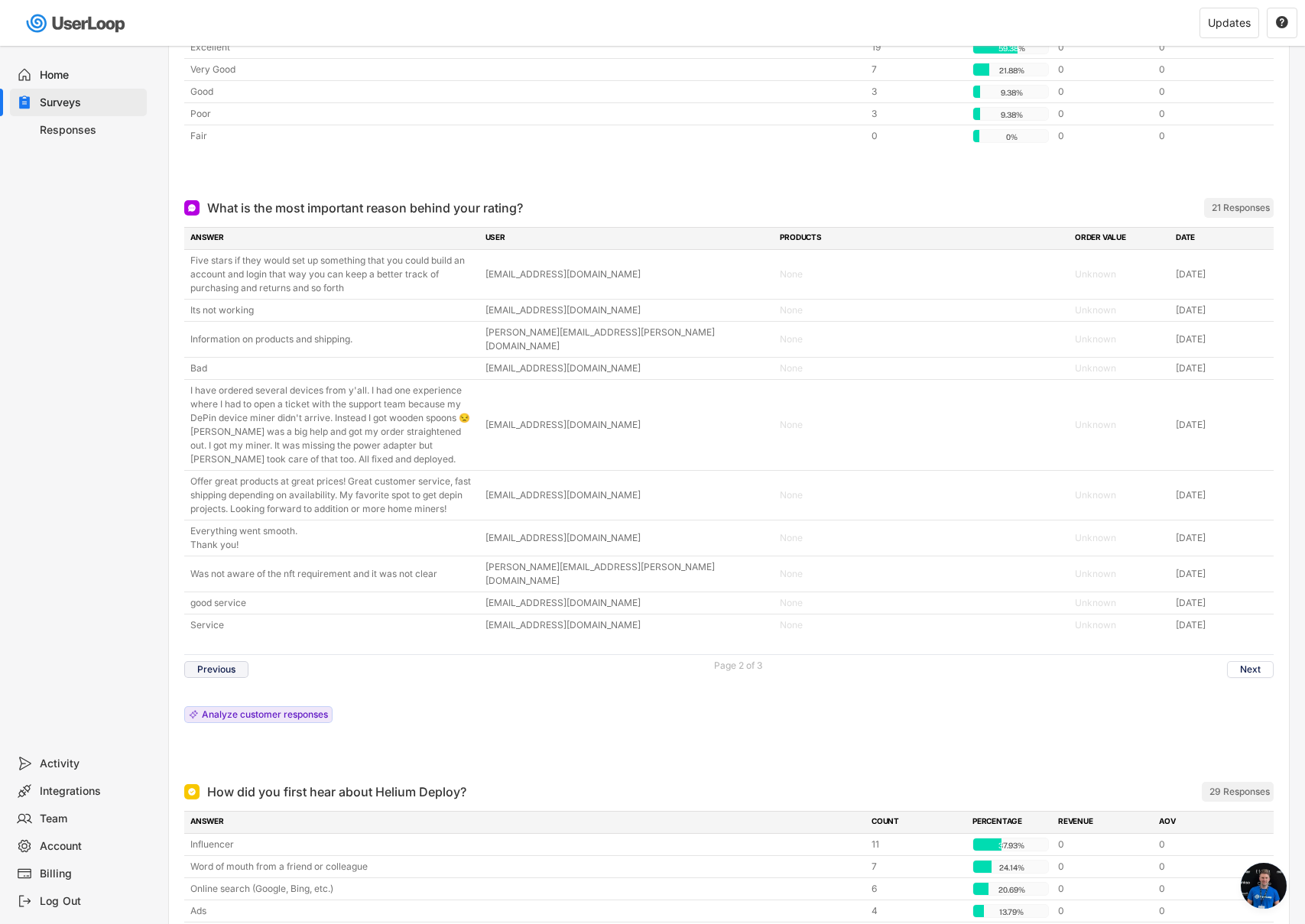
click at [223, 662] on button "Previous" at bounding box center [215, 670] width 64 height 17
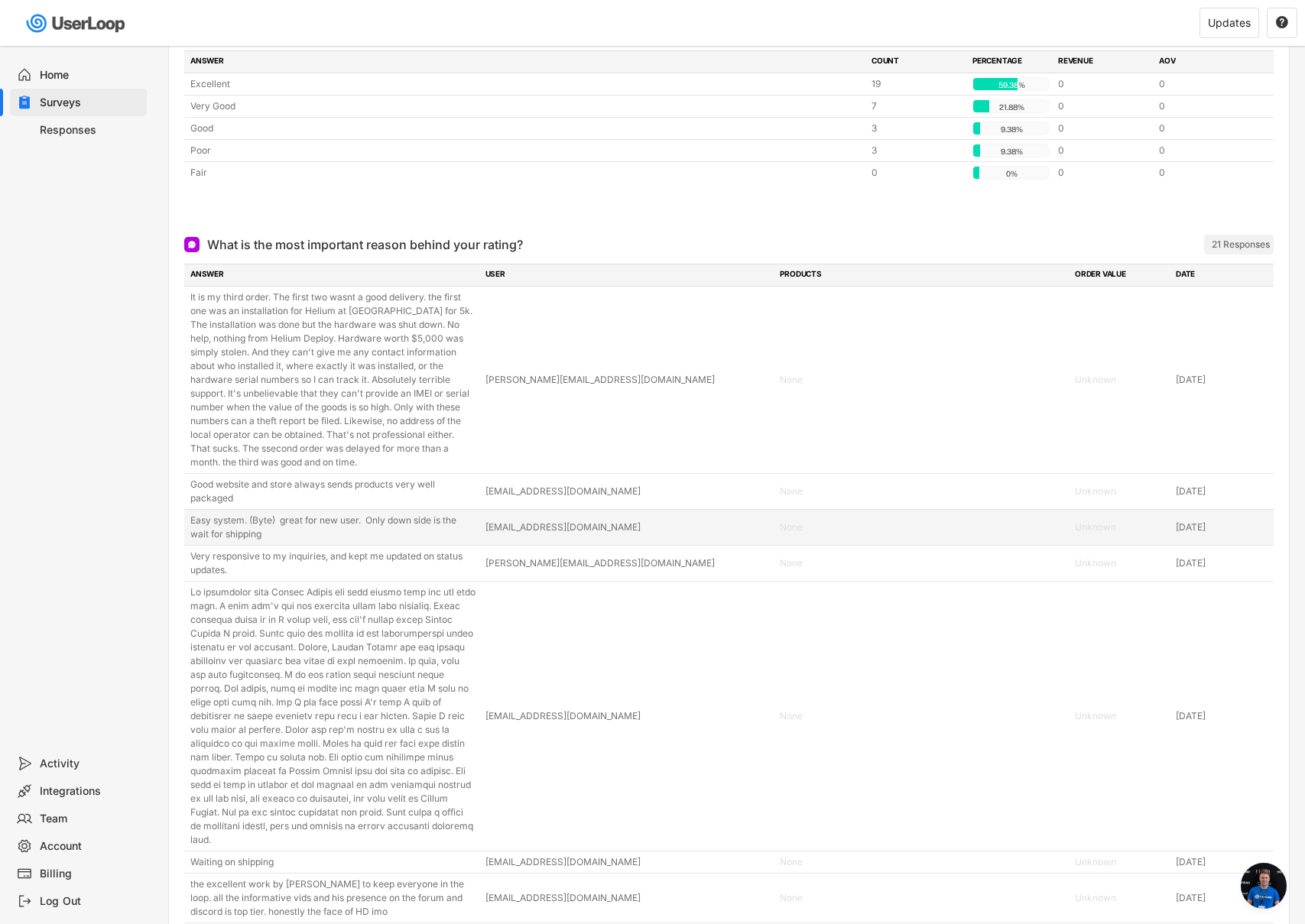
scroll to position [444, 0]
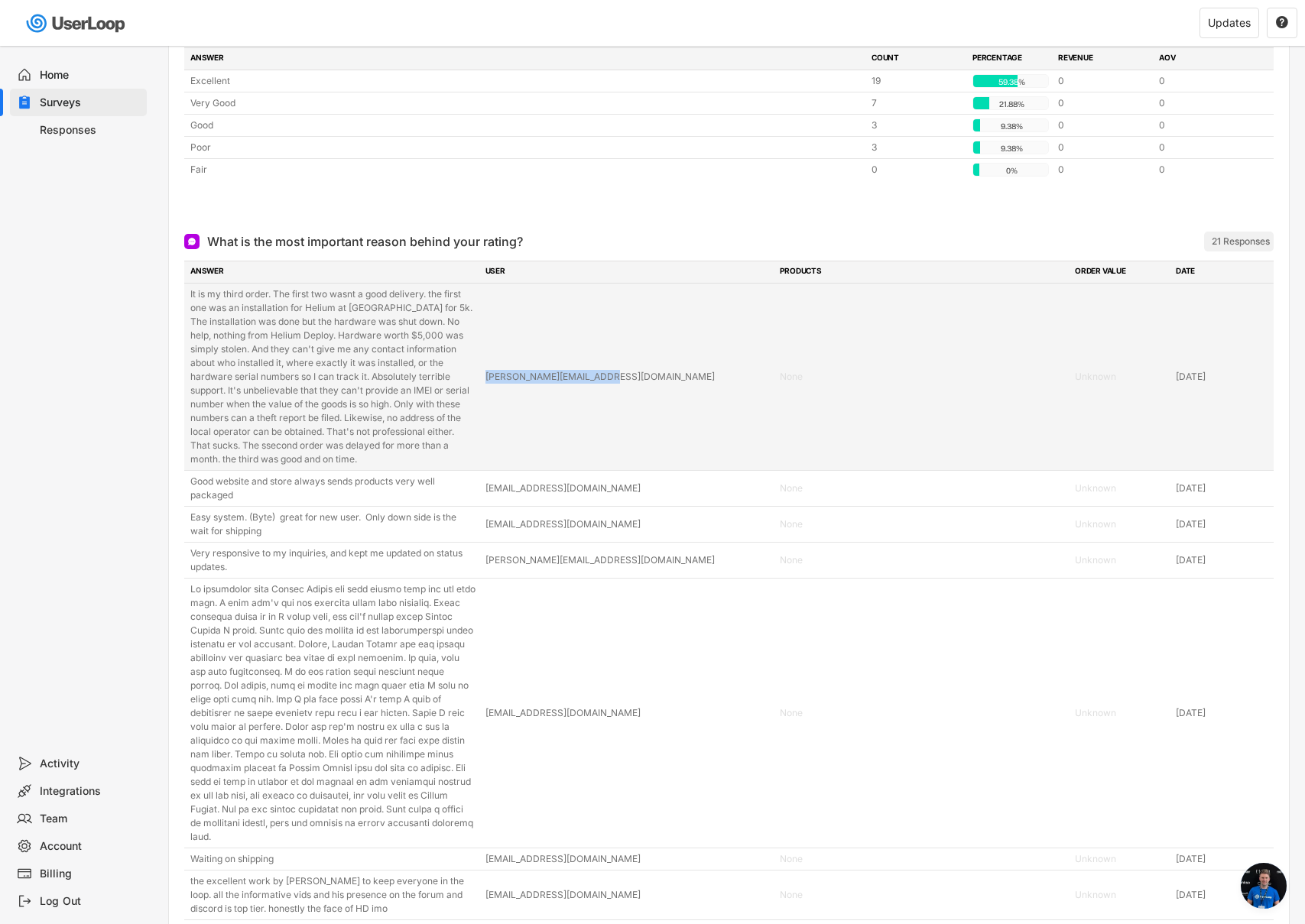
drag, startPoint x: 485, startPoint y: 373, endPoint x: 645, endPoint y: 387, distance: 160.6
click at [645, 387] on div "It is my third order. The first two wasnt a good delivery. the first one was an…" at bounding box center [728, 377] width 1090 height 187
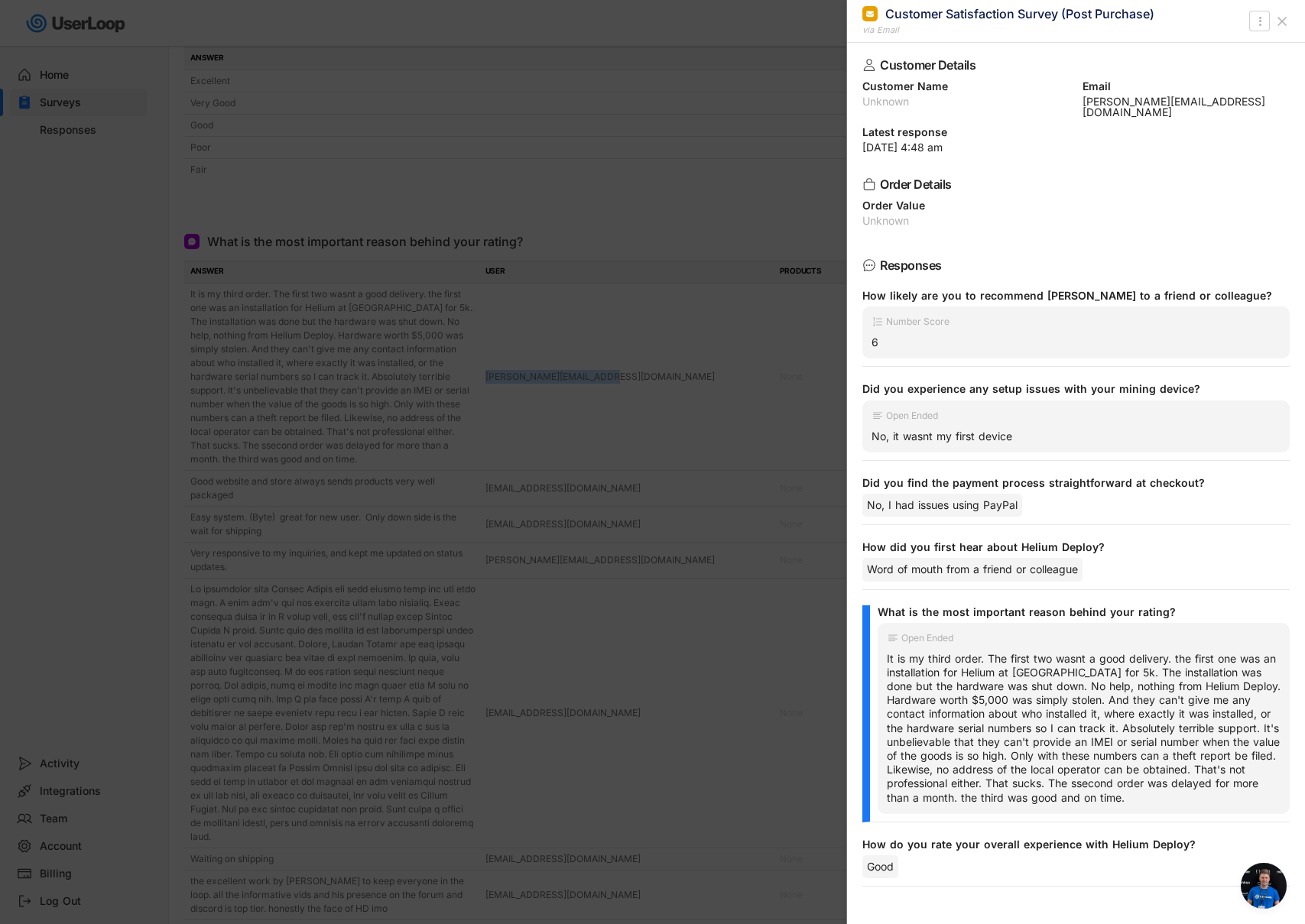
copy div "[PERSON_NAME][EMAIL_ADDRESS][DOMAIN_NAME]"
click at [645, 387] on div at bounding box center [652, 462] width 1305 height 924
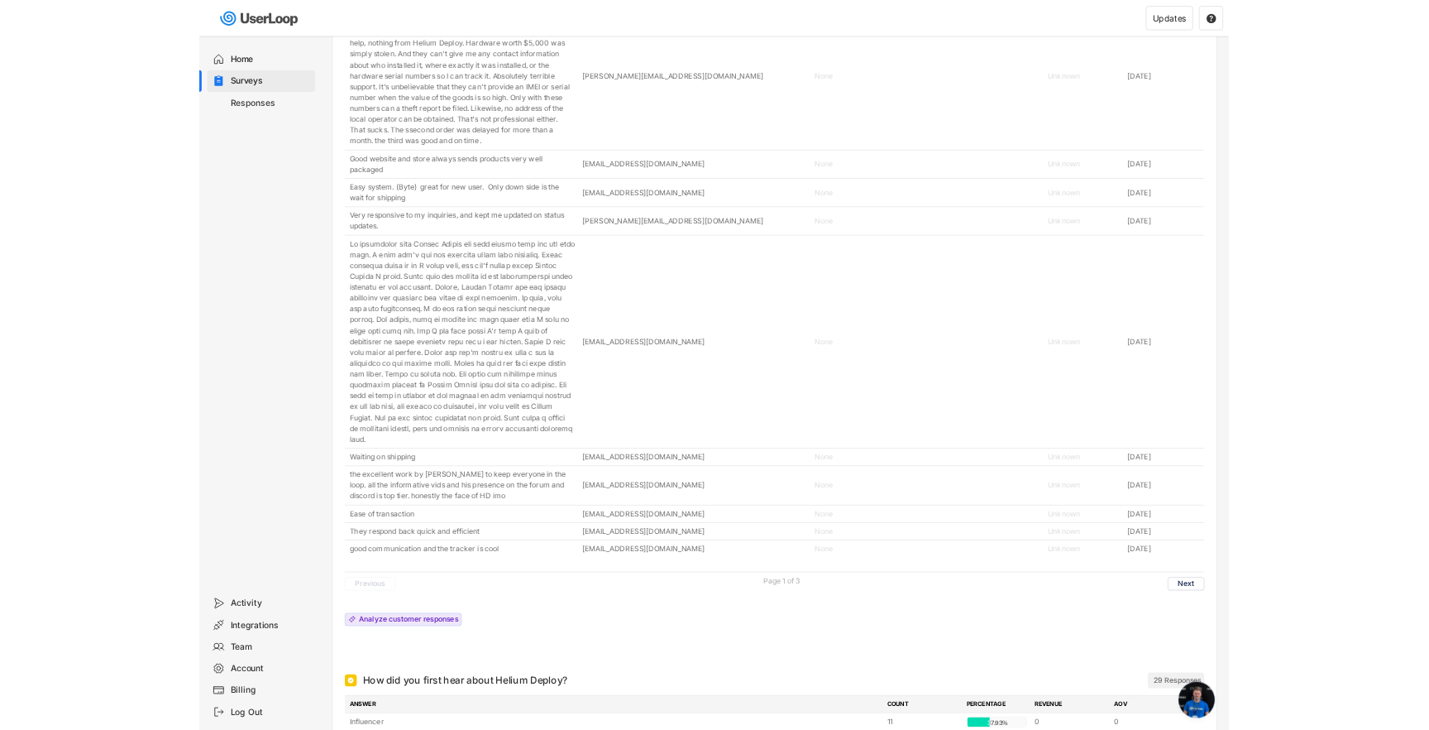
scroll to position [782, 0]
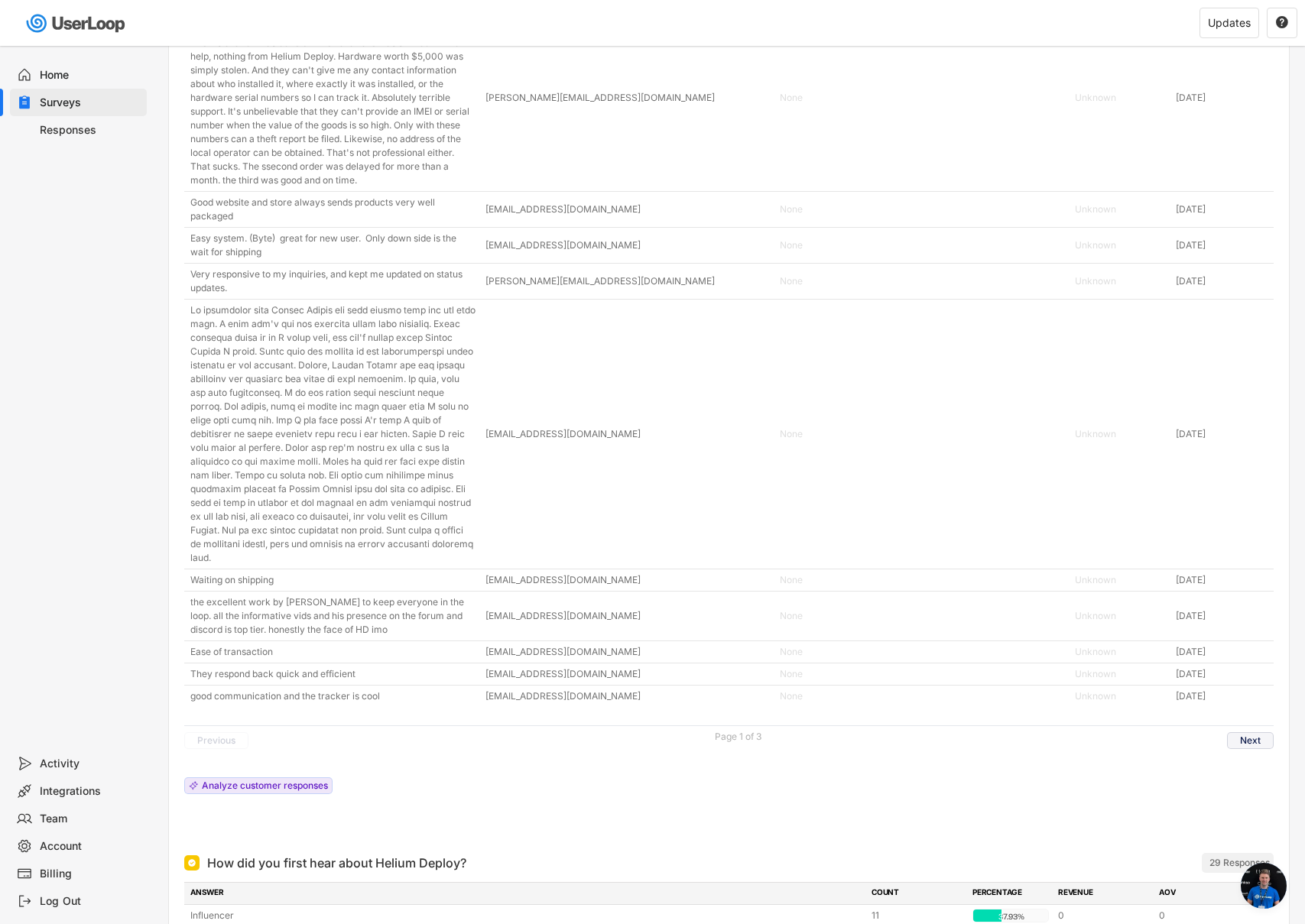
click at [1251, 742] on button "Next" at bounding box center [1250, 740] width 46 height 17
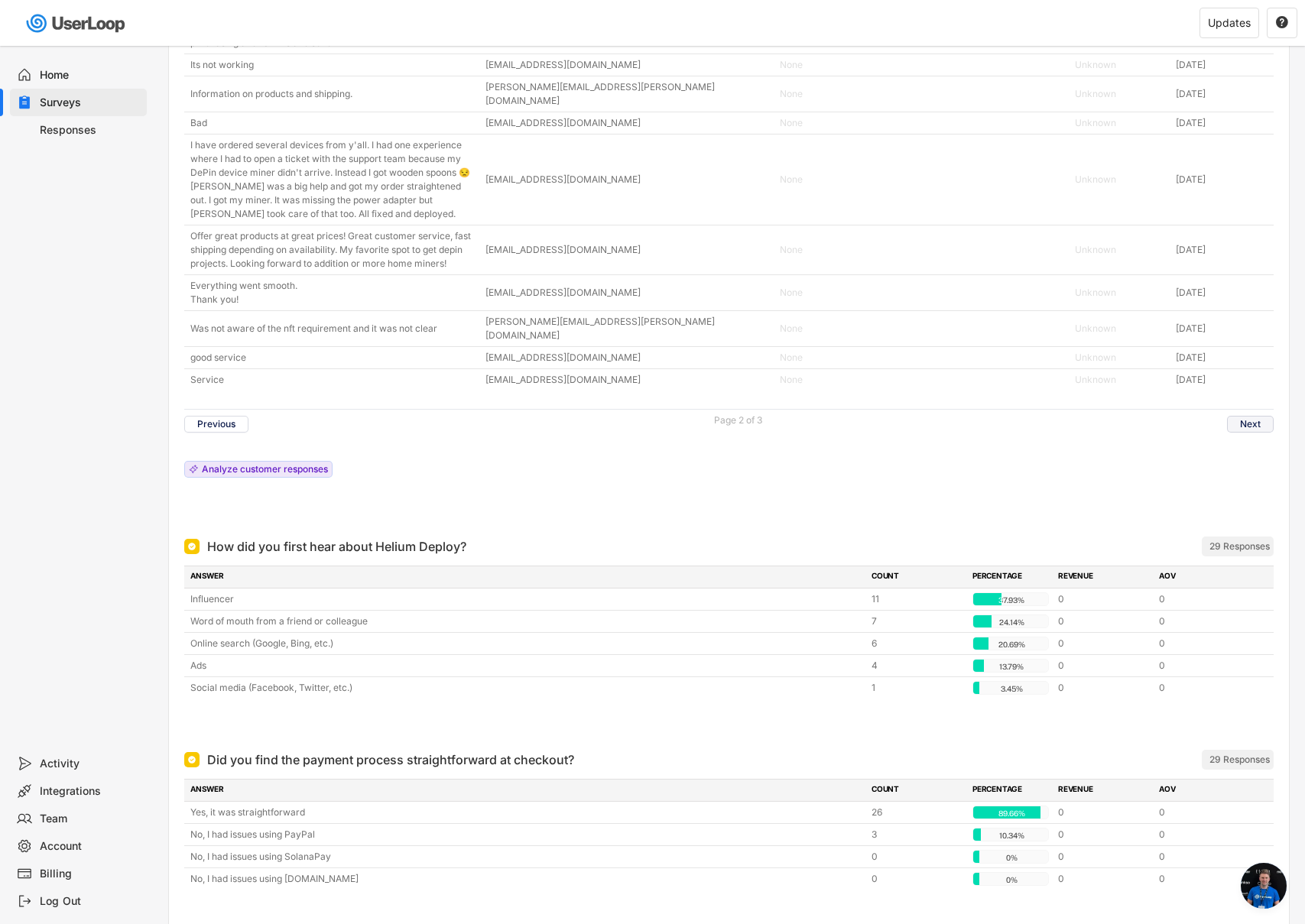
click at [1241, 416] on button "Next" at bounding box center [1250, 424] width 46 height 17
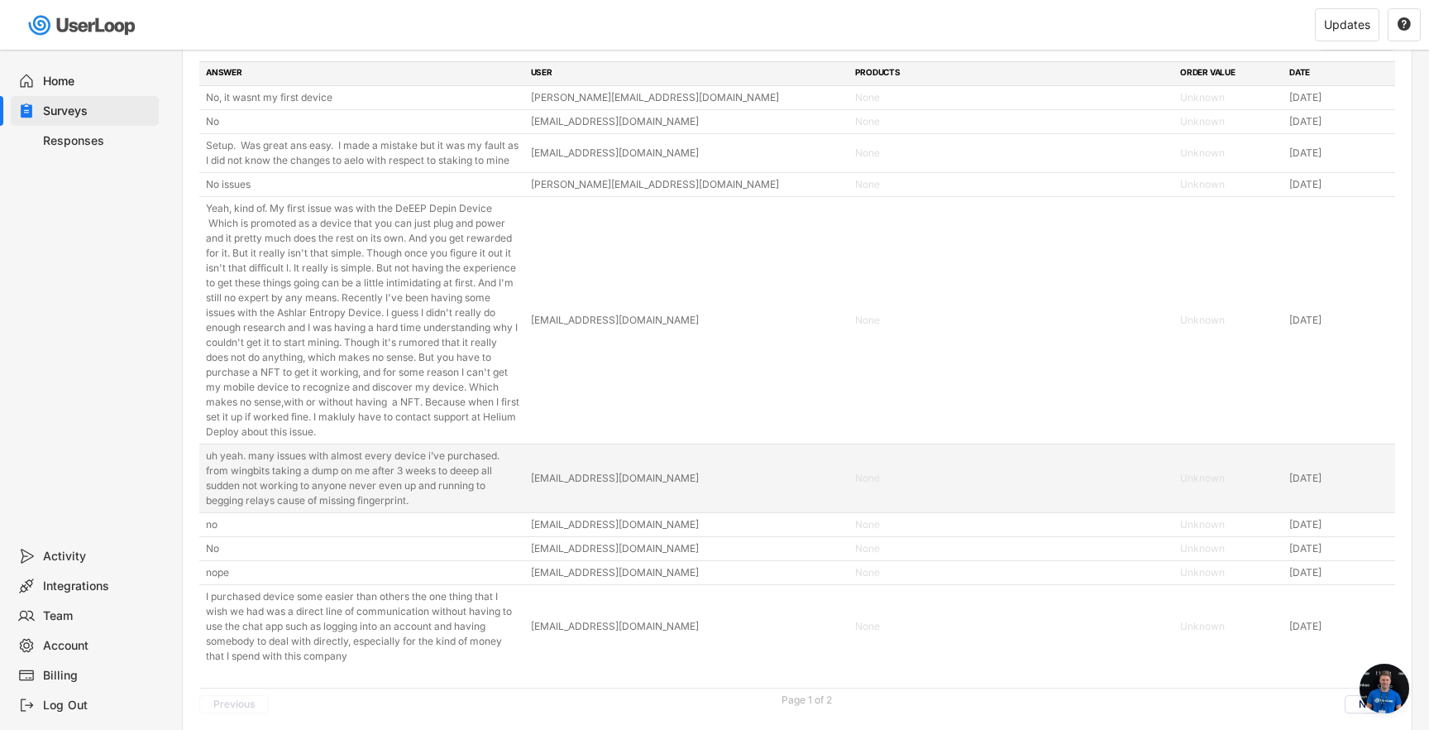
scroll to position [1407, 0]
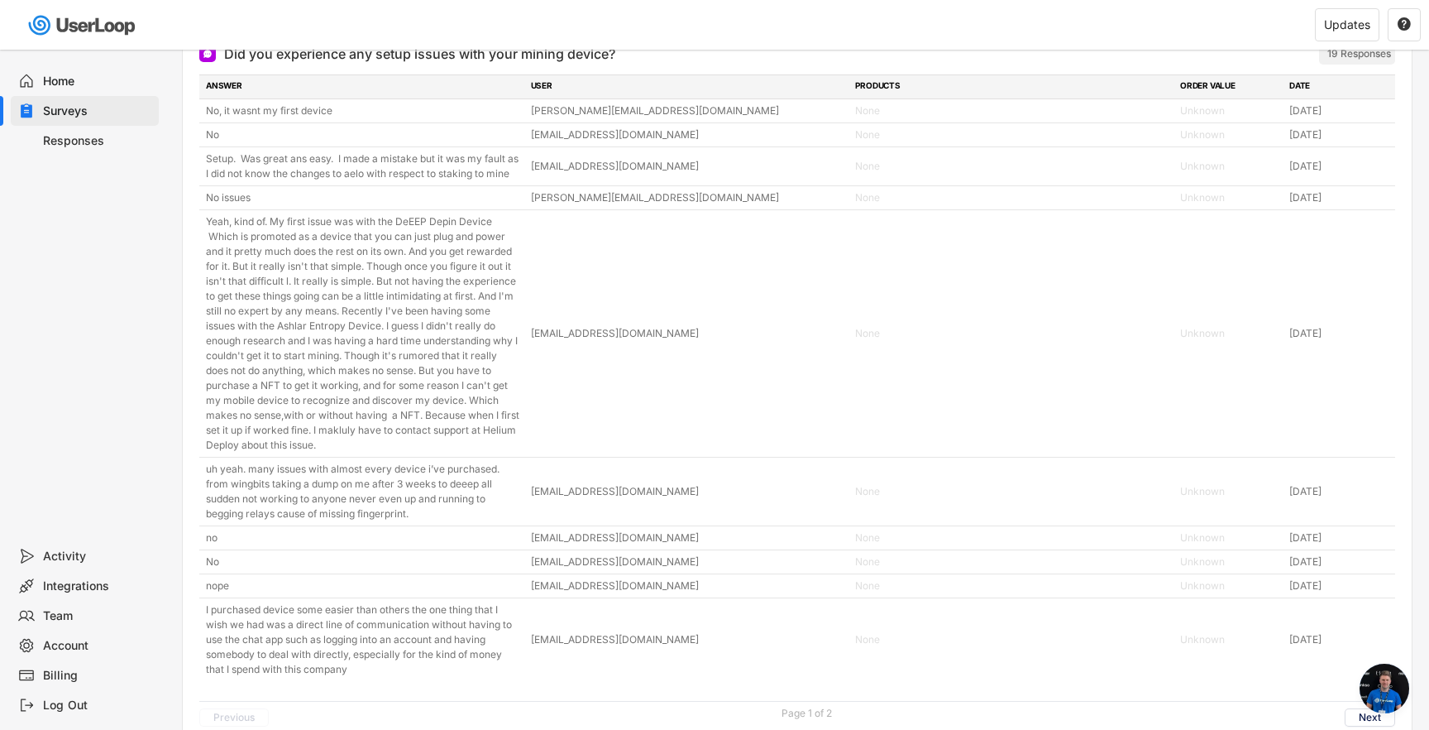
click at [84, 85] on div "Home" at bounding box center [97, 82] width 109 height 16
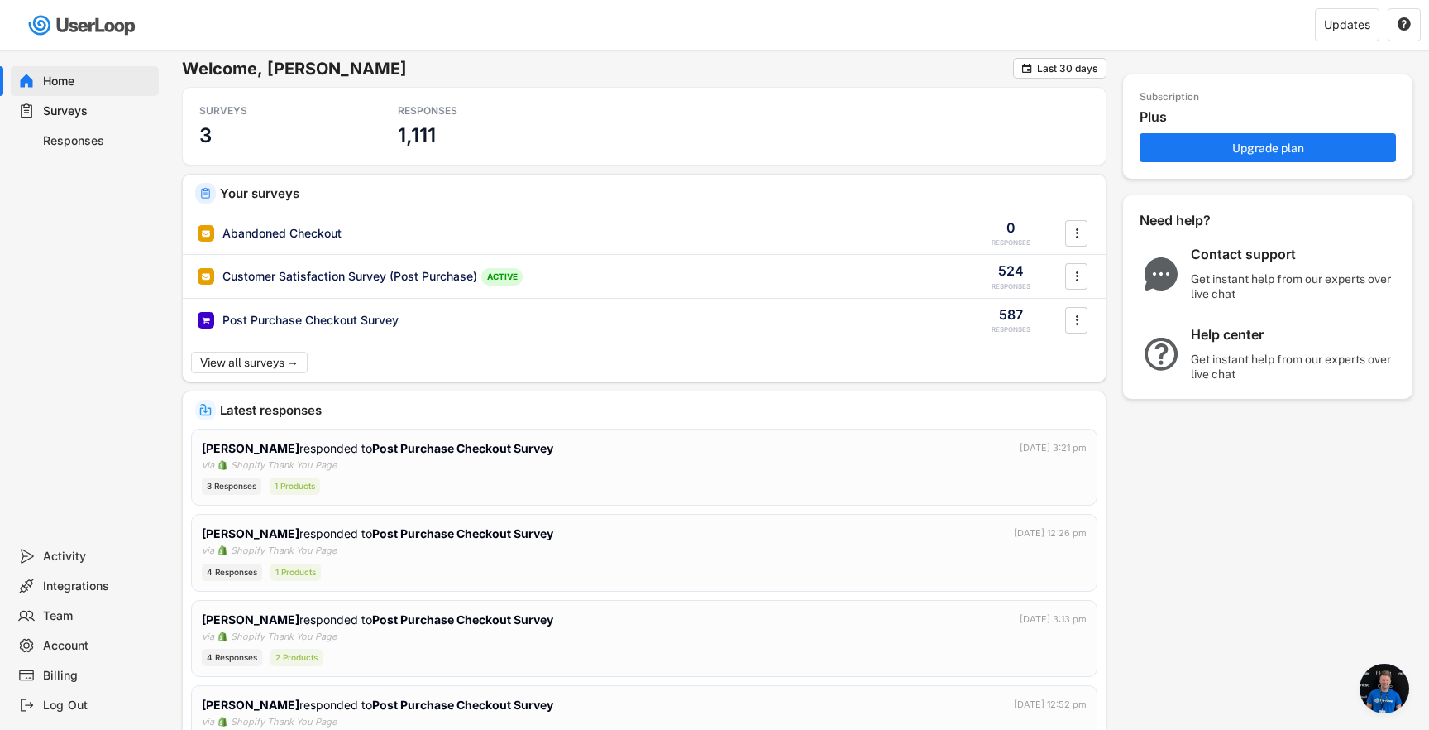
click at [1190, 480] on div "Subscription Plus Upgrade plan Need help? Contact support Get instant help from…" at bounding box center [1268, 308] width 290 height 500
